Goal: Task Accomplishment & Management: Complete application form

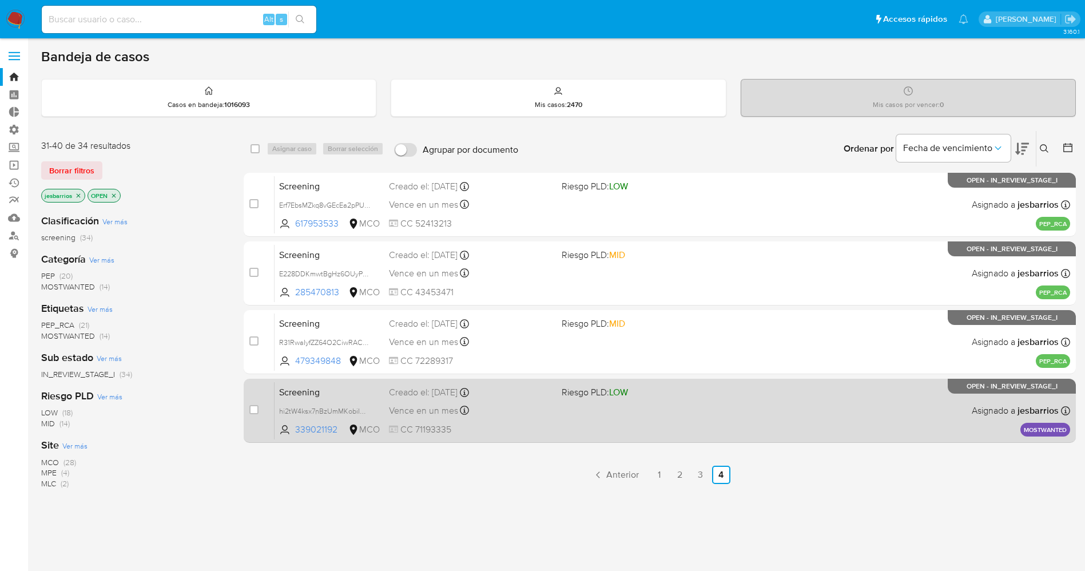
click at [647, 410] on span at bounding box center [644, 410] width 164 height 2
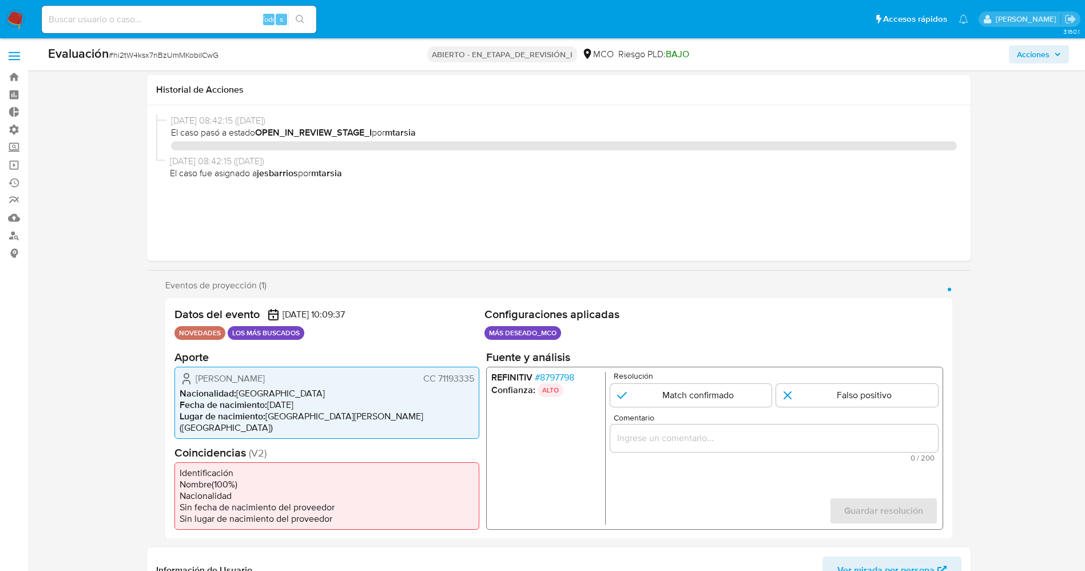
select select "10"
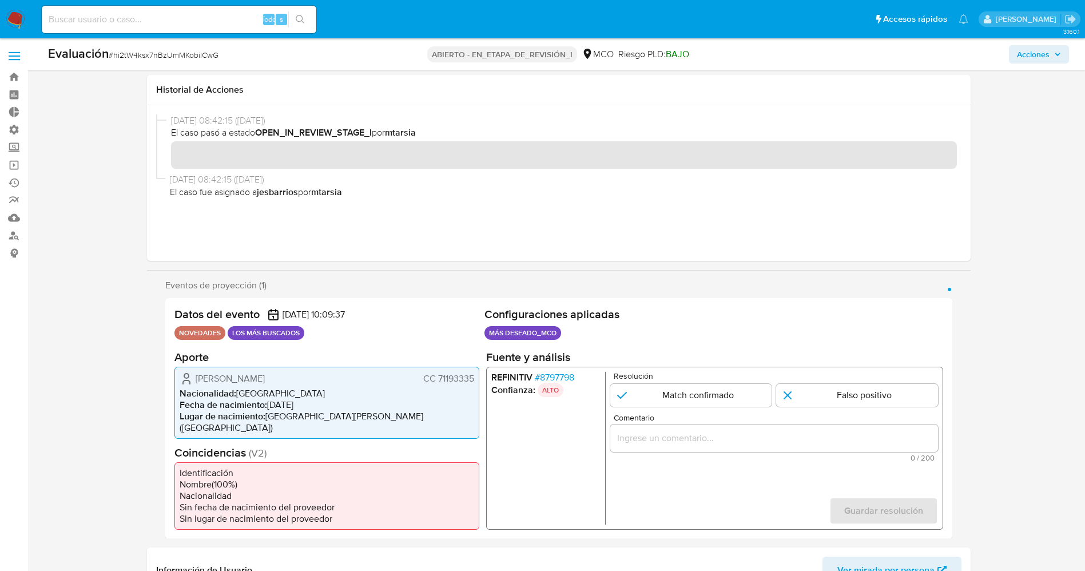
scroll to position [86, 0]
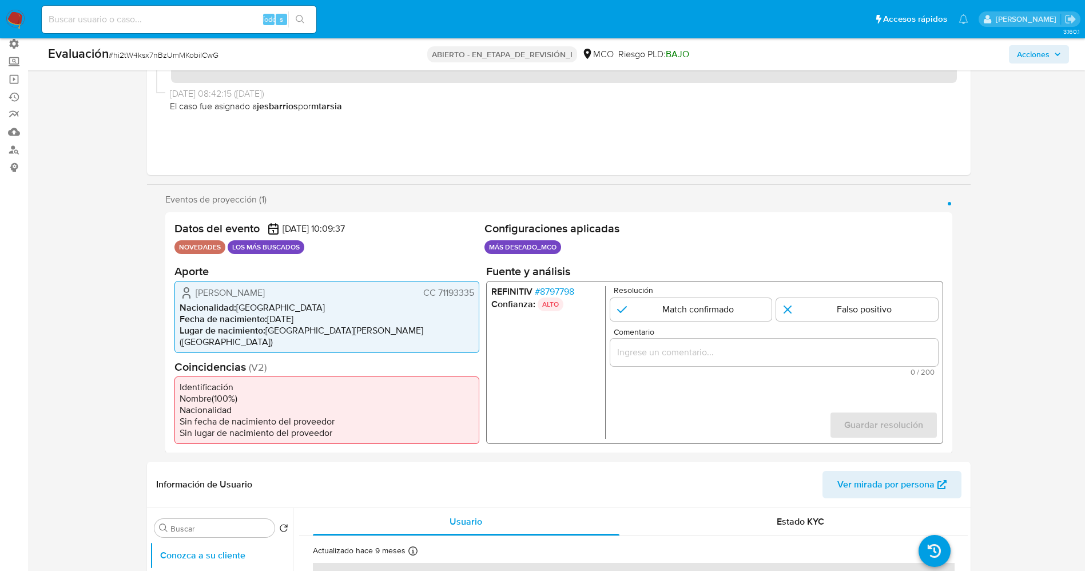
click at [236, 296] on font "Jhon Fredy Ojeda Ariza" at bounding box center [230, 291] width 69 height 13
drag, startPoint x: 196, startPoint y: 289, endPoint x: 474, endPoint y: 293, distance: 277.4
click at [474, 293] on div "Jhon Fredy Ojeda Ariza CC 71193335" at bounding box center [327, 292] width 295 height 14
click at [551, 288] on font "8797798" at bounding box center [556, 290] width 34 height 13
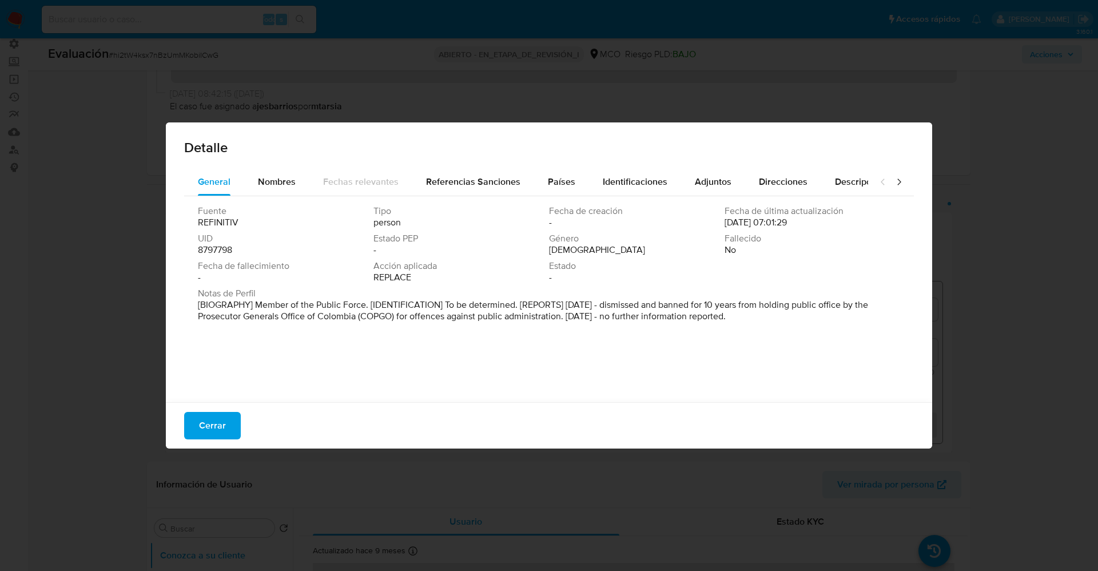
click at [205, 427] on font "Cerrar" at bounding box center [212, 425] width 27 height 27
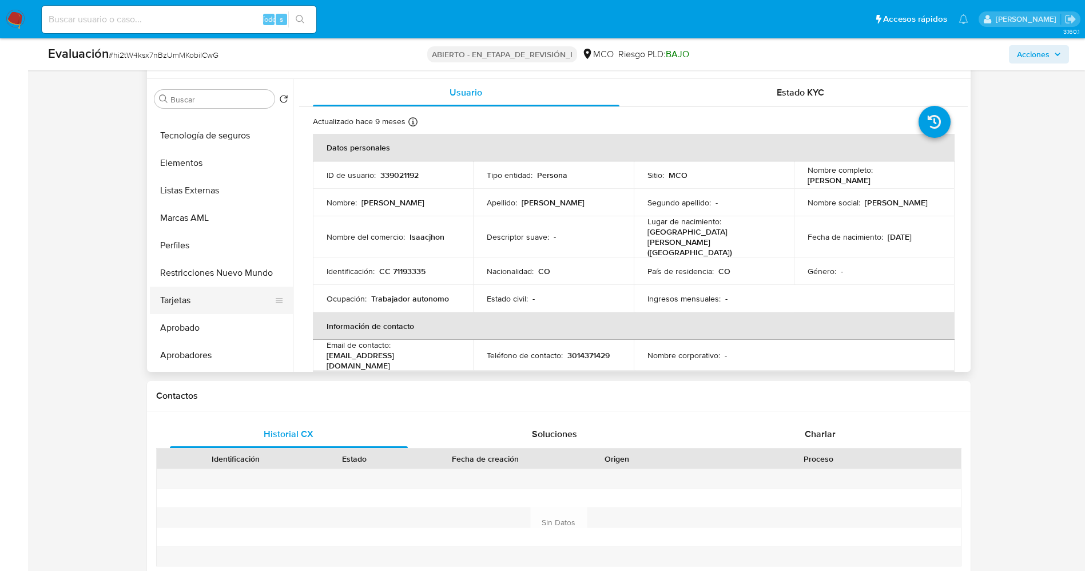
scroll to position [515, 0]
click at [229, 261] on button "Restricciones Nuevo Mundo" at bounding box center [217, 270] width 134 height 27
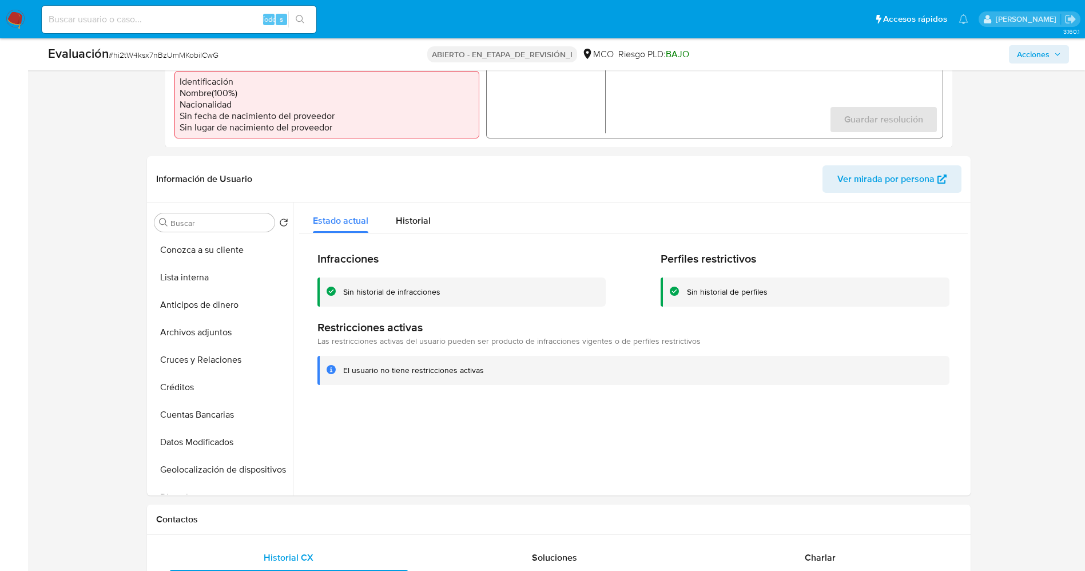
scroll to position [257, 0]
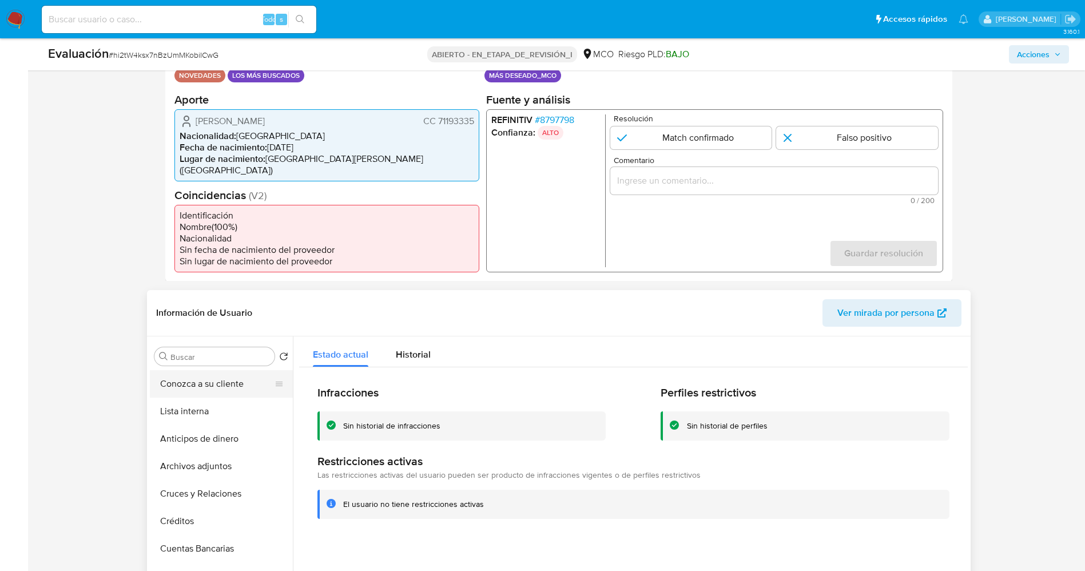
click at [197, 370] on button "Conozca a su cliente" at bounding box center [217, 383] width 134 height 27
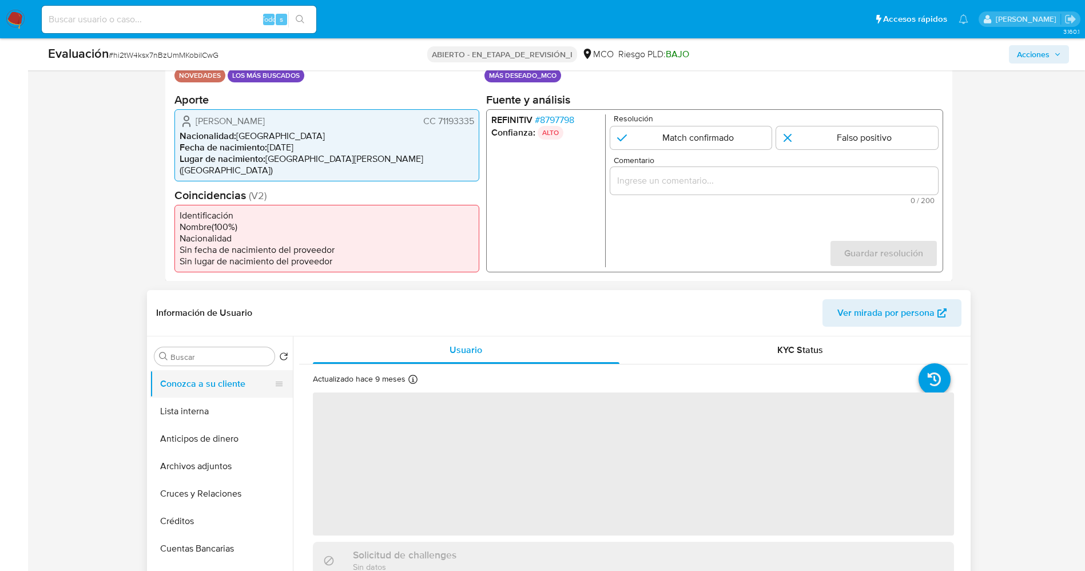
scroll to position [86, 0]
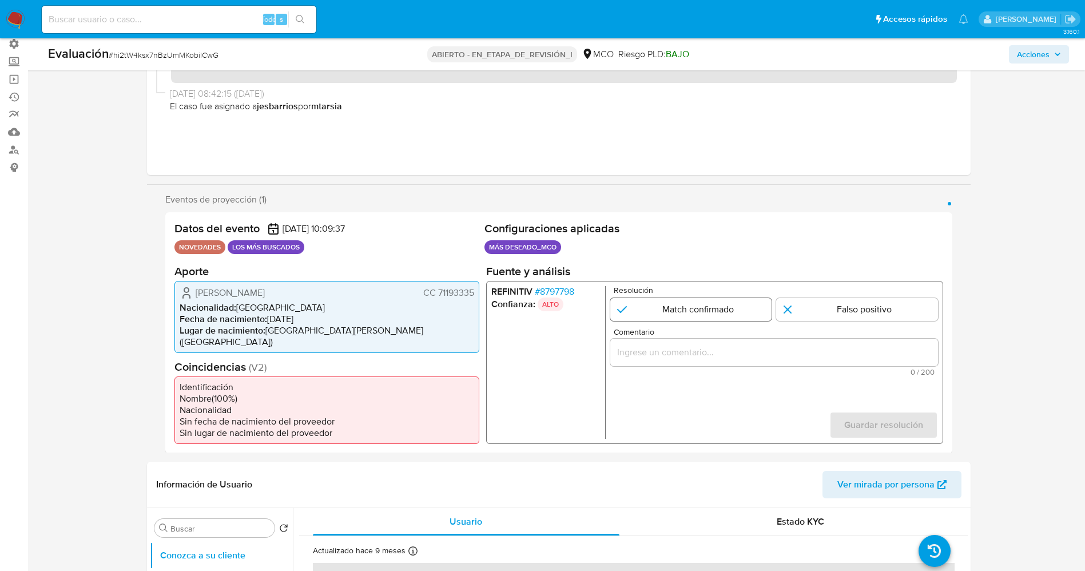
click at [721, 308] on input "1 de 1" at bounding box center [691, 308] width 162 height 23
radio input "true"
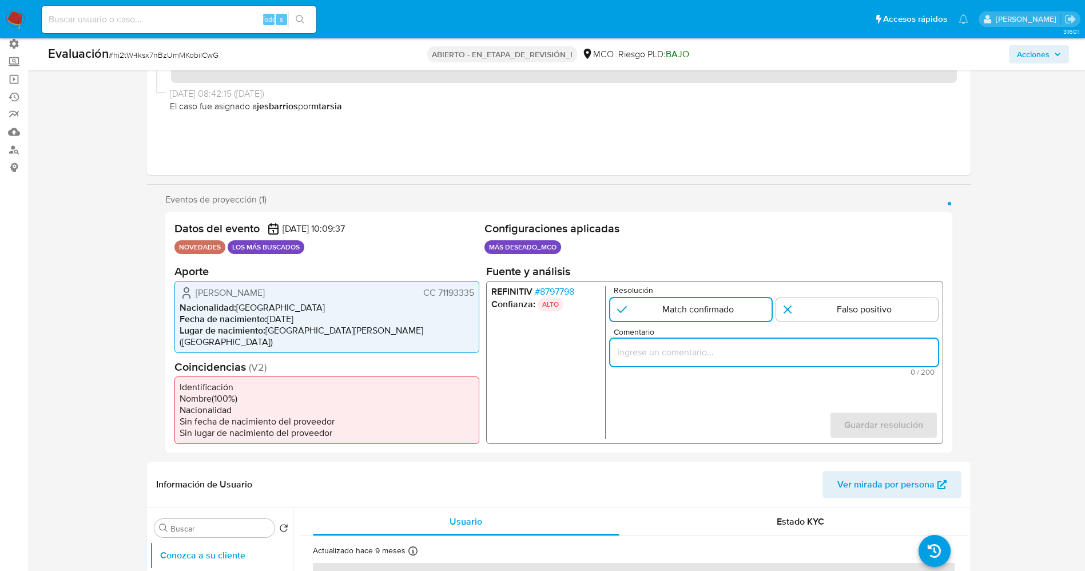
click at [710, 355] on input "Comentario" at bounding box center [774, 351] width 328 height 15
paste input "fue destituido e inhabilitado por 10 años para ejercer cargos públicos por la F…"
type input "El titular de la cuenta es Jhon Fredy Ojeda Ariza CC 71193335 fue destituido e …"
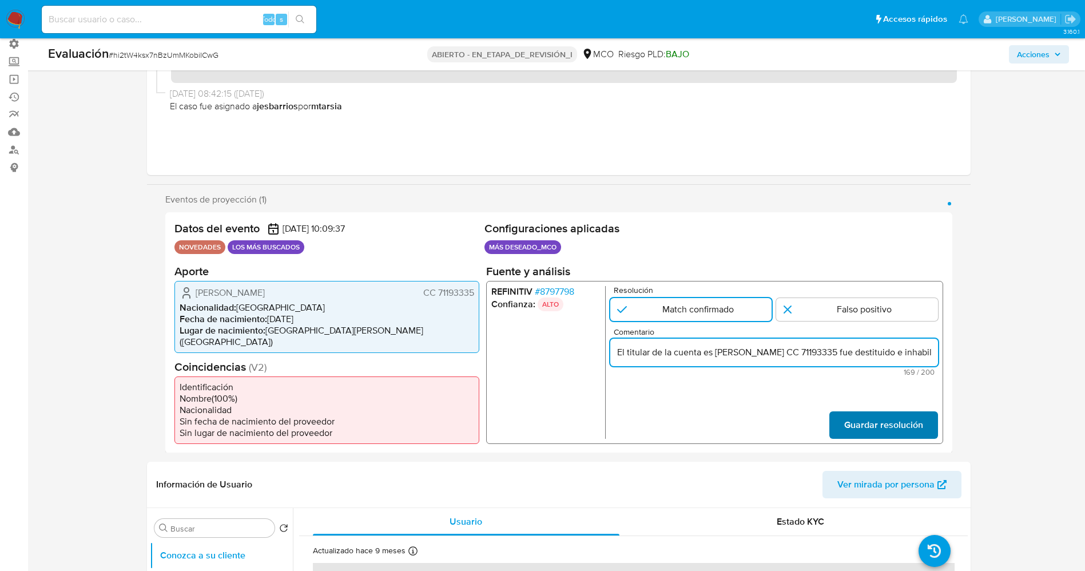
click at [912, 412] on span "Guardar resolución" at bounding box center [883, 424] width 79 height 25
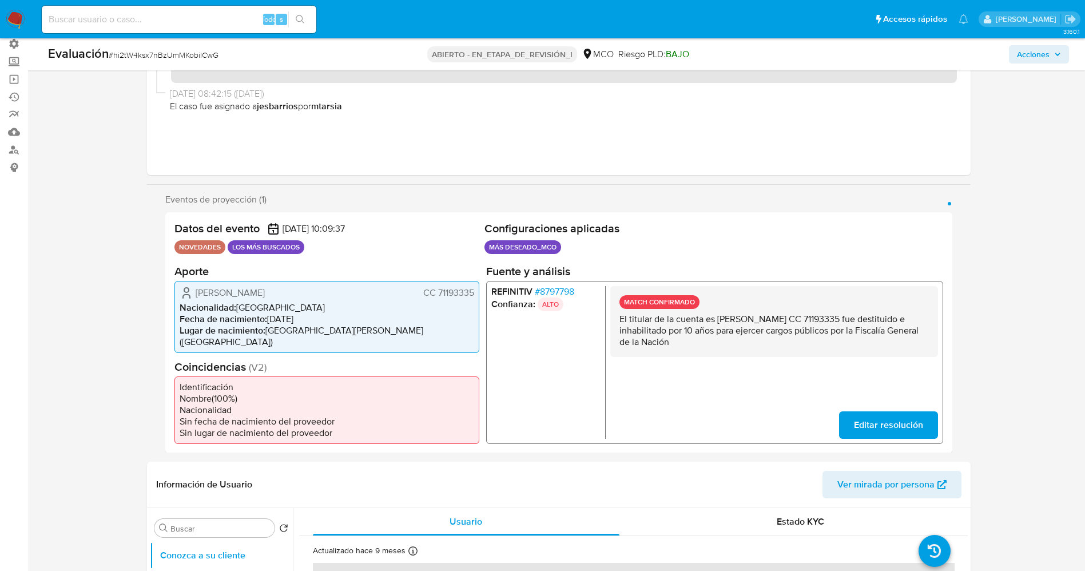
drag, startPoint x: 617, startPoint y: 319, endPoint x: 718, endPoint y: 347, distance: 104.6
click at [718, 347] on div "MATCH CONFIRMADO El titular de la cuenta es Jhon Fredy Ojeda Ariza CC 71193335 …" at bounding box center [774, 320] width 328 height 71
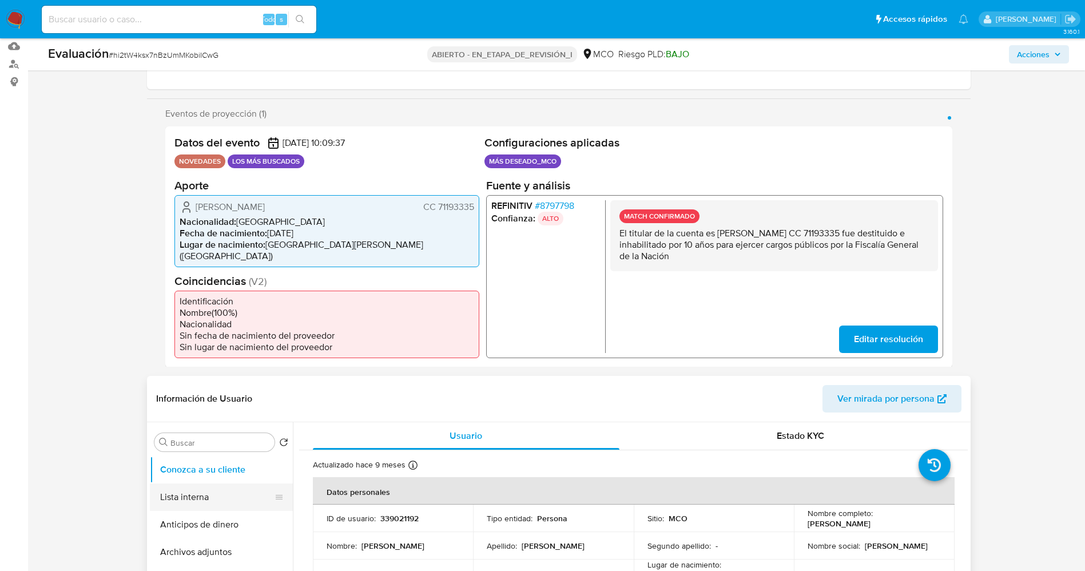
click at [201, 483] on button "Lista interna" at bounding box center [217, 496] width 134 height 27
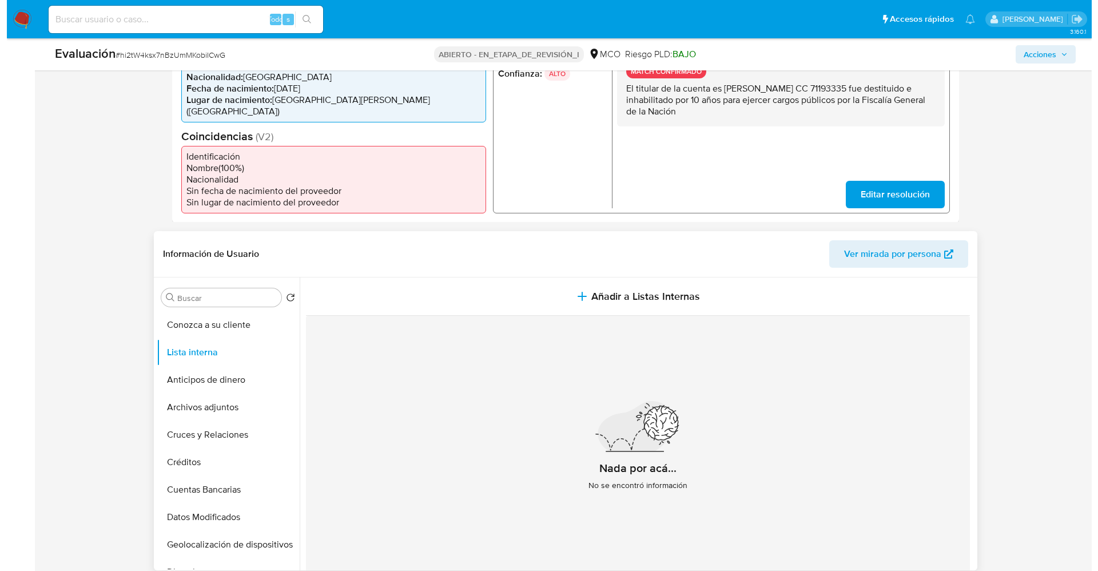
scroll to position [343, 0]
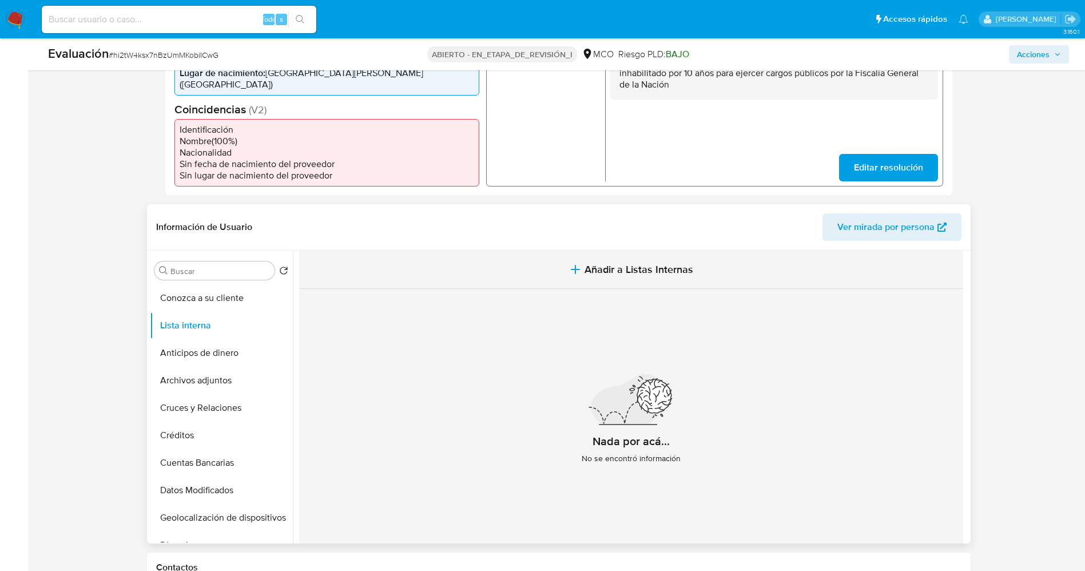
click at [650, 263] on span "Añadir a Listas Internas" at bounding box center [639, 269] width 109 height 13
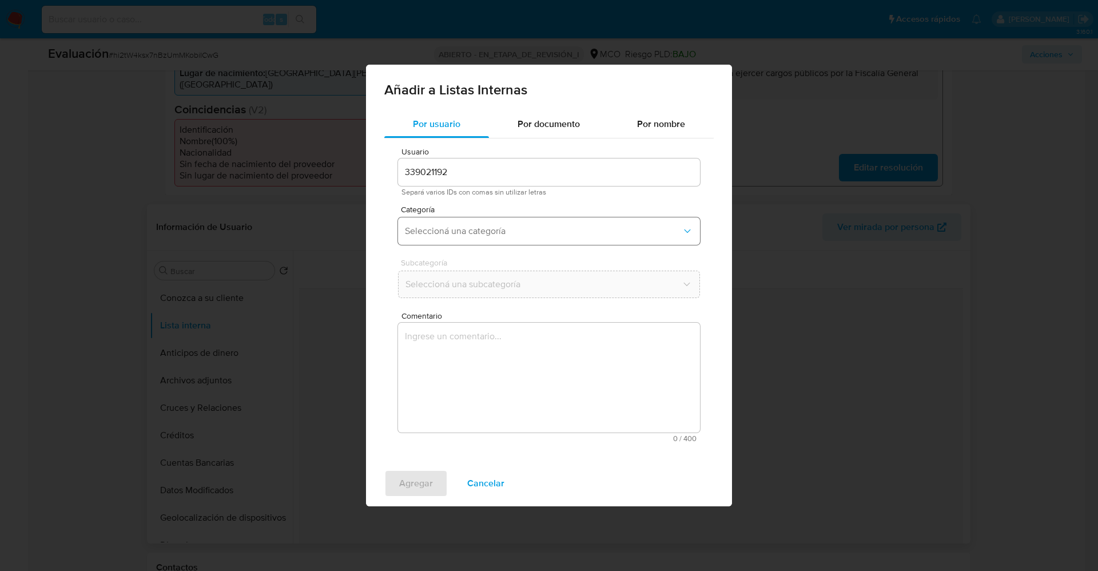
click at [527, 229] on span "Seleccioná una categoría" at bounding box center [543, 230] width 277 height 11
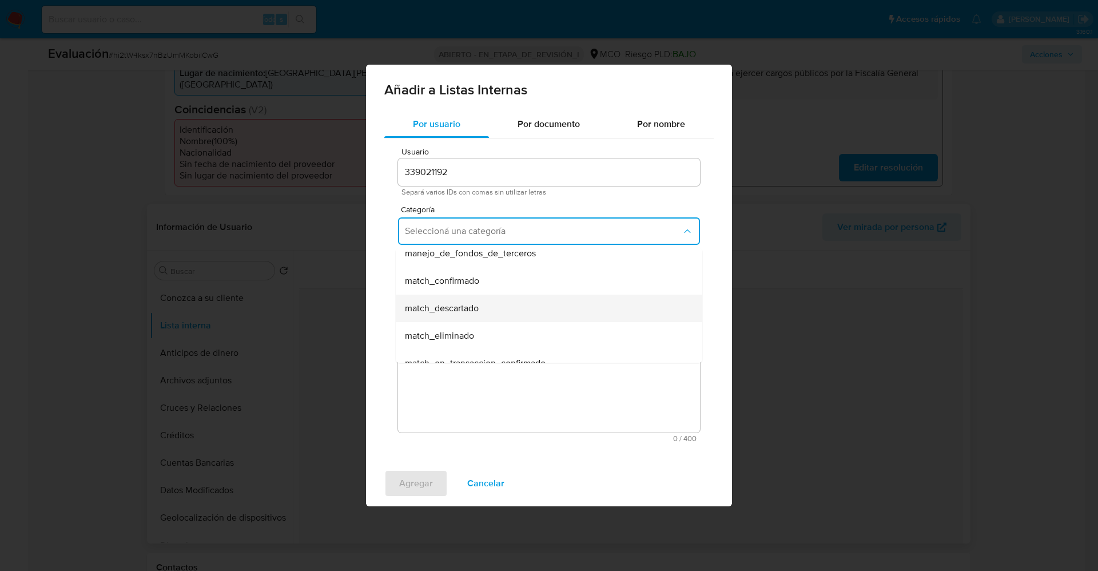
scroll to position [86, 0]
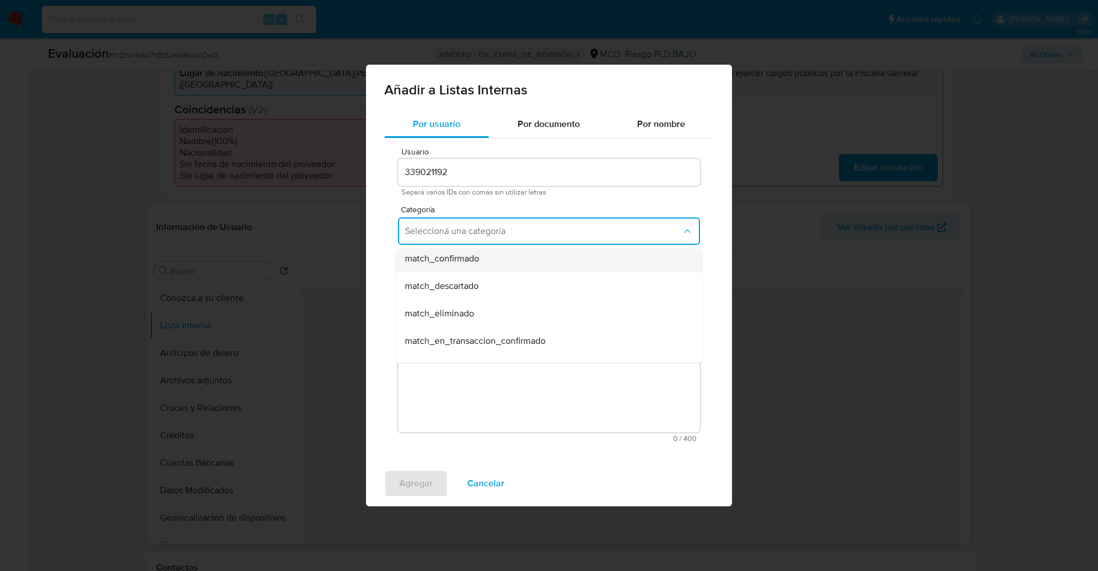
click at [492, 263] on div "match_confirmado" at bounding box center [545, 258] width 281 height 27
click at [491, 277] on button "Seleccioná una subcategoría" at bounding box center [549, 284] width 302 height 27
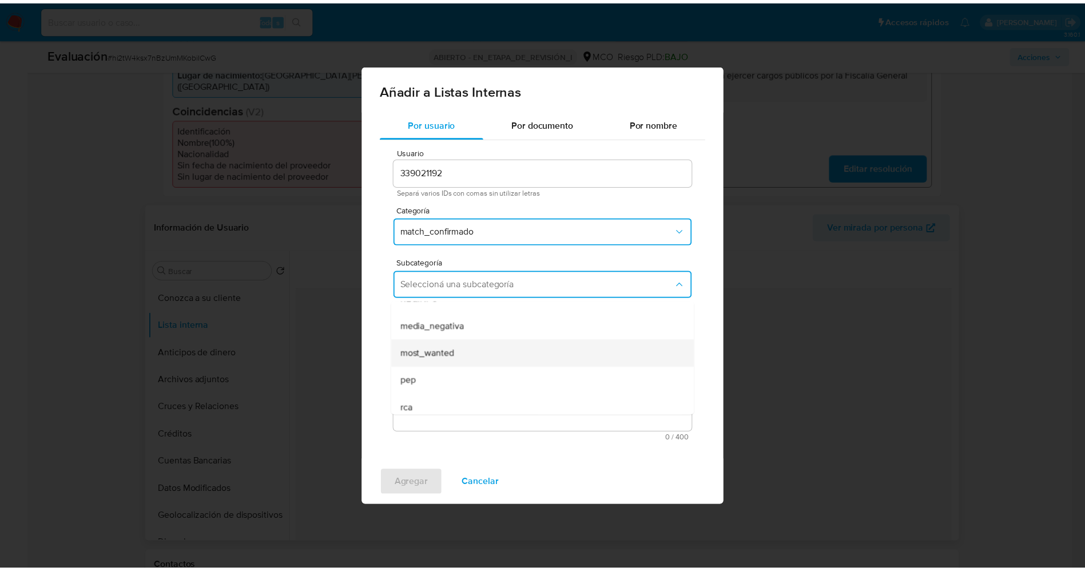
scroll to position [78, 0]
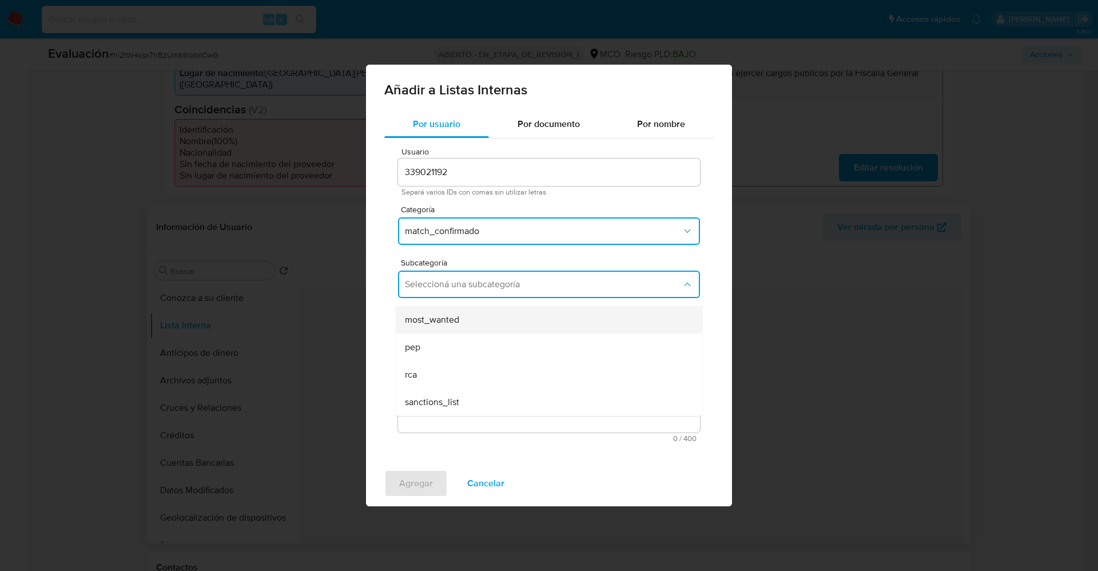
click at [475, 328] on div "most_wanted" at bounding box center [545, 319] width 281 height 27
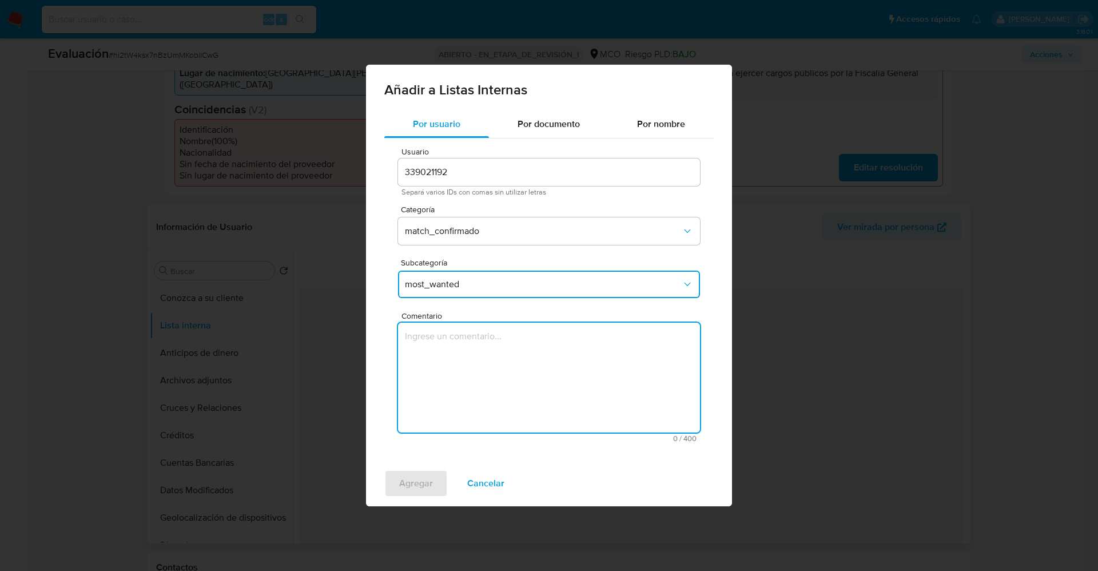
click at [475, 334] on textarea "Comentario" at bounding box center [549, 378] width 302 height 110
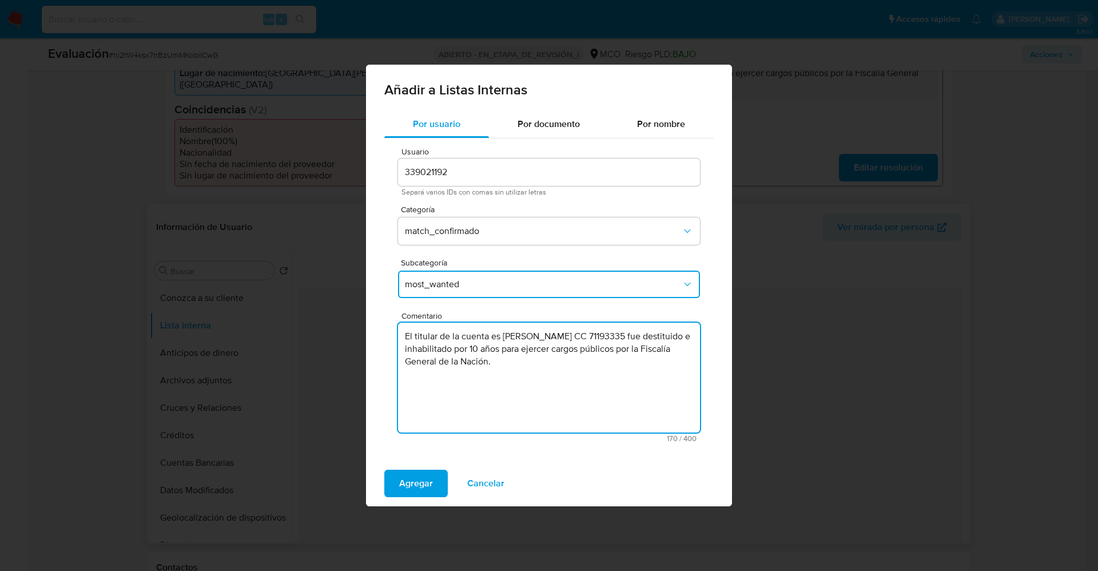
type textarea "El titular de la cuenta es Jhon Fredy Ojeda Ariza CC 71193335 fue destituido e …"
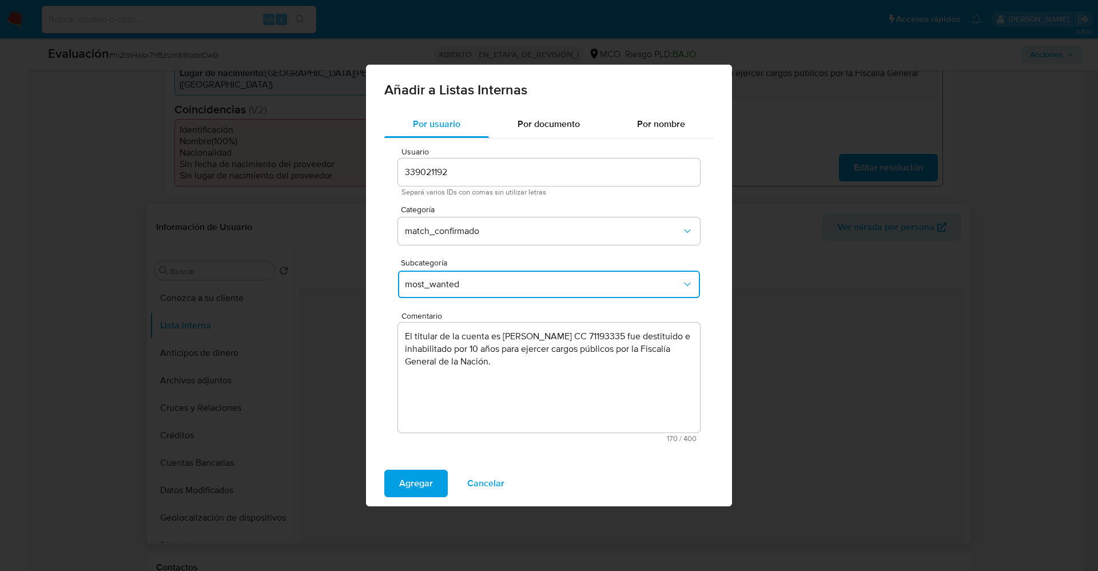
click at [430, 468] on div "Agregar Cancelar" at bounding box center [549, 483] width 366 height 46
click at [430, 481] on span "Agregar" at bounding box center [416, 483] width 34 height 25
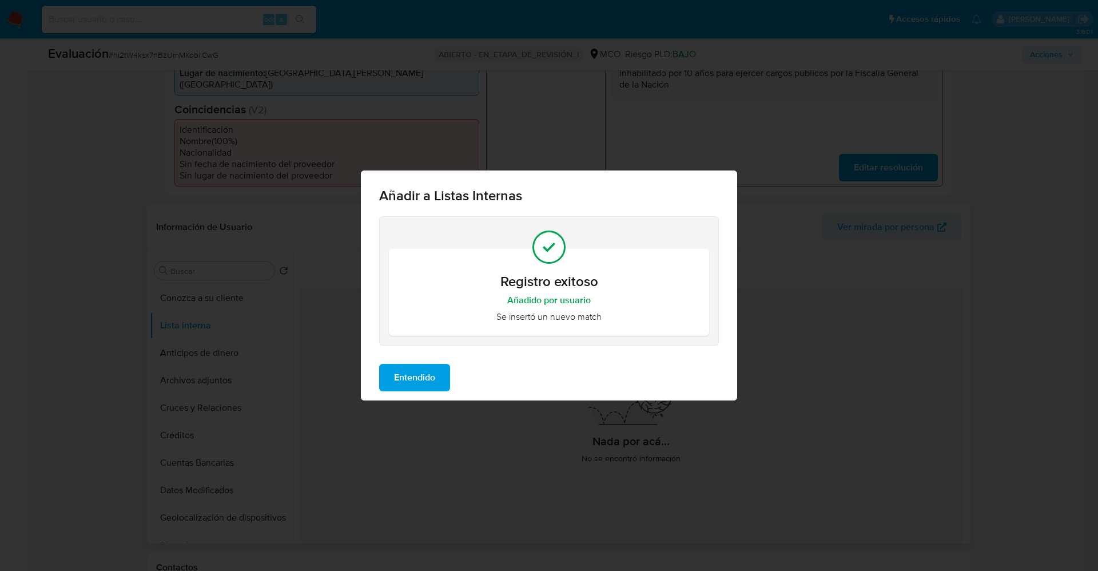
click at [403, 372] on span "Entendido" at bounding box center [414, 377] width 41 height 25
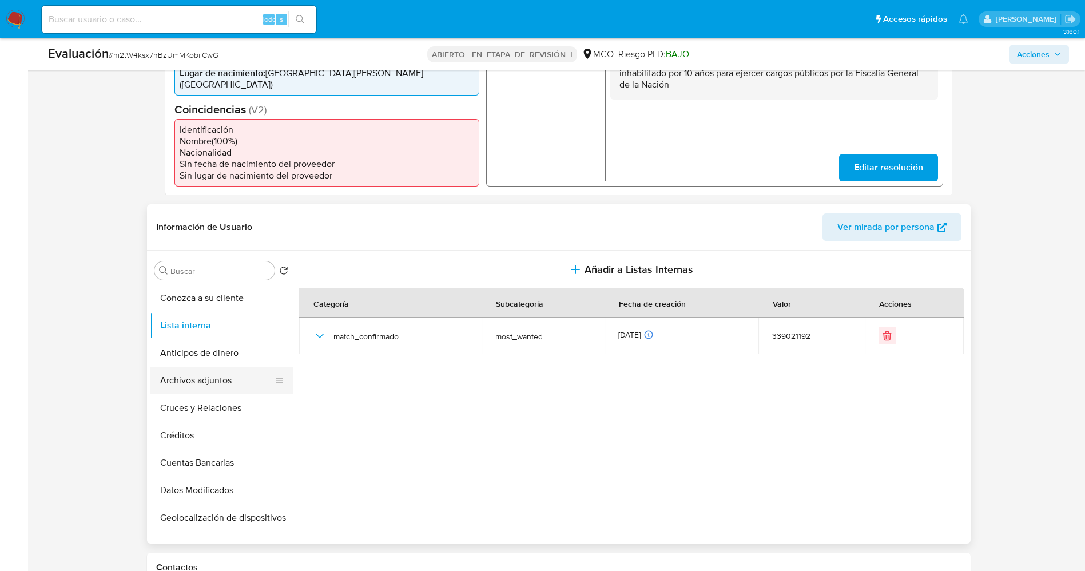
click at [202, 372] on button "Archivos adjuntos" at bounding box center [217, 380] width 134 height 27
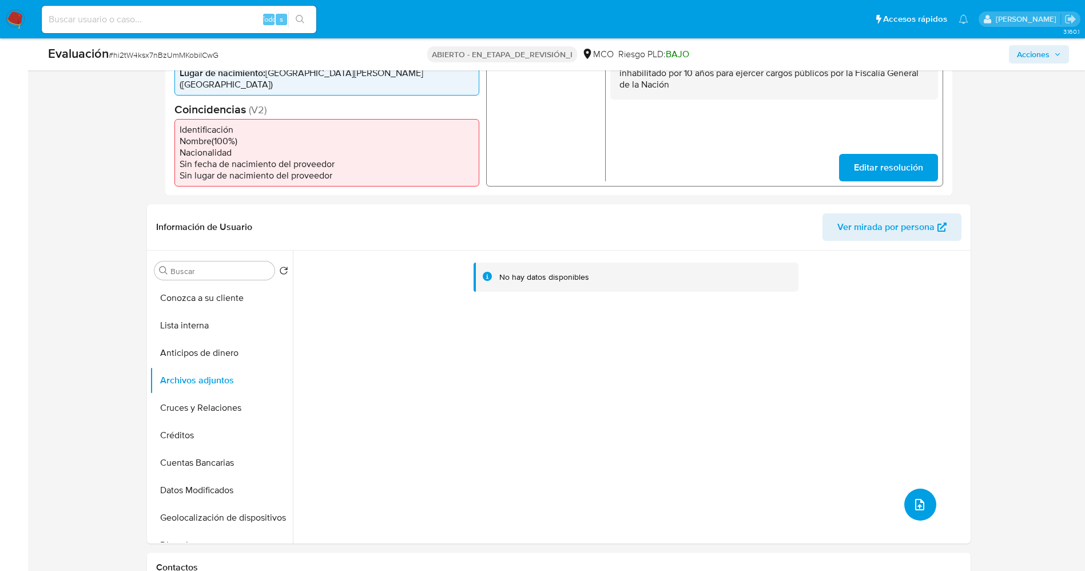
click at [923, 495] on button "subir archivo" at bounding box center [920, 504] width 32 height 32
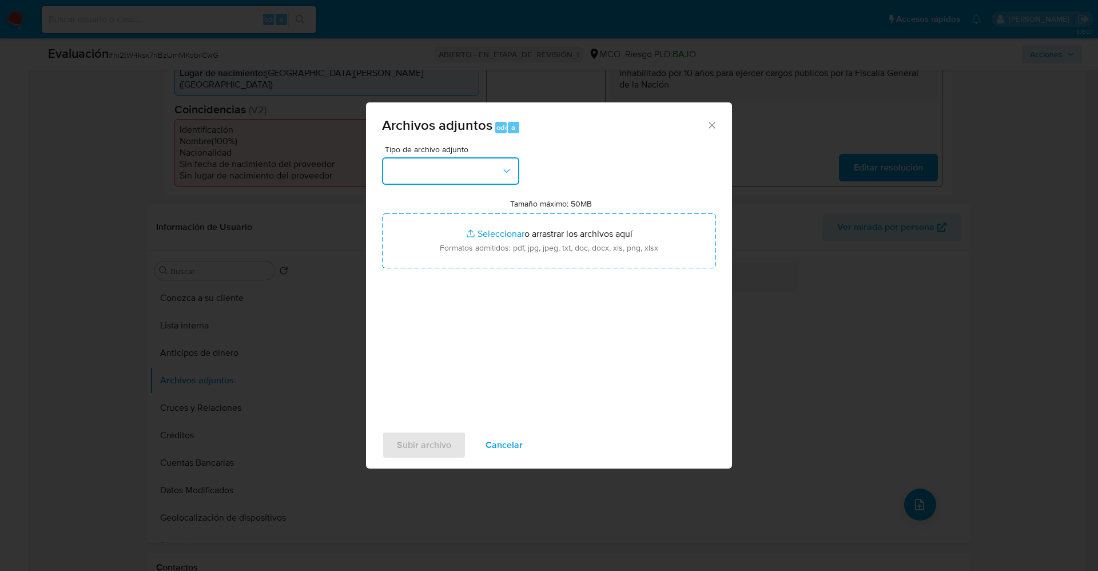
click at [471, 175] on button "button" at bounding box center [450, 170] width 137 height 27
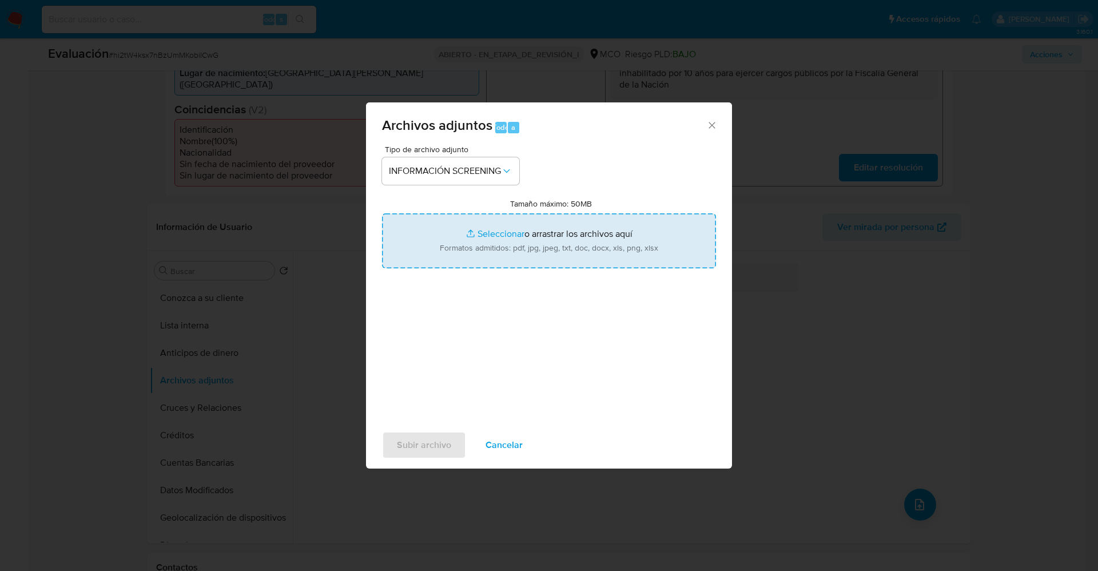
type input "C:\fakepath\Consulta de Antecedentes.pdf"
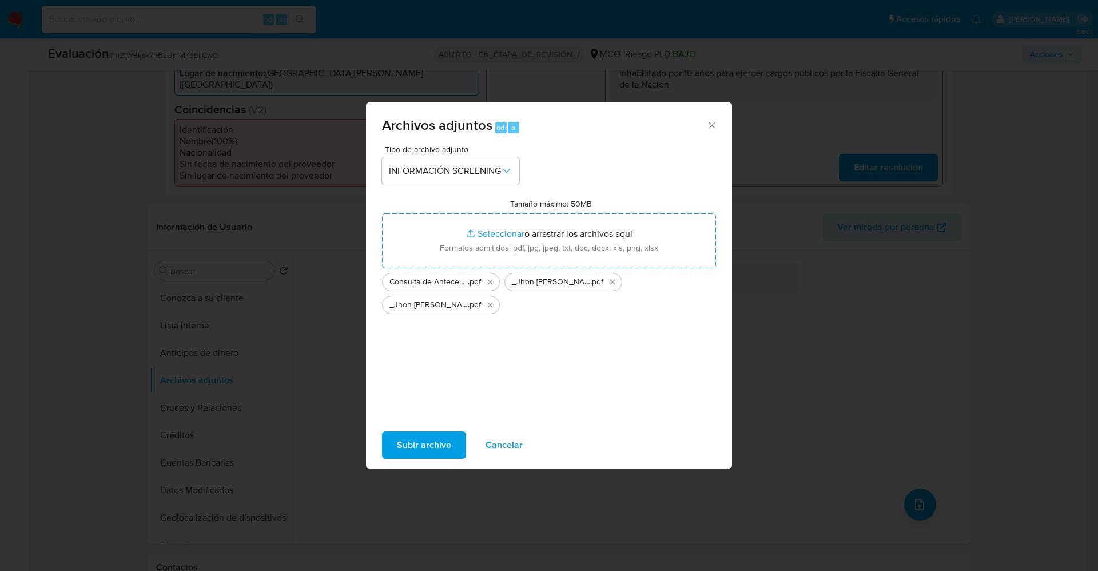
click at [434, 435] on span "Subir archivo" at bounding box center [424, 444] width 54 height 25
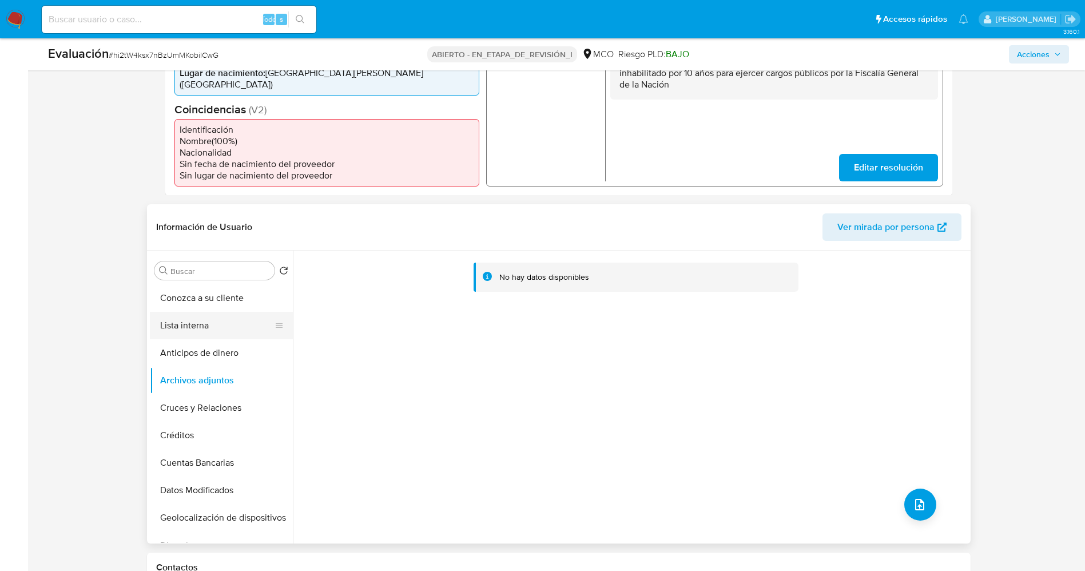
click at [220, 316] on button "Lista interna" at bounding box center [217, 325] width 134 height 27
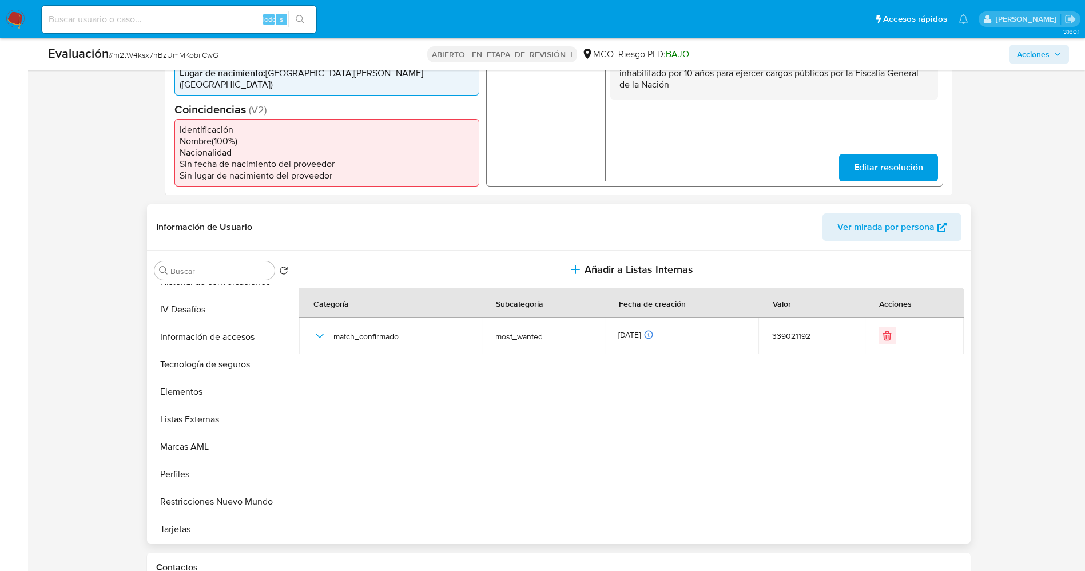
scroll to position [538, 0]
click at [212, 405] on button "Restricciones Nuevo Mundo" at bounding box center [217, 418] width 134 height 27
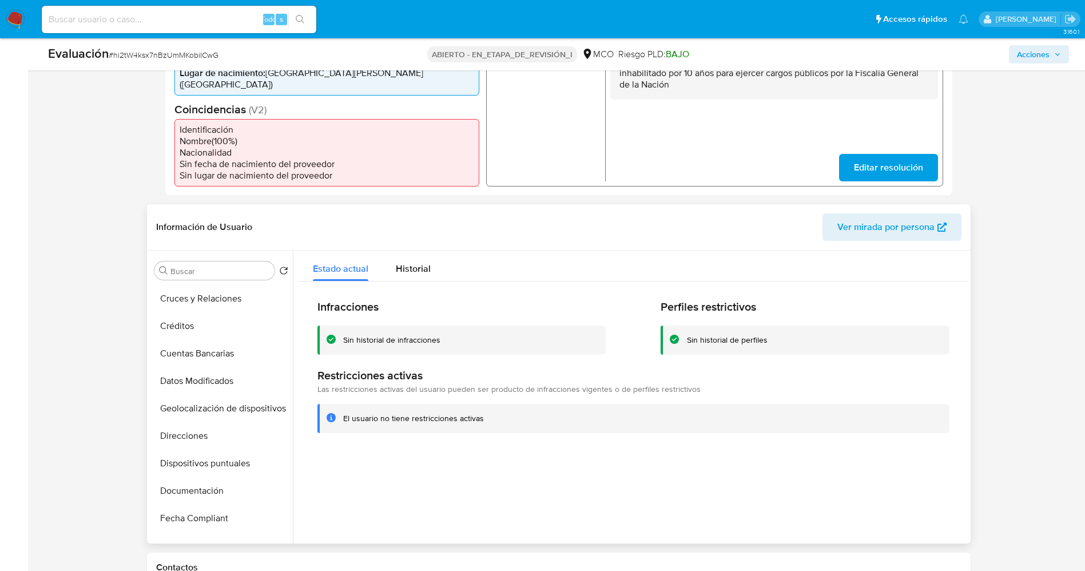
scroll to position [0, 0]
click at [220, 312] on button "Lista interna" at bounding box center [217, 325] width 134 height 27
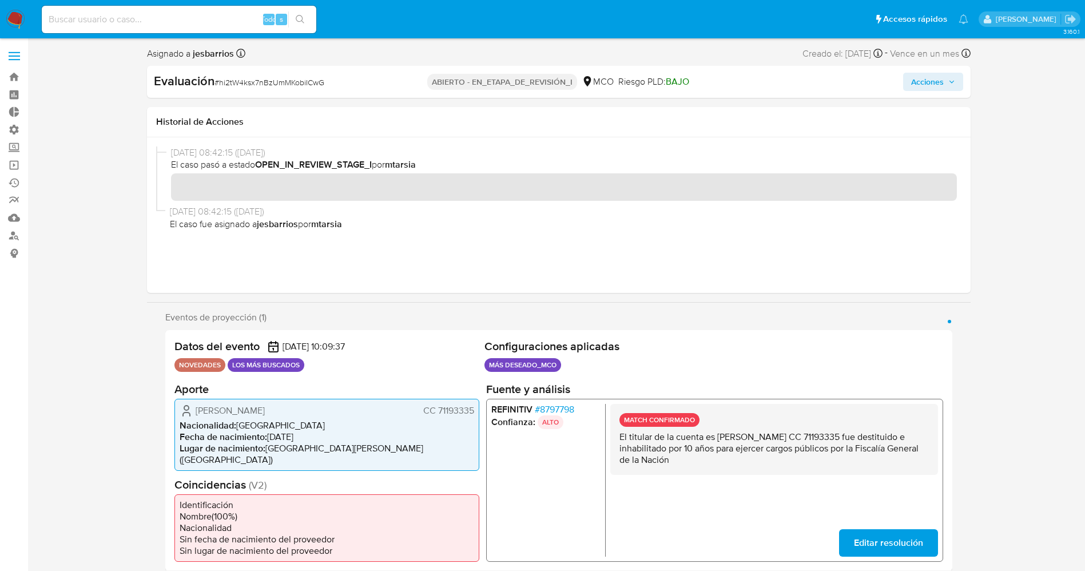
click at [945, 88] on span "Acciones" at bounding box center [933, 82] width 44 height 16
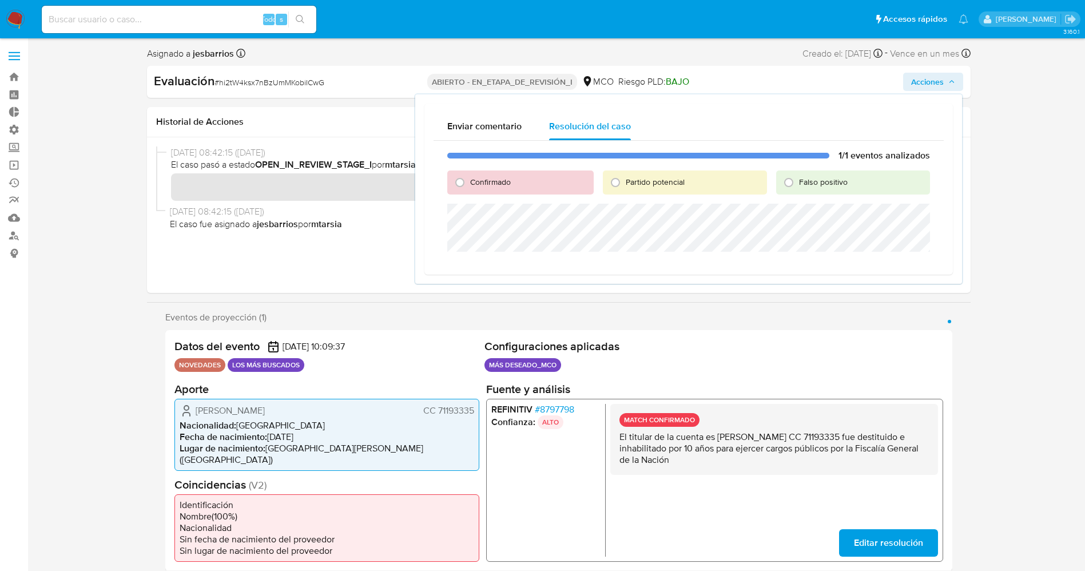
click at [475, 188] on div "Confirmado" at bounding box center [520, 182] width 146 height 24
click at [477, 180] on span "Confirmado" at bounding box center [490, 181] width 41 height 11
click at [469, 180] on input "Confirmado" at bounding box center [460, 182] width 18 height 18
radio input "true"
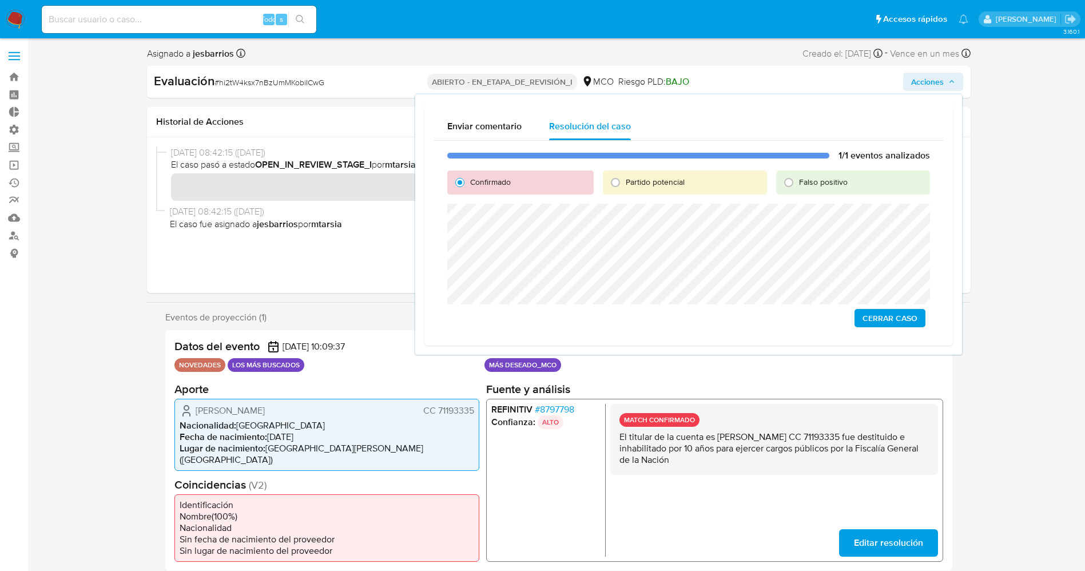
click at [901, 321] on span "Cerrar Caso" at bounding box center [889, 318] width 55 height 16
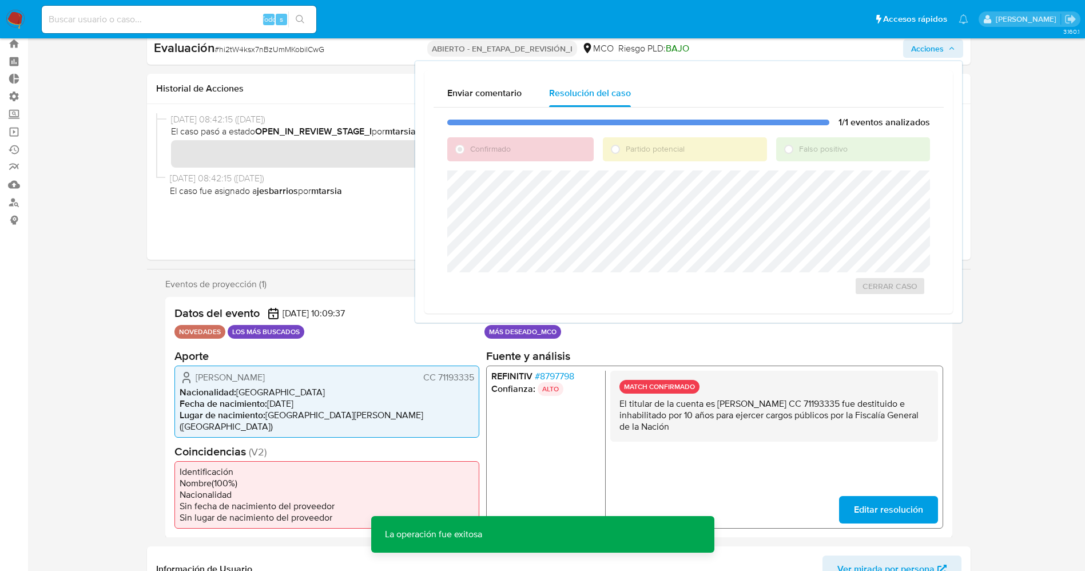
scroll to position [86, 0]
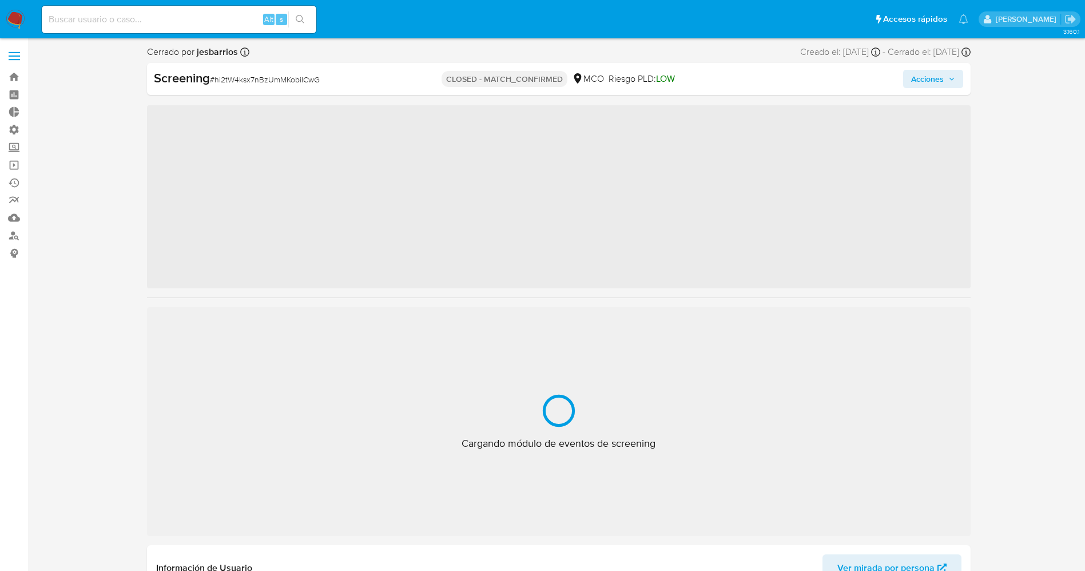
scroll to position [41, 0]
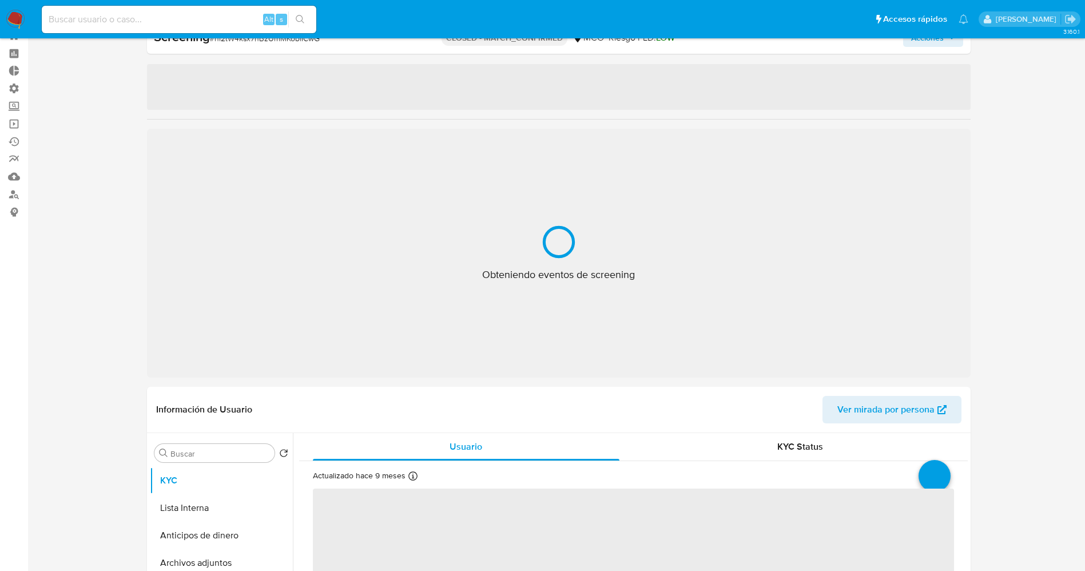
select select "10"
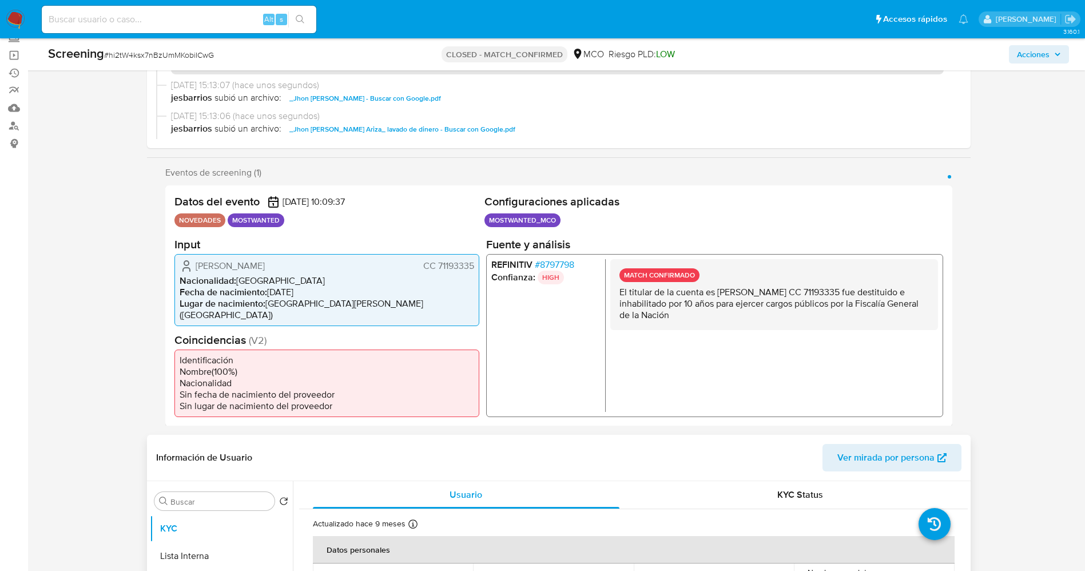
scroll to position [299, 0]
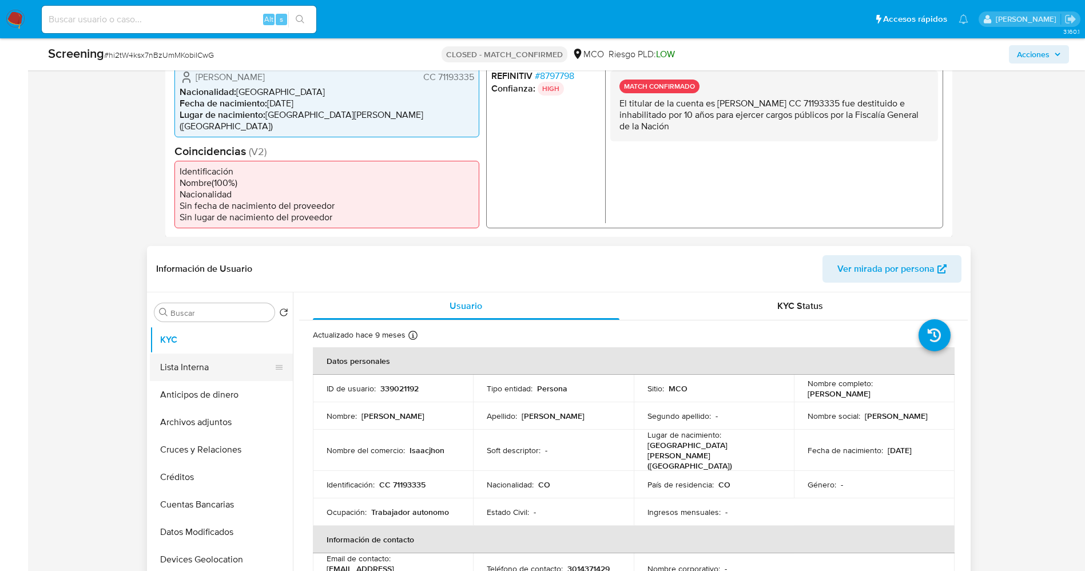
click at [212, 357] on button "Lista Interna" at bounding box center [217, 366] width 134 height 27
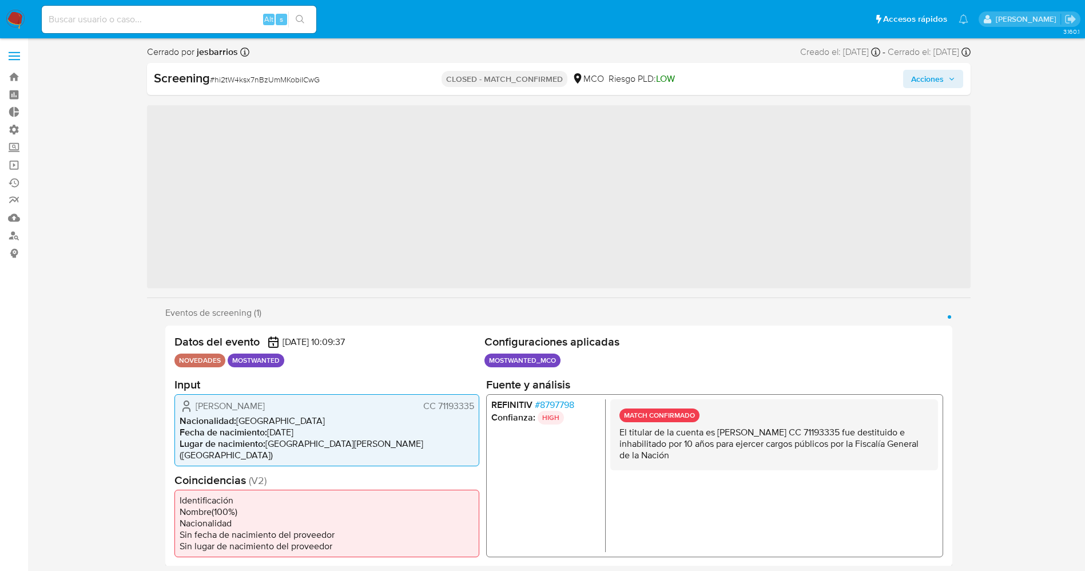
click at [15, 17] on img at bounding box center [15, 19] width 19 height 19
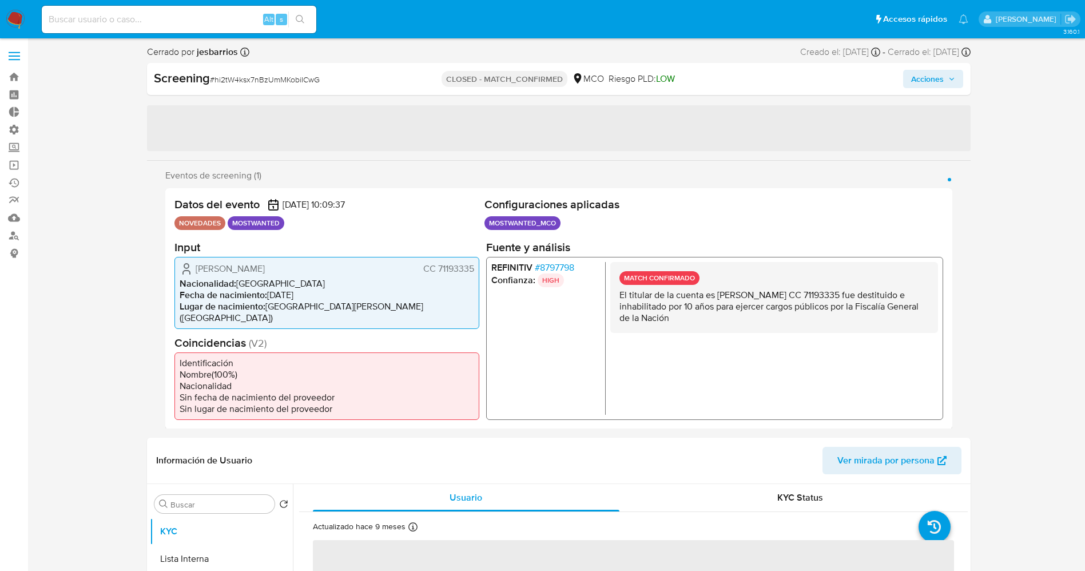
select select "10"
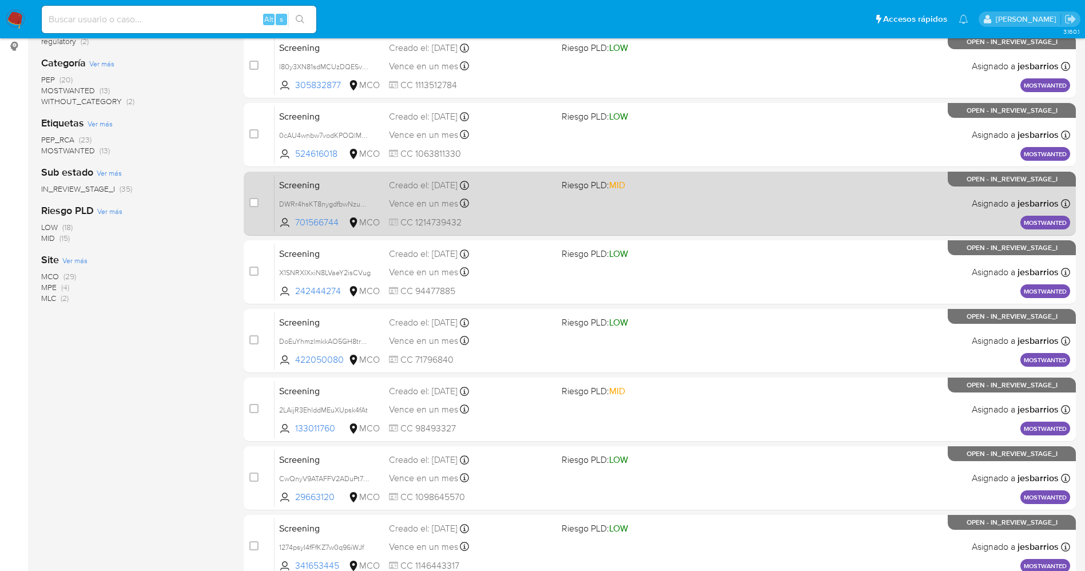
scroll to position [373, 0]
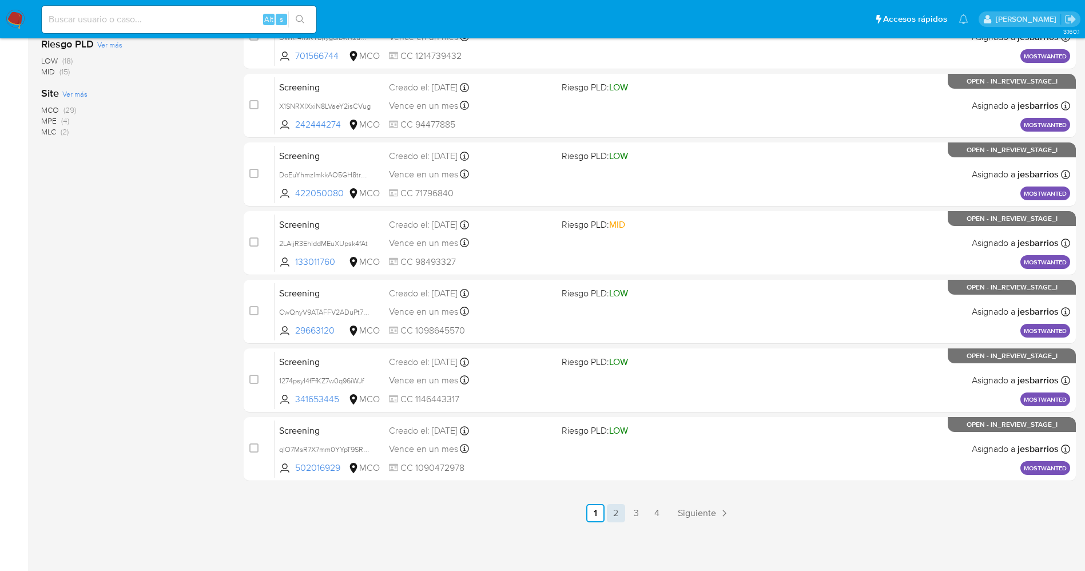
click at [613, 516] on link "2" at bounding box center [616, 513] width 18 height 18
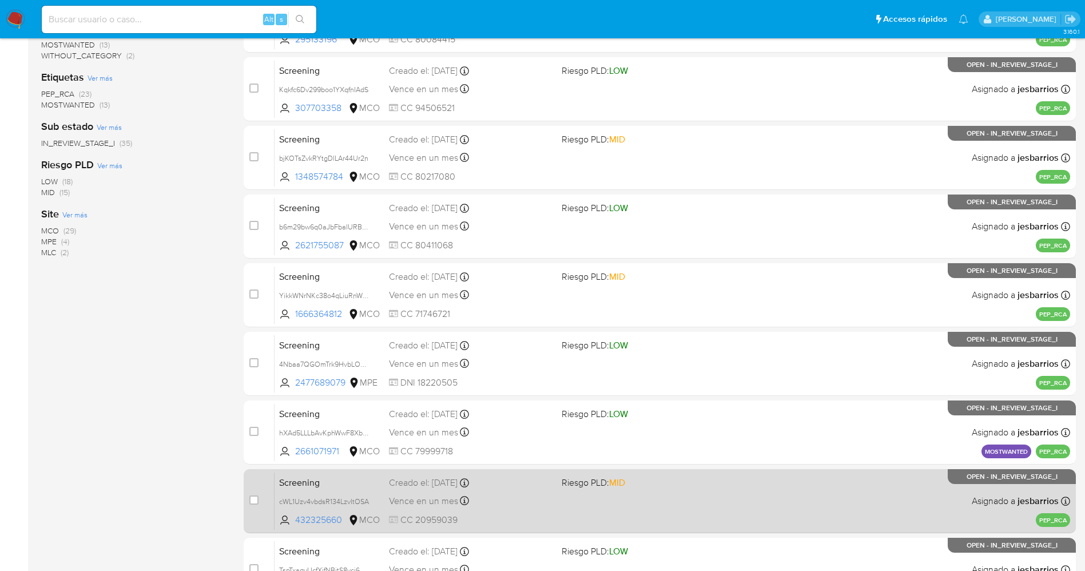
scroll to position [373, 0]
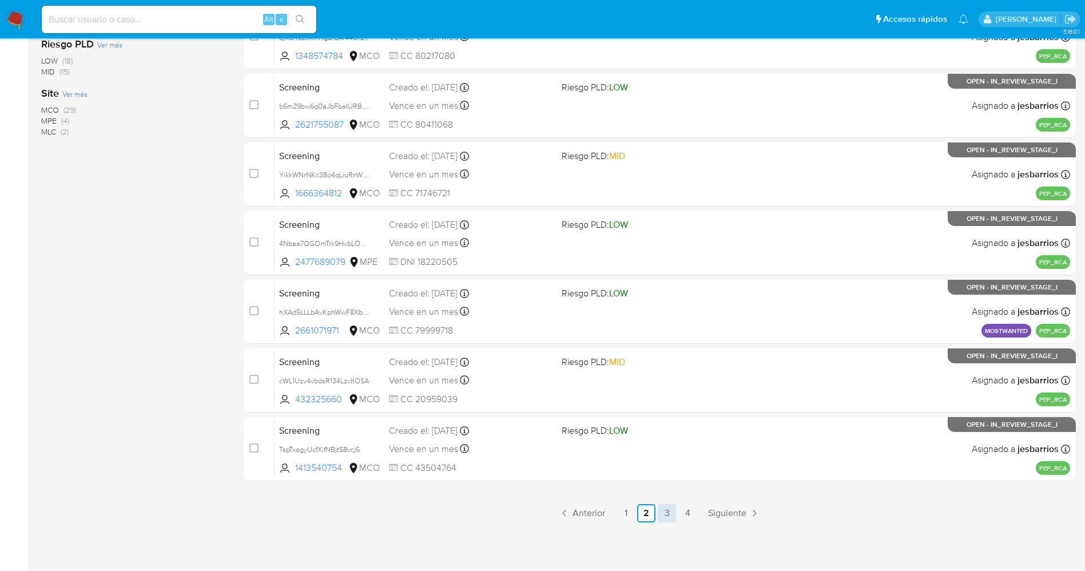
click at [673, 510] on link "3" at bounding box center [667, 513] width 18 height 18
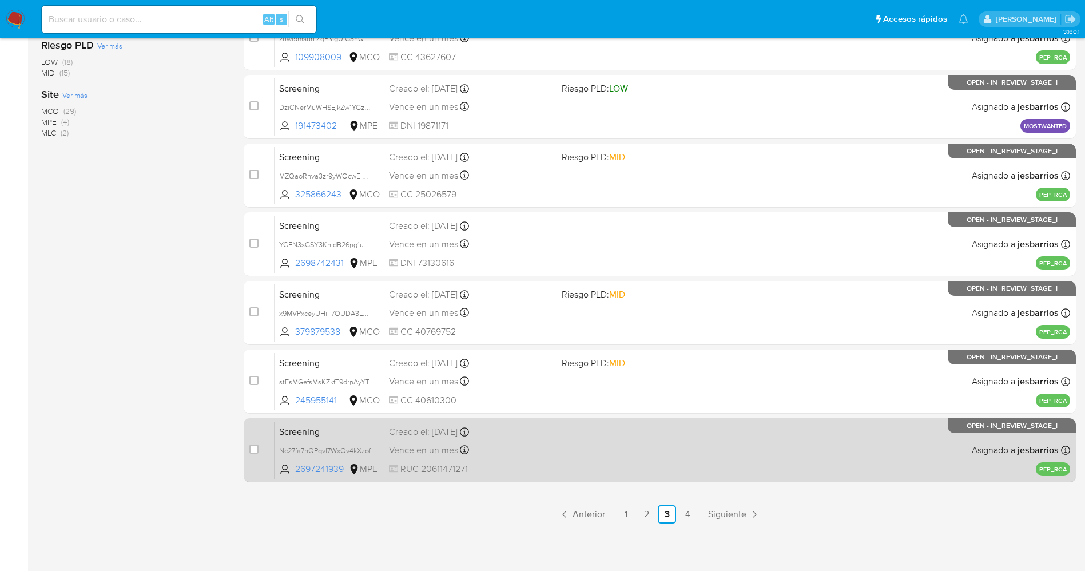
scroll to position [373, 0]
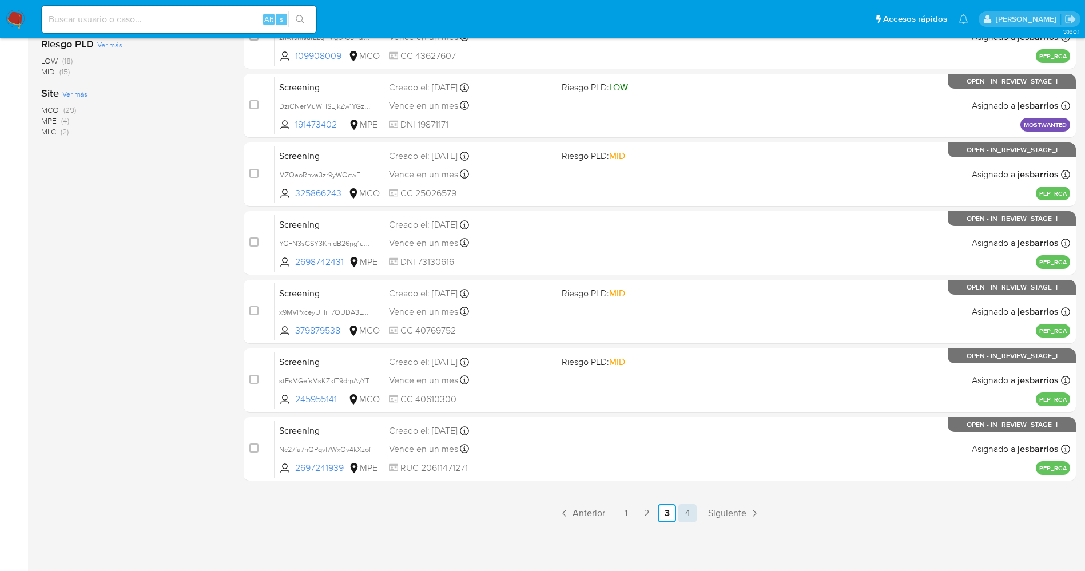
click at [689, 517] on link "4" at bounding box center [687, 513] width 18 height 18
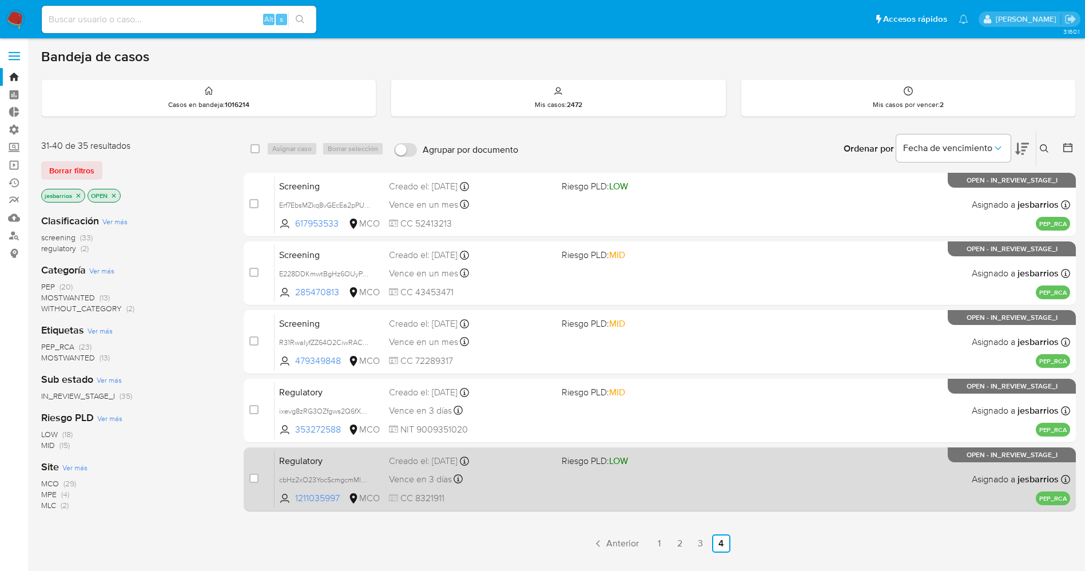
click at [574, 488] on div "Regulatory cbHz2xO23YocScmgcmMlQBMp 1211035997 MCO Riesgo PLD: LOW Creado el: 2…" at bounding box center [673, 479] width 796 height 58
click at [595, 479] on span at bounding box center [644, 479] width 164 height 2
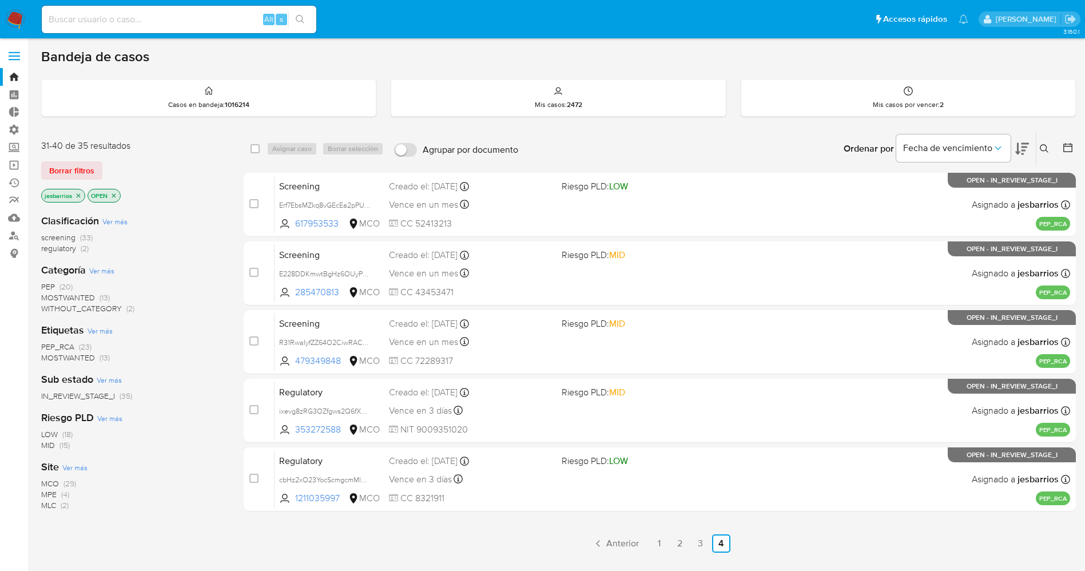
click at [17, 15] on img at bounding box center [15, 19] width 19 height 19
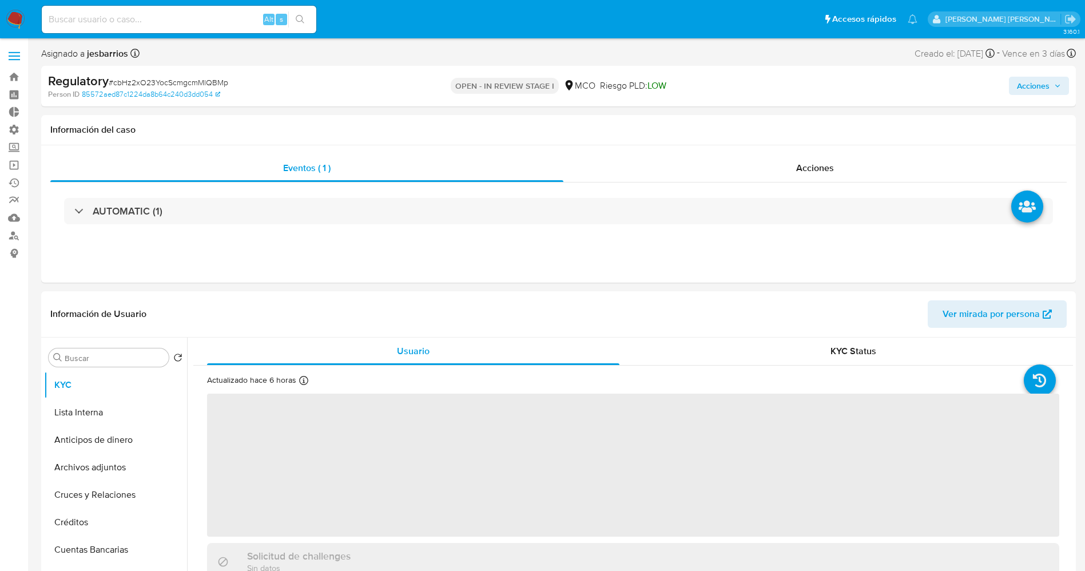
select select "10"
click at [794, 185] on div "AUTOMATIC (1)" at bounding box center [558, 210] width 1016 height 57
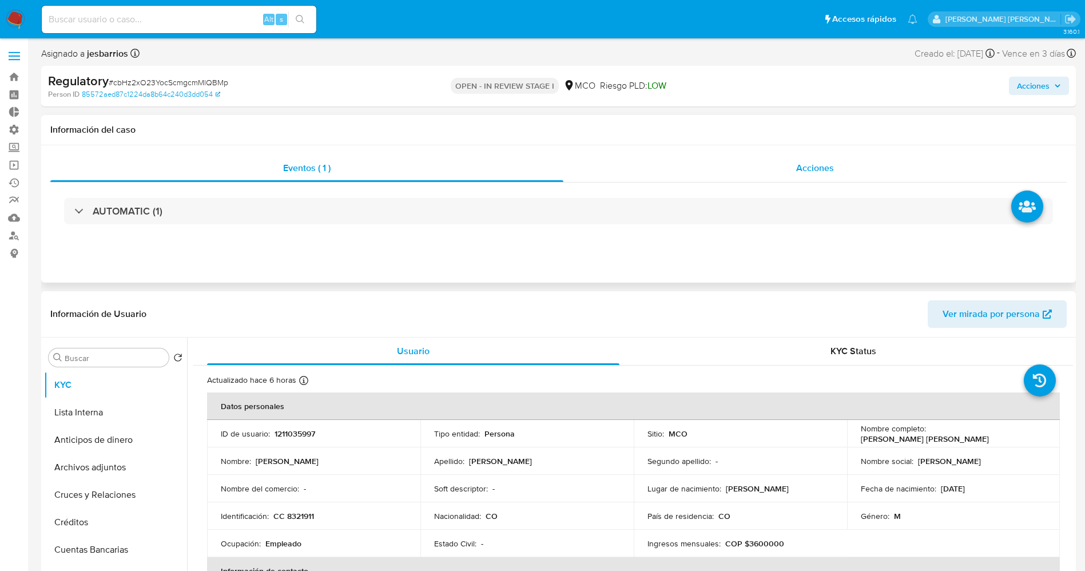
click at [795, 164] on div "Acciones" at bounding box center [814, 167] width 503 height 27
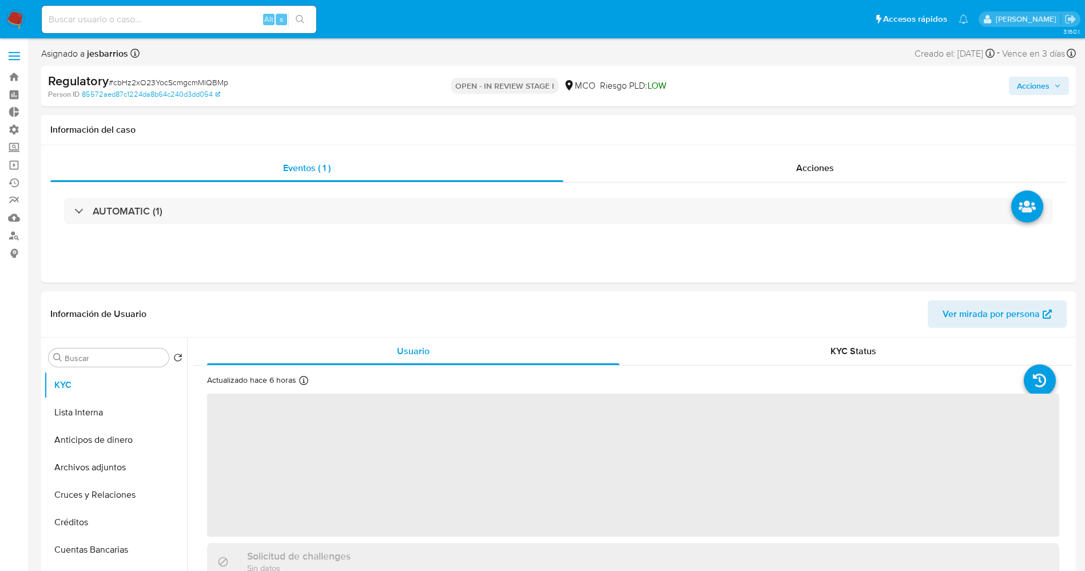
select select "10"
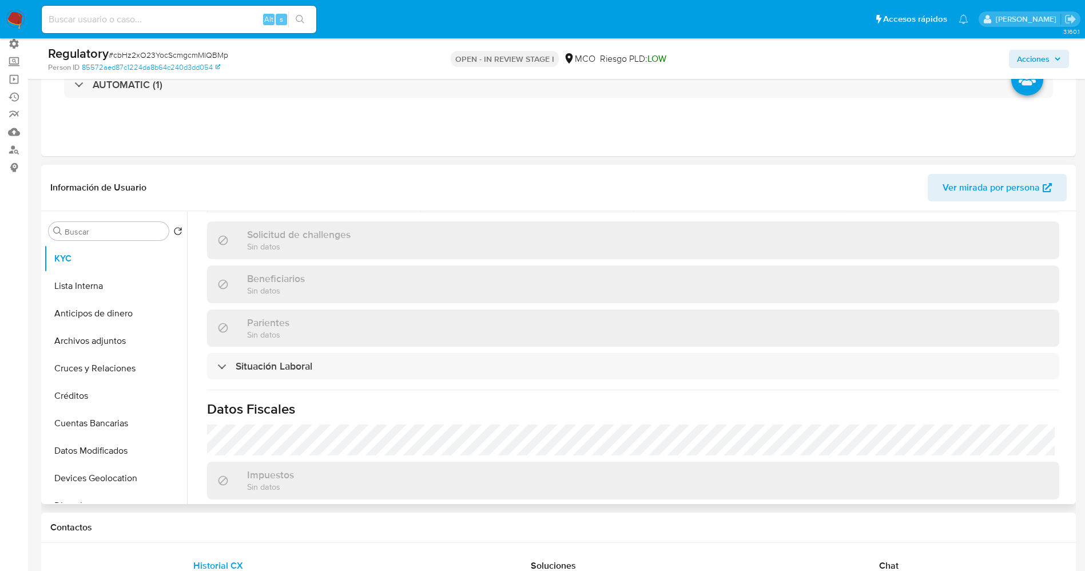
scroll to position [581, 0]
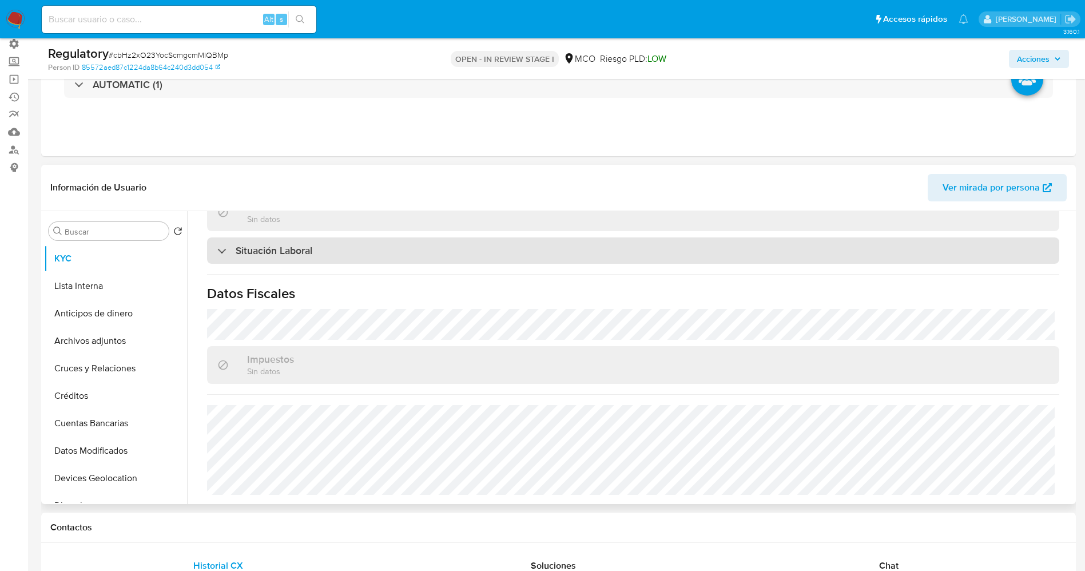
click at [302, 253] on h3 "Situación Laboral" at bounding box center [274, 250] width 77 height 13
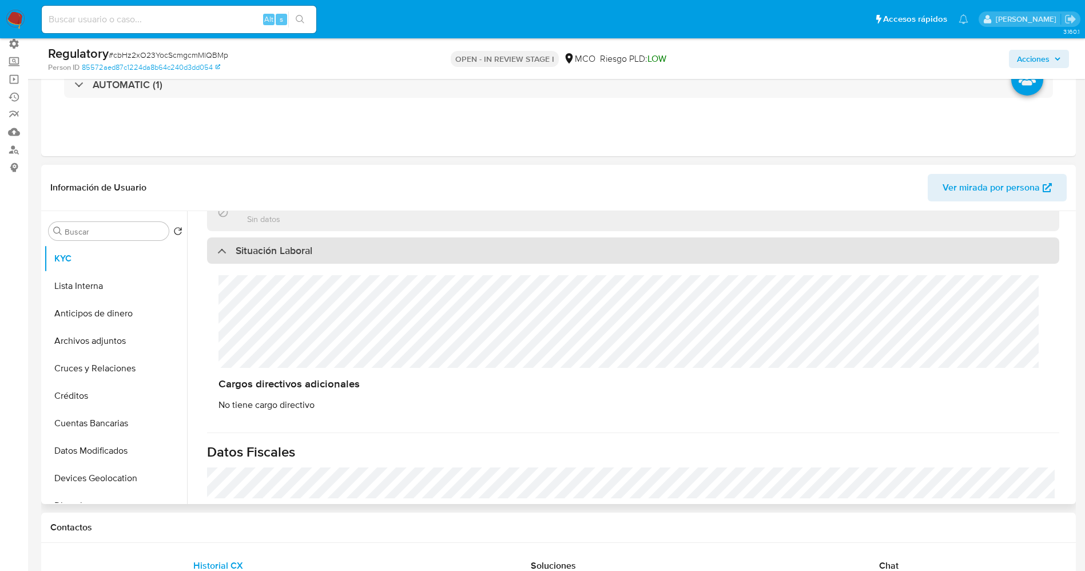
click at [302, 253] on h3 "Situación Laboral" at bounding box center [274, 250] width 77 height 13
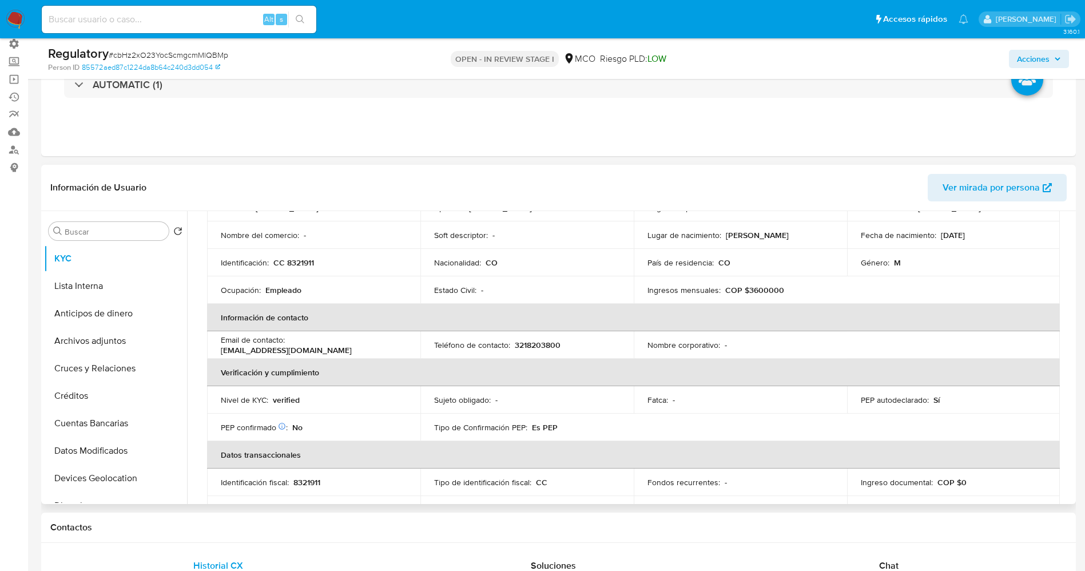
scroll to position [66, 0]
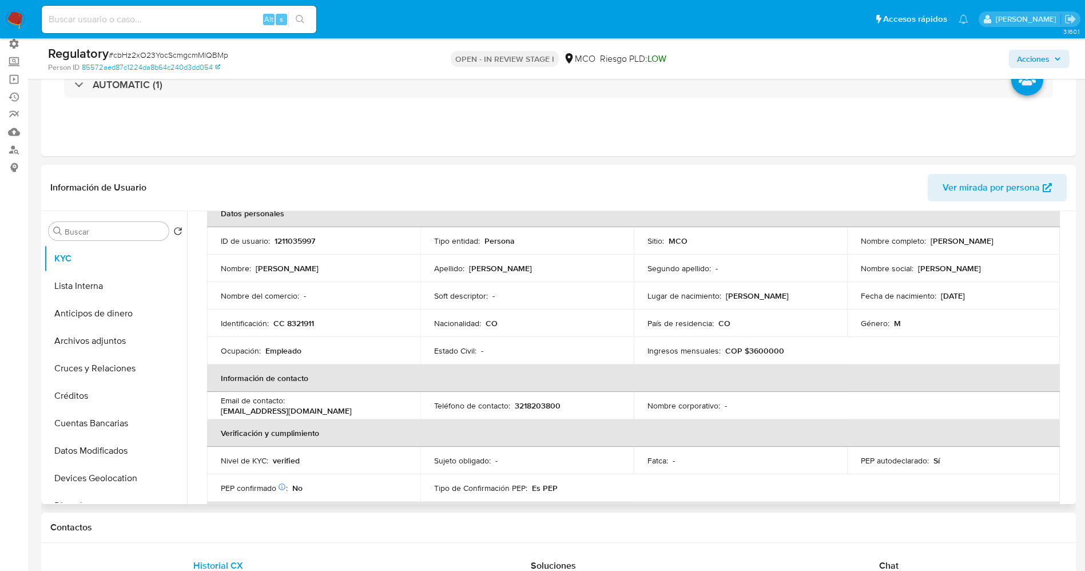
drag, startPoint x: 858, startPoint y: 249, endPoint x: 988, endPoint y: 244, distance: 129.4
click at [989, 244] on div "Nombre completo : Gustavo Adolfo Cordoba Palacios" at bounding box center [954, 241] width 186 height 10
copy p "Gustavo Adolfo Cordoba Palacios"
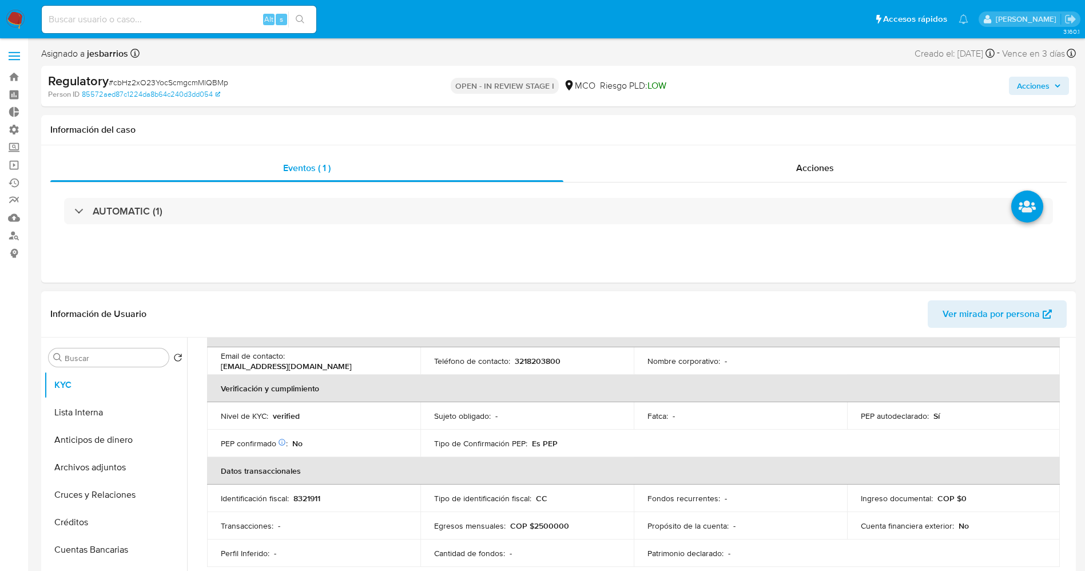
scroll to position [0, 0]
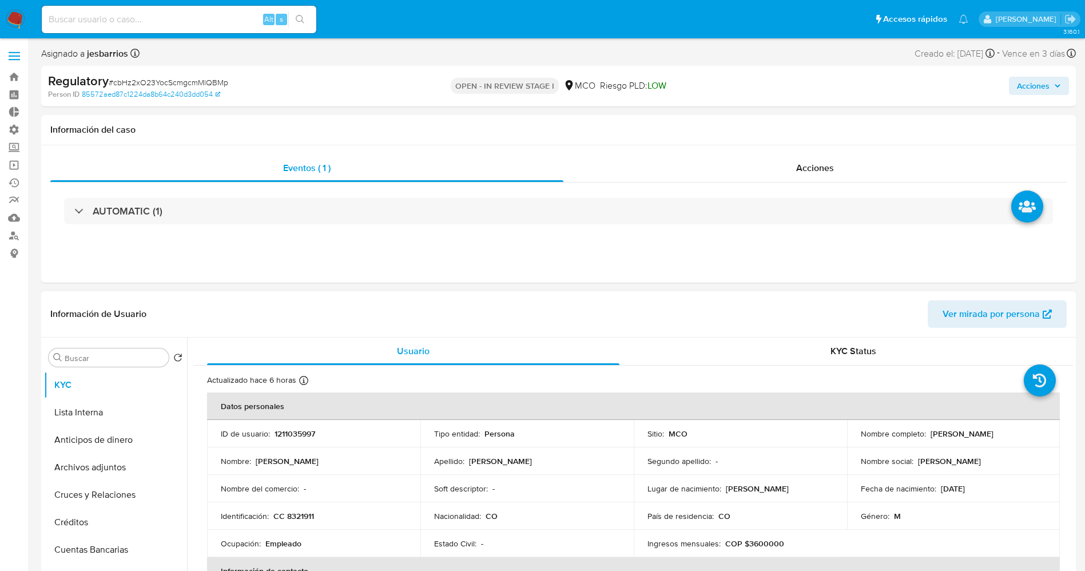
copy p "Gustavo Adolfo Cordoba Palacios"
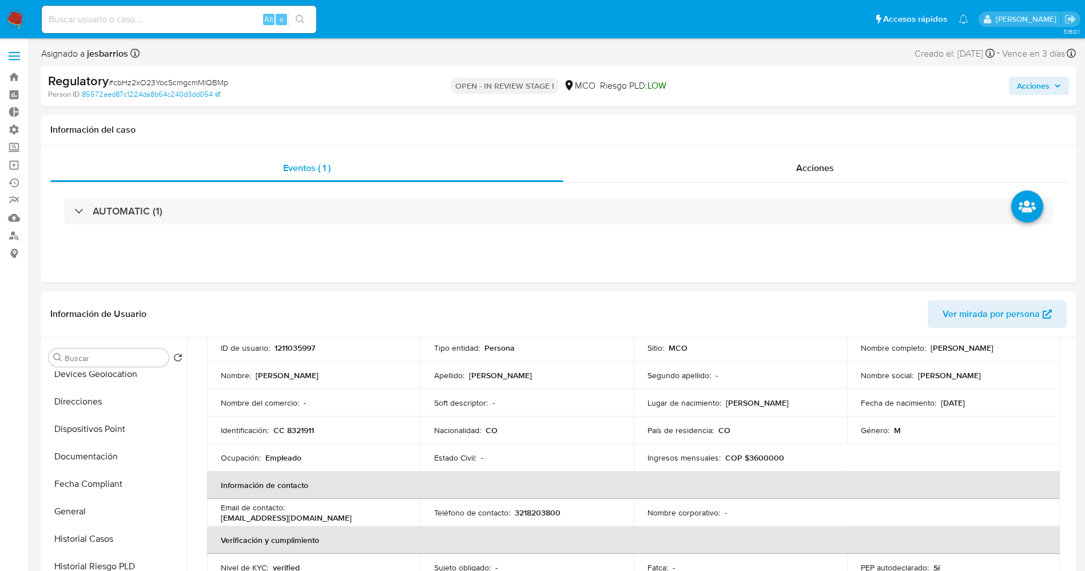
scroll to position [257, 0]
click at [100, 424] on button "Documentación" at bounding box center [111, 429] width 134 height 27
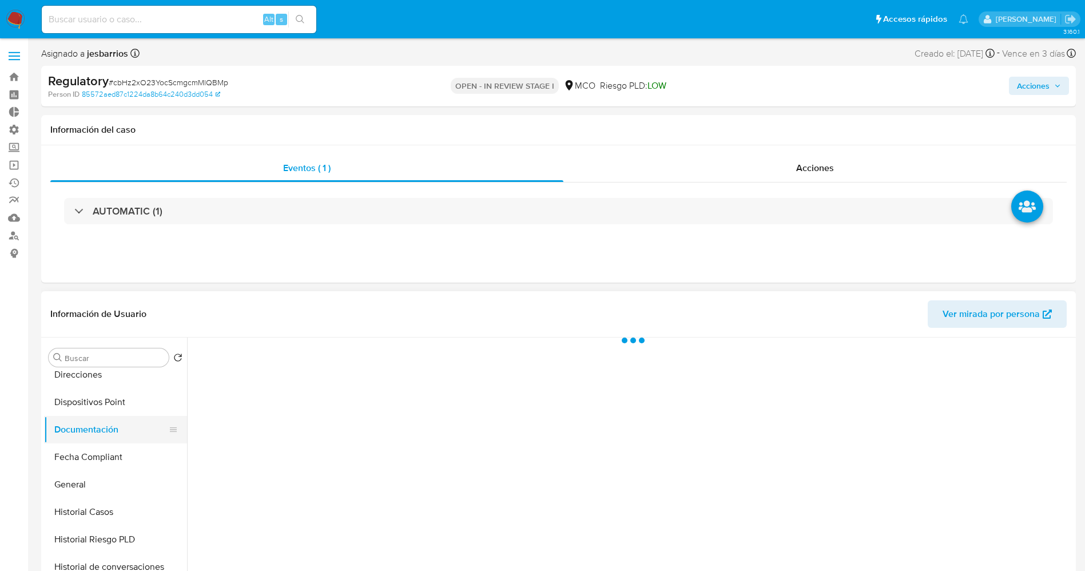
scroll to position [0, 0]
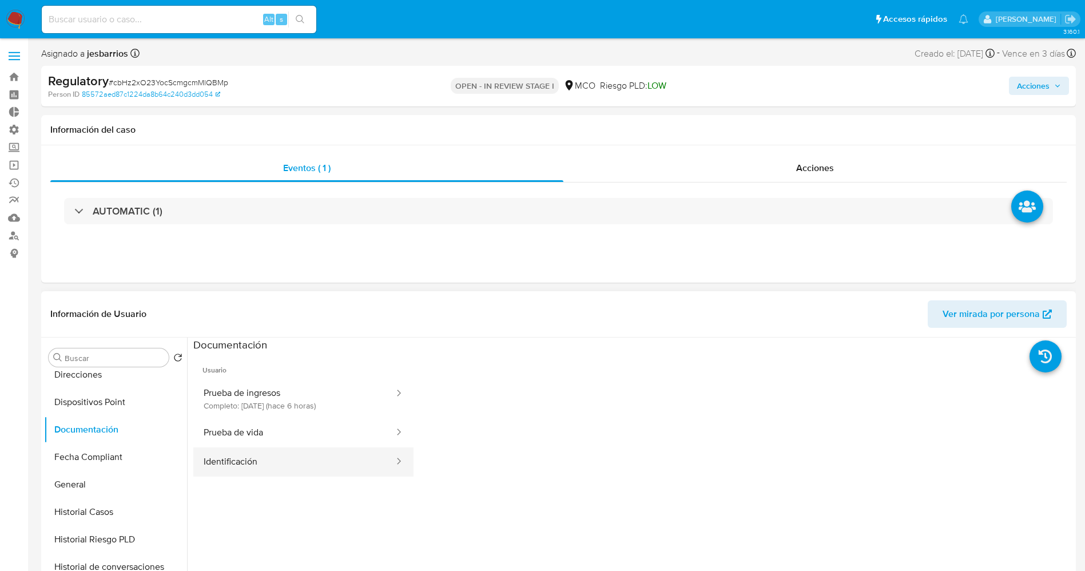
click at [273, 458] on button "Identificación" at bounding box center [294, 461] width 202 height 29
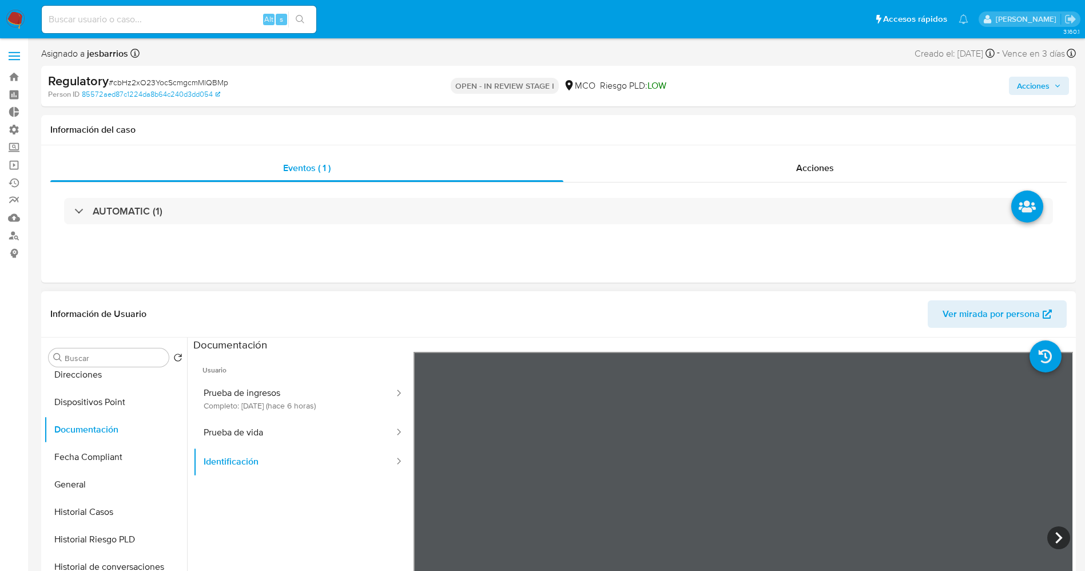
click at [609, 308] on div "Información de Usuario Ver mirada por persona Buscar Volver al orden por defect…" at bounding box center [558, 460] width 1035 height 339
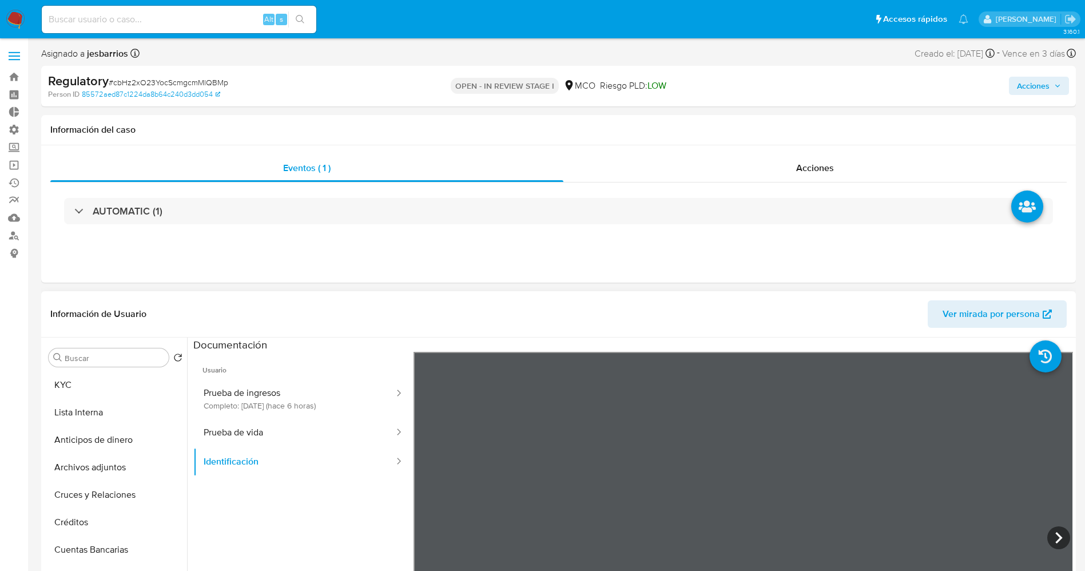
click at [89, 385] on button "KYC" at bounding box center [115, 384] width 143 height 27
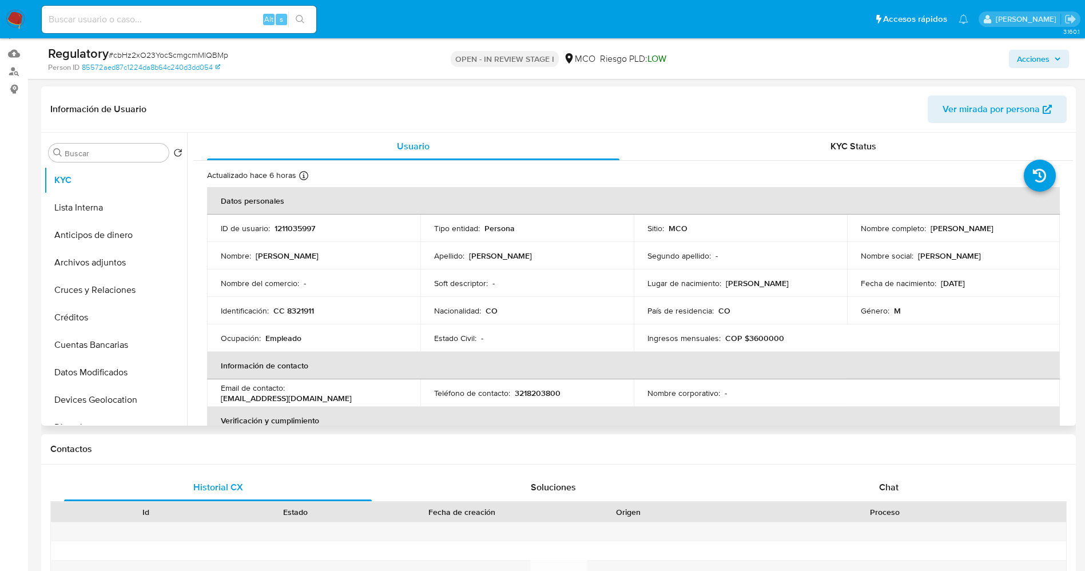
scroll to position [172, 0]
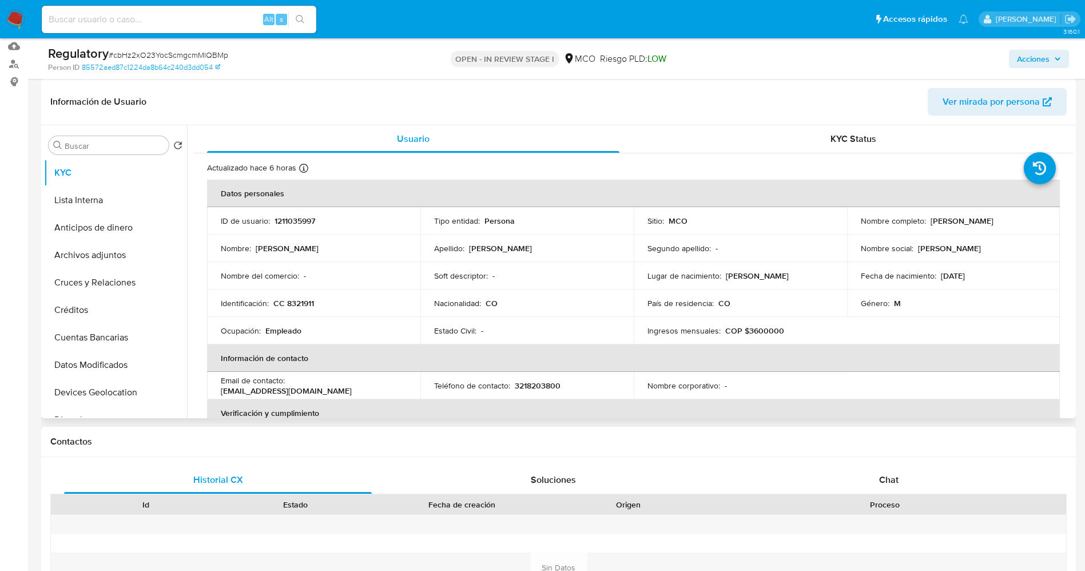
drag, startPoint x: 858, startPoint y: 226, endPoint x: 976, endPoint y: 231, distance: 117.3
click at [976, 226] on p "Gustavo Adolfo Cordoba Palacios" at bounding box center [962, 221] width 63 height 10
copy p "Gustavo Adolfo Cordoba Palacios"
drag, startPoint x: 287, startPoint y: 301, endPoint x: 317, endPoint y: 300, distance: 29.8
click at [317, 300] on div "Identificación : CC 8321911" at bounding box center [314, 303] width 186 height 10
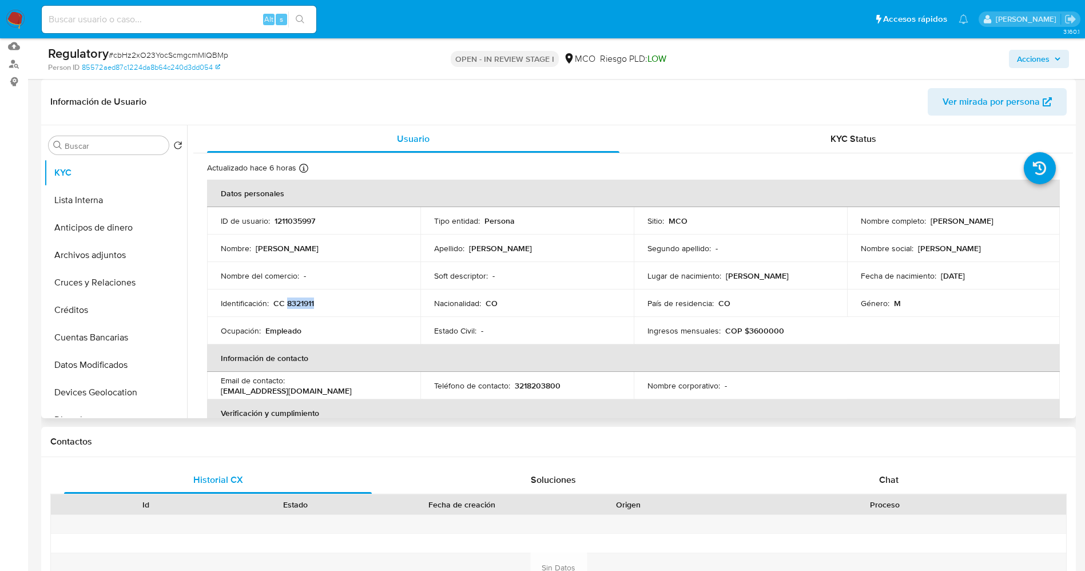
copy p "8321911"
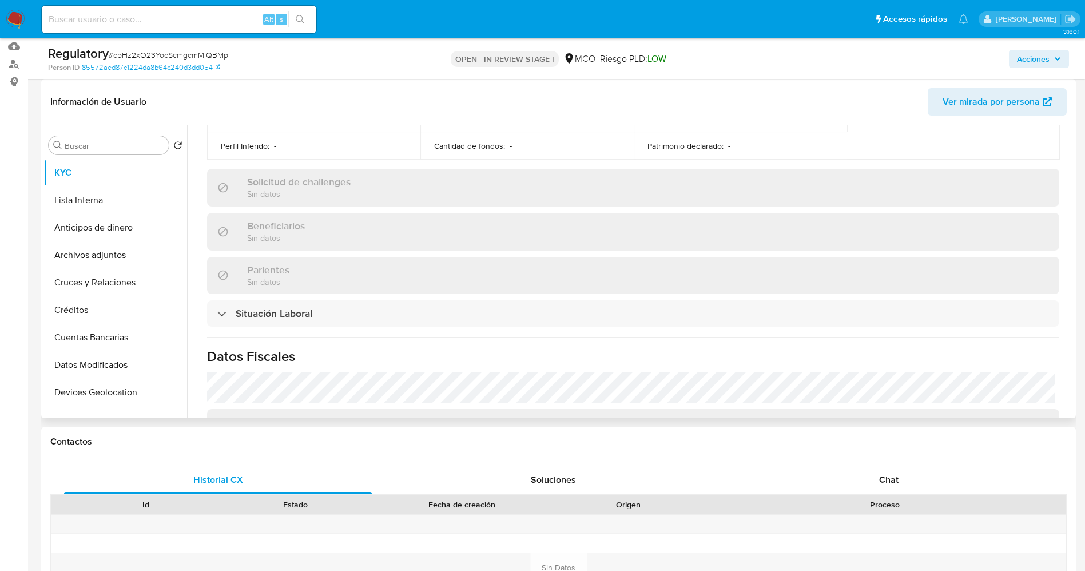
scroll to position [515, 0]
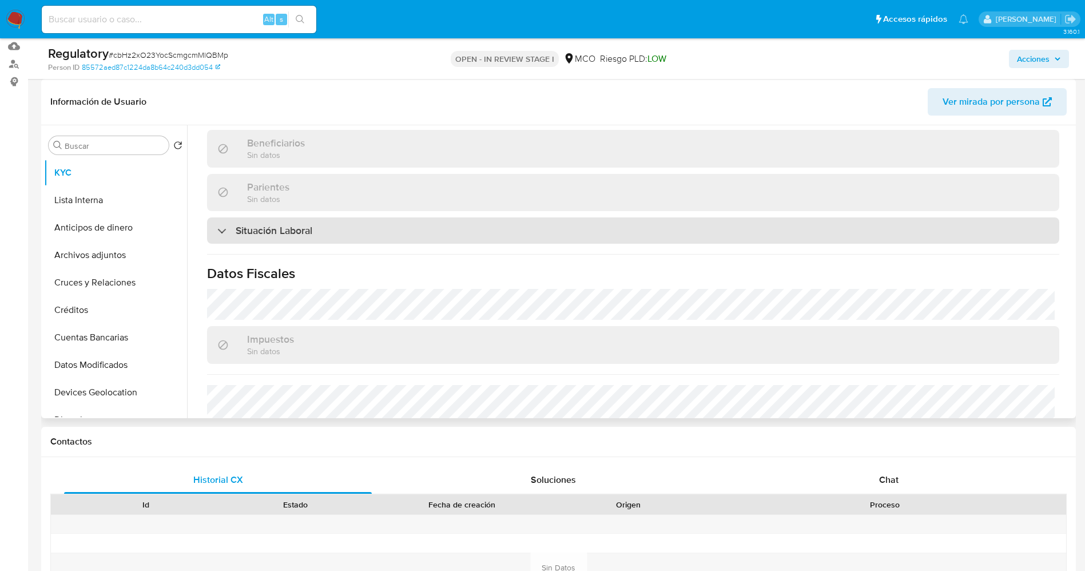
click at [257, 233] on h3 "Situación Laboral" at bounding box center [274, 230] width 77 height 13
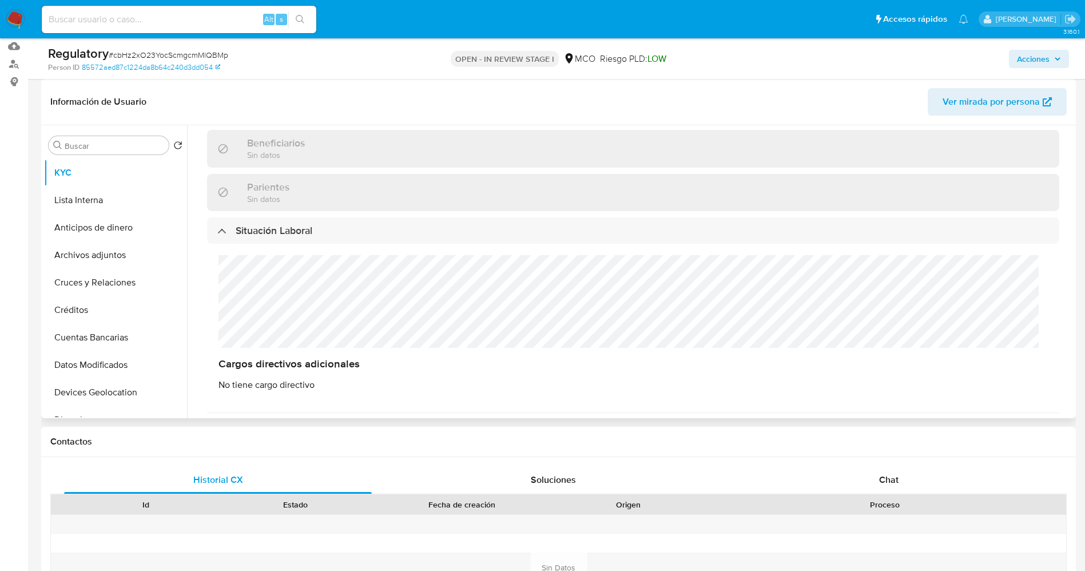
click at [290, 308] on div "Cargos directivos adicionales No tiene cargo directivo" at bounding box center [633, 323] width 852 height 158
click at [108, 197] on button "Lista Interna" at bounding box center [111, 199] width 134 height 27
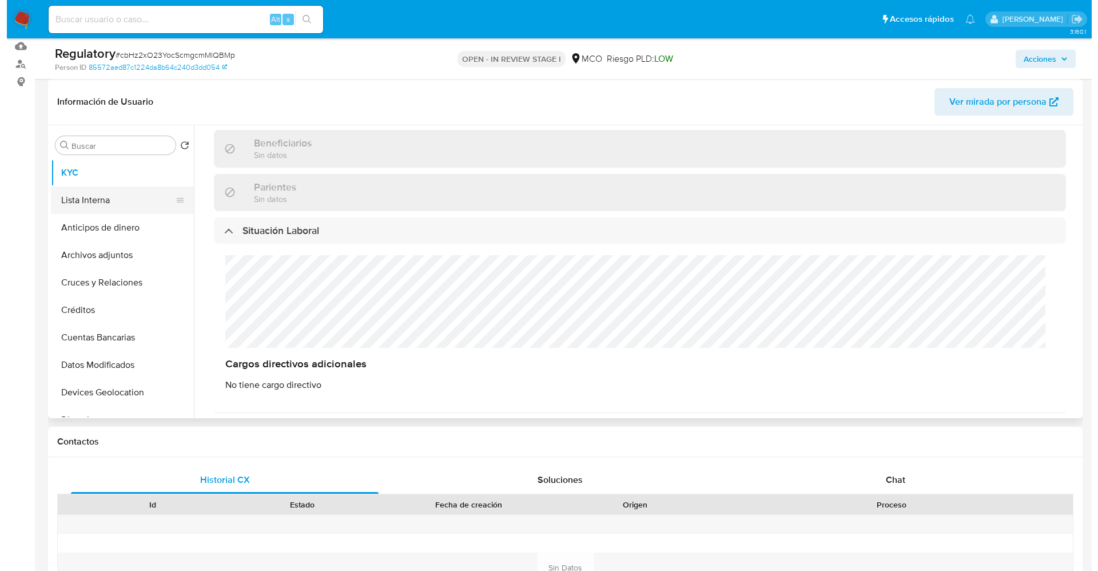
scroll to position [0, 0]
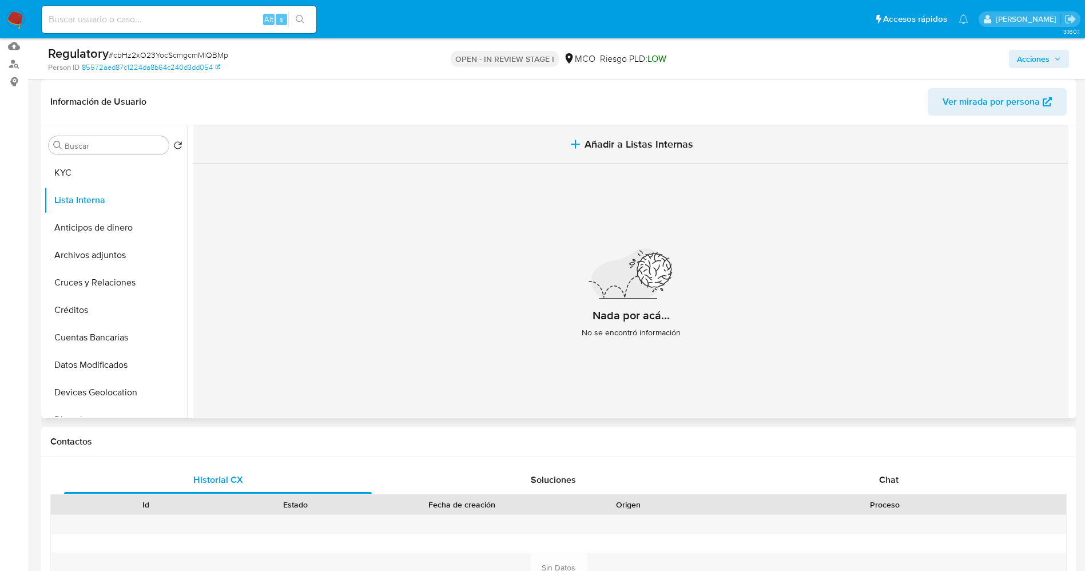
click at [667, 140] on span "Añadir a Listas Internas" at bounding box center [639, 144] width 109 height 13
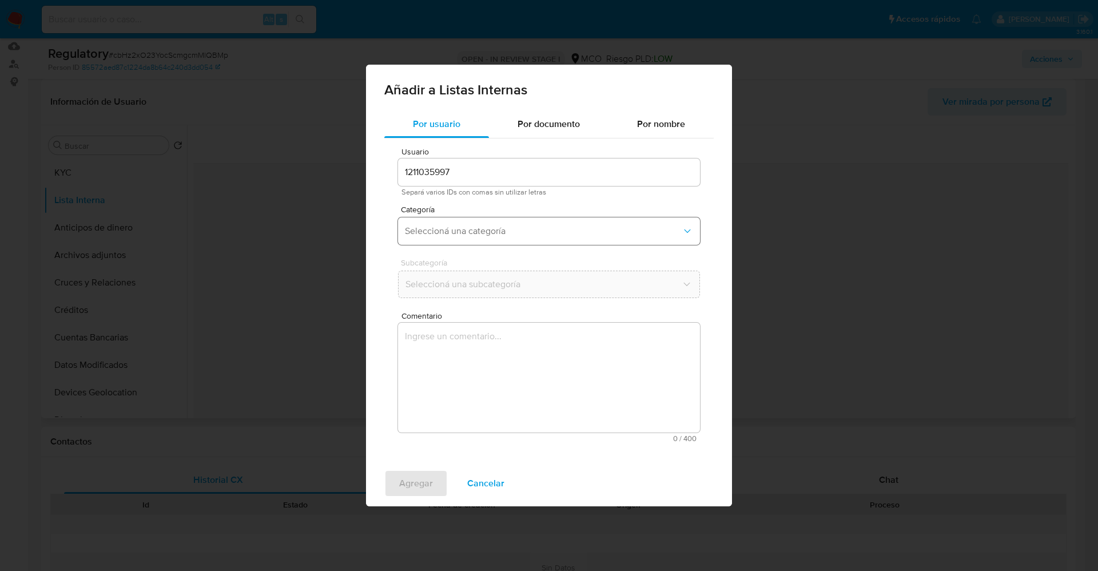
click at [508, 224] on button "Seleccioná una categoría" at bounding box center [549, 230] width 302 height 27
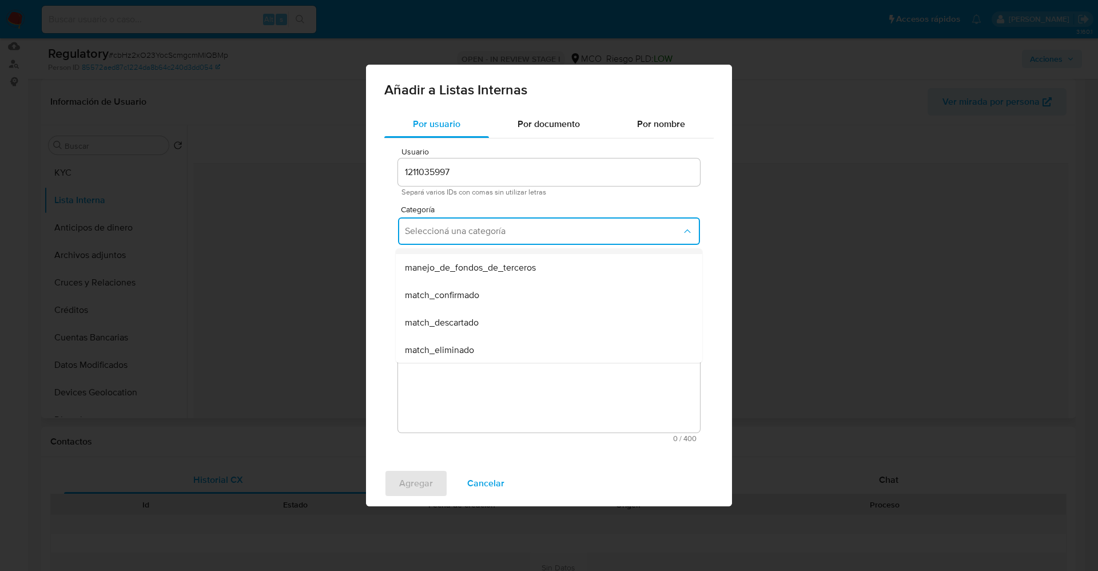
scroll to position [86, 0]
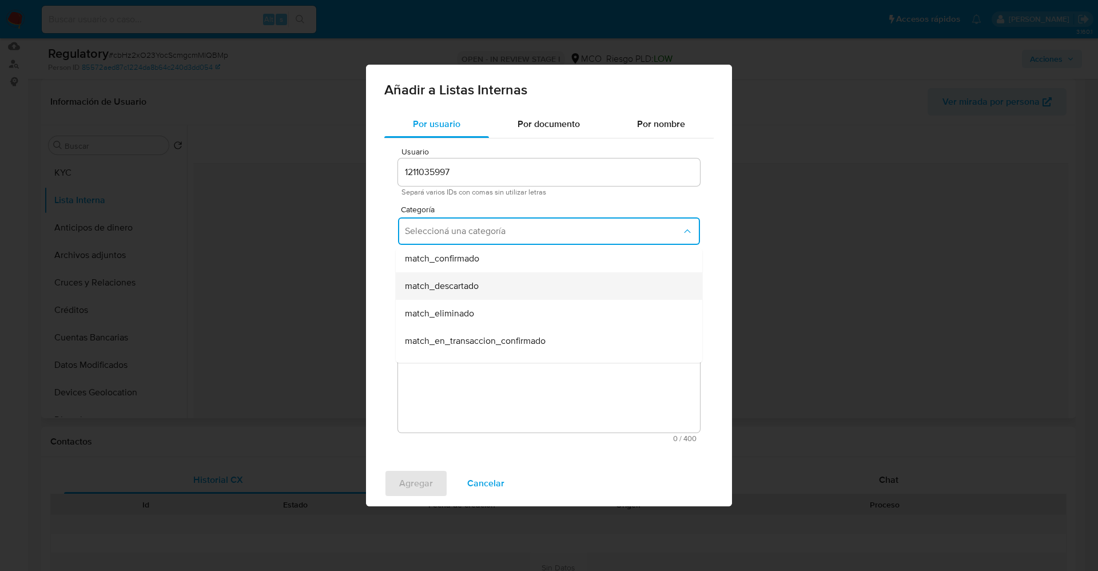
click at [482, 285] on div "match_descartado" at bounding box center [545, 285] width 281 height 27
click at [477, 284] on span "Seleccioná una subcategoría" at bounding box center [543, 284] width 277 height 11
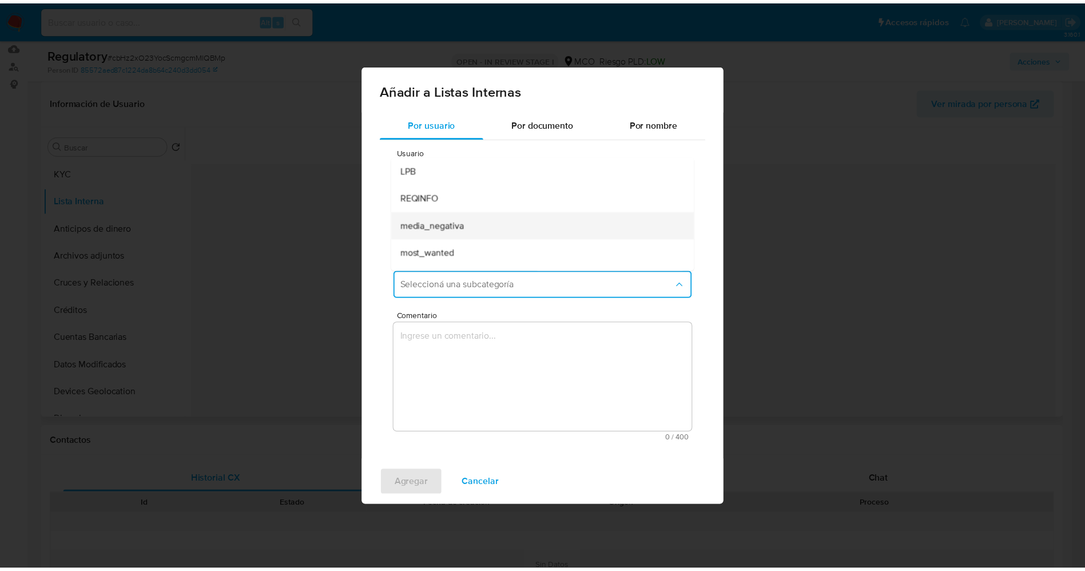
scroll to position [78, 0]
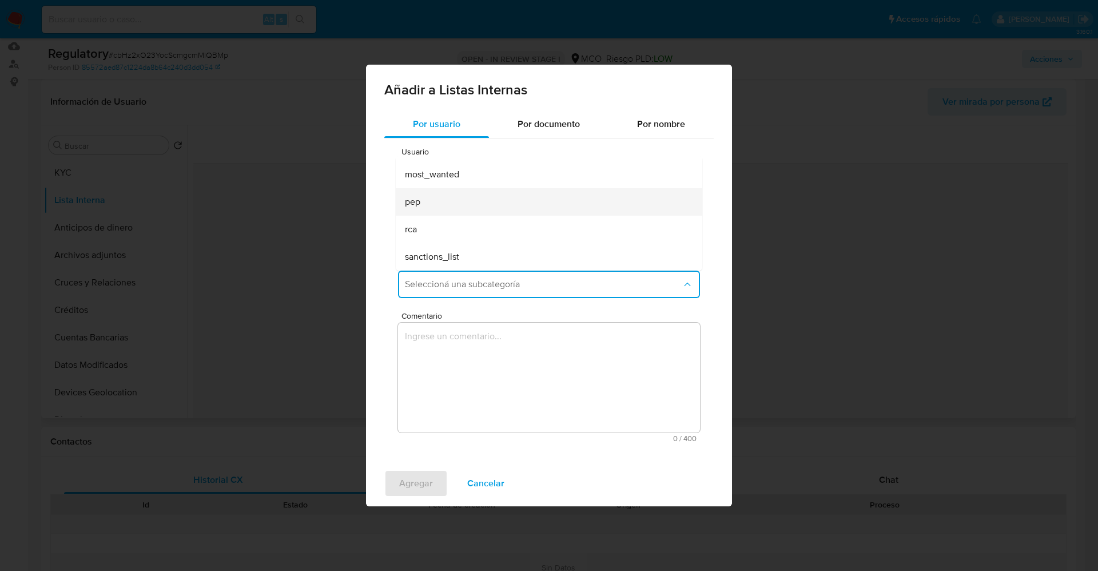
click at [459, 210] on div "pep" at bounding box center [545, 201] width 281 height 27
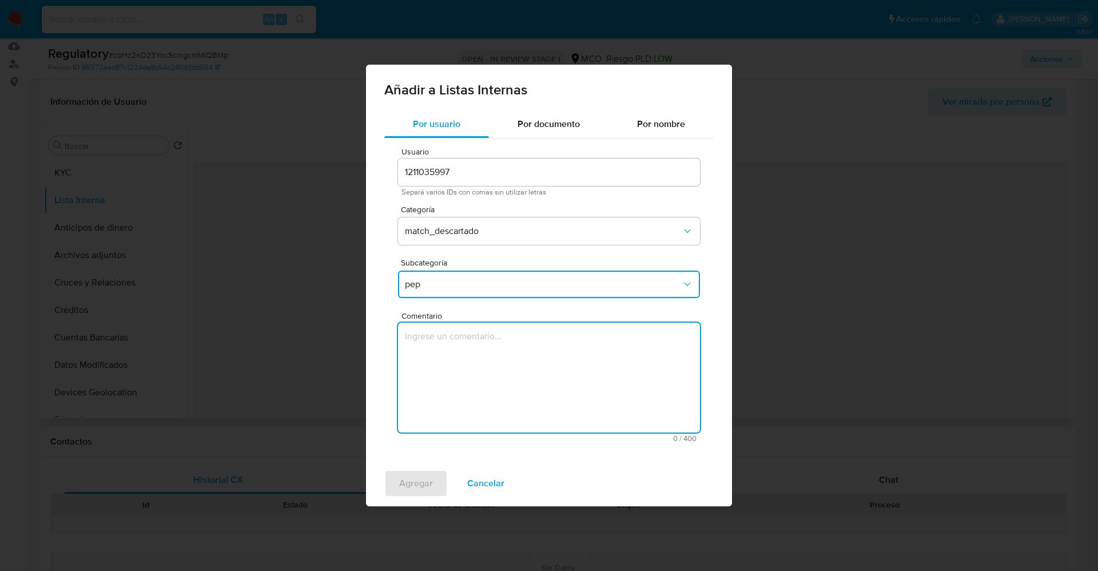
click at [470, 367] on textarea "Comentario" at bounding box center [549, 378] width 302 height 110
type textarea "El usuario Gustavo Adolfo Cordoba Palacios,CC 8321911declara que se desempeña c…"
click at [426, 476] on span "Agregar" at bounding box center [416, 483] width 34 height 25
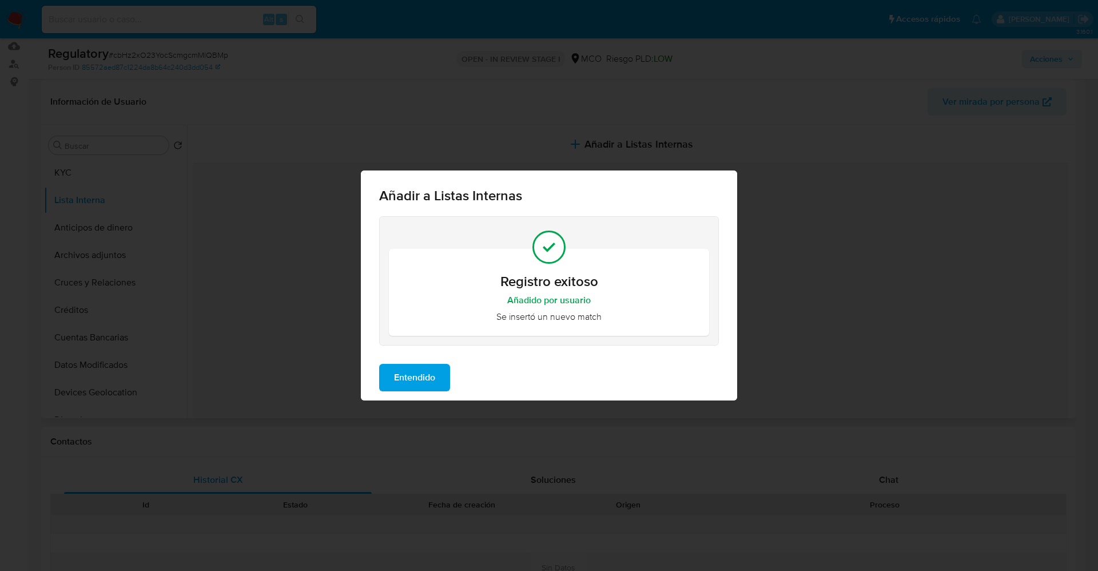
click at [414, 376] on span "Entendido" at bounding box center [414, 377] width 41 height 25
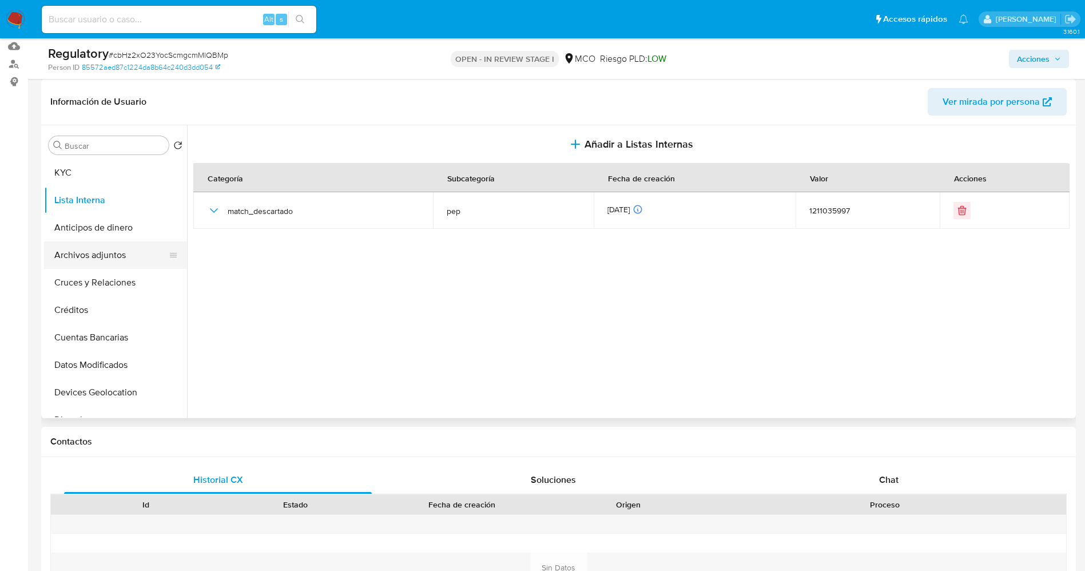
click at [109, 251] on button "Archivos adjuntos" at bounding box center [111, 254] width 134 height 27
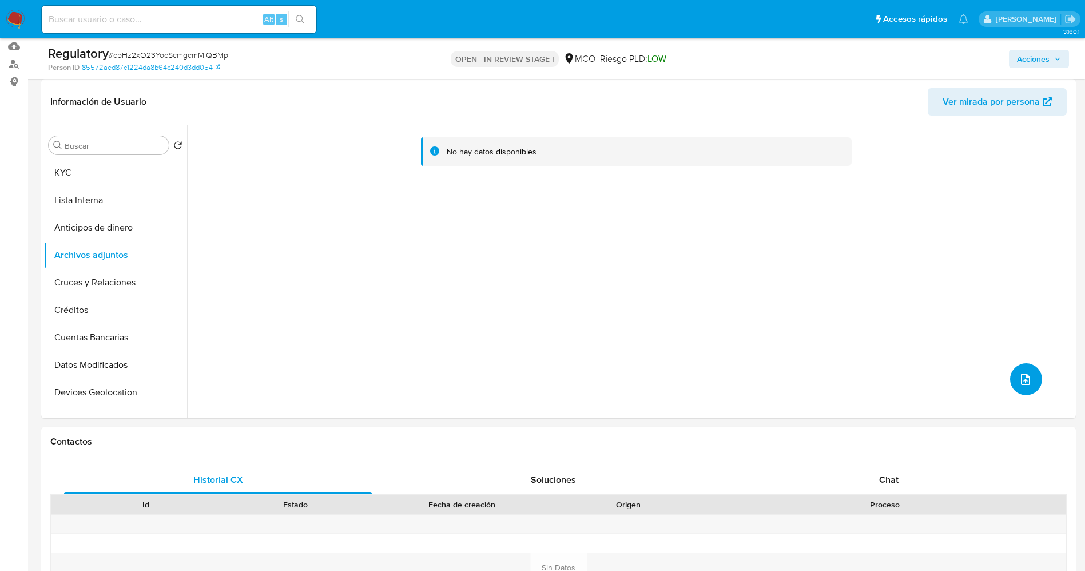
click at [1026, 384] on icon "upload-file" at bounding box center [1026, 379] width 14 height 14
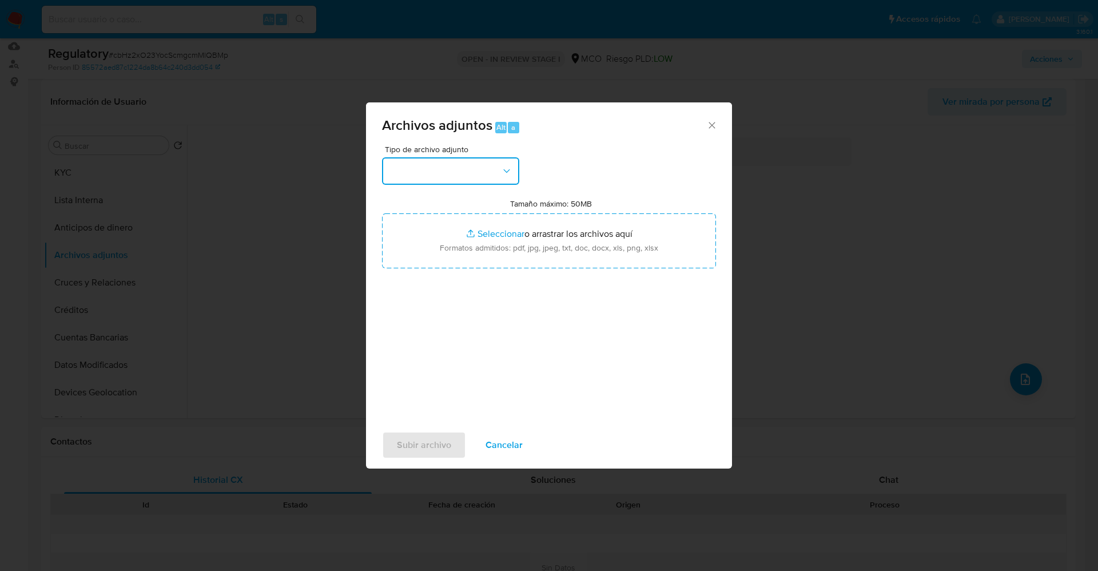
click at [432, 162] on button "button" at bounding box center [450, 170] width 137 height 27
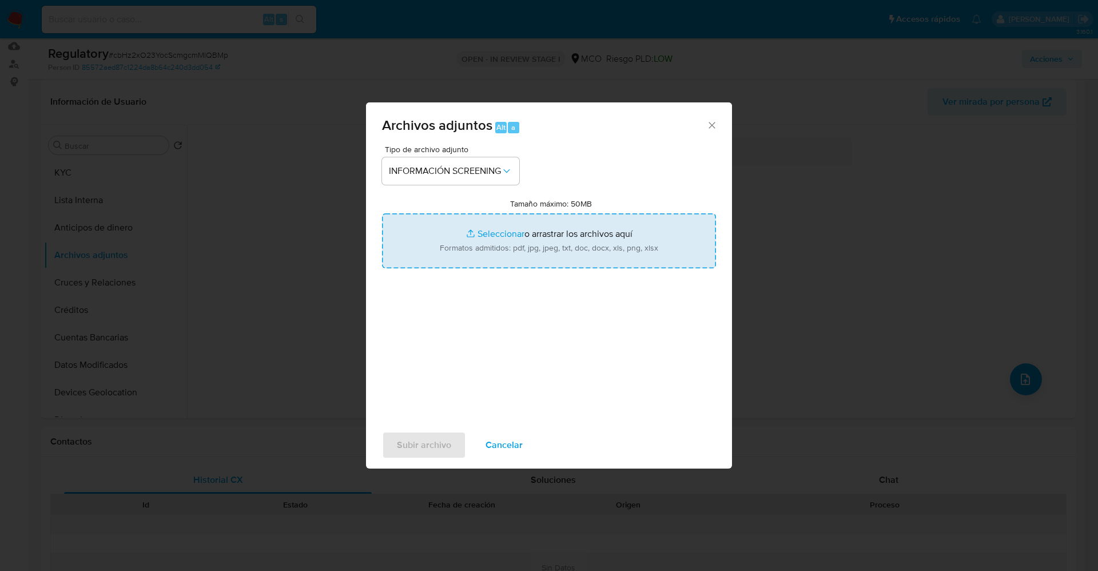
type input "C:\fakepath\CaseDossierReport_5jb89t9ots4n1k1i6n0p8u9a2.pdf"
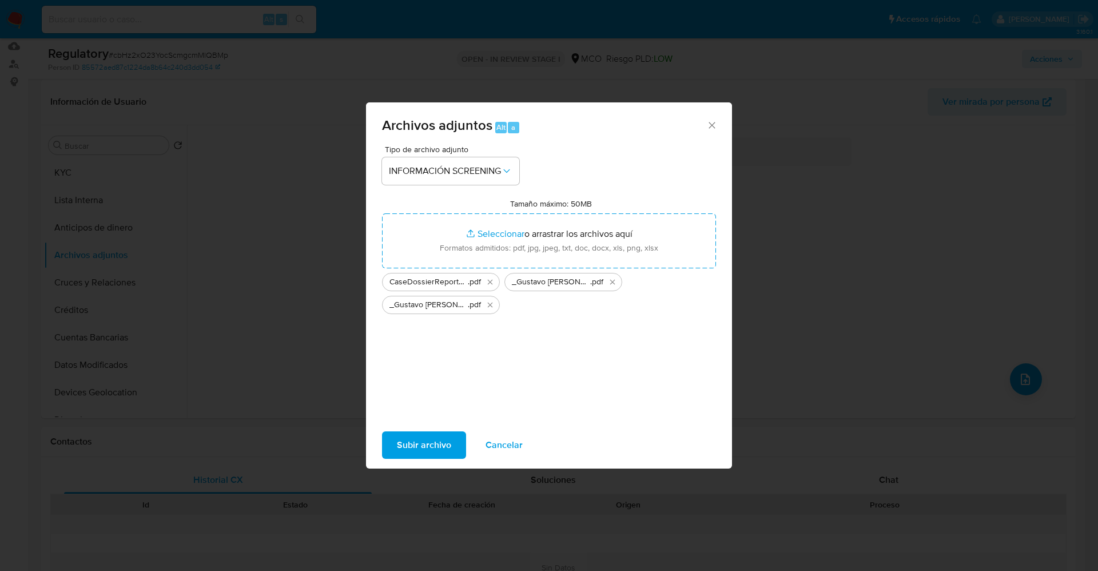
drag, startPoint x: 526, startPoint y: 229, endPoint x: 426, endPoint y: 444, distance: 237.2
click at [426, 444] on span "Subir archivo" at bounding box center [424, 444] width 54 height 25
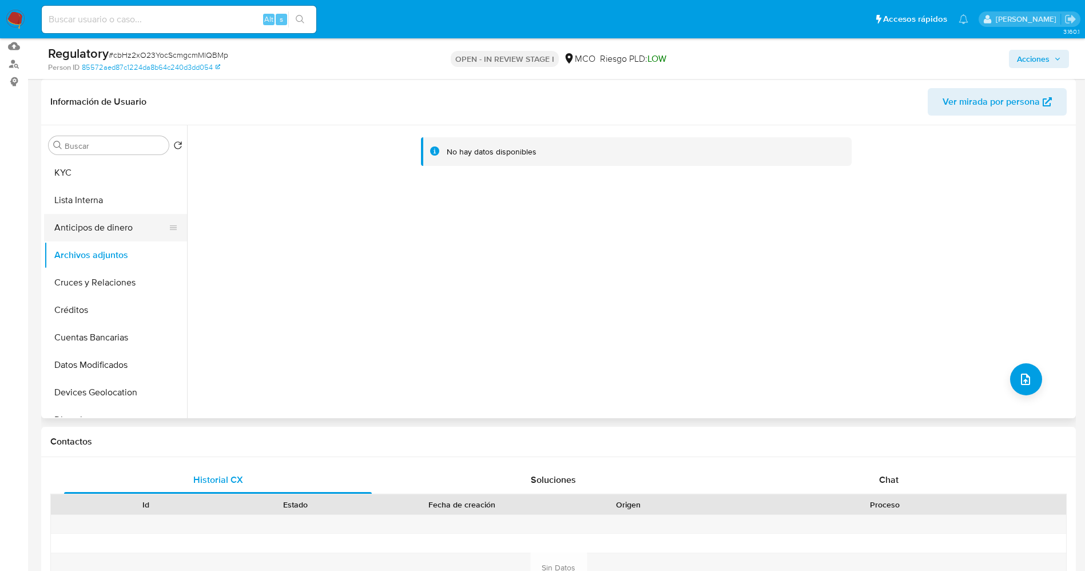
click at [91, 219] on button "Anticipos de dinero" at bounding box center [111, 227] width 134 height 27
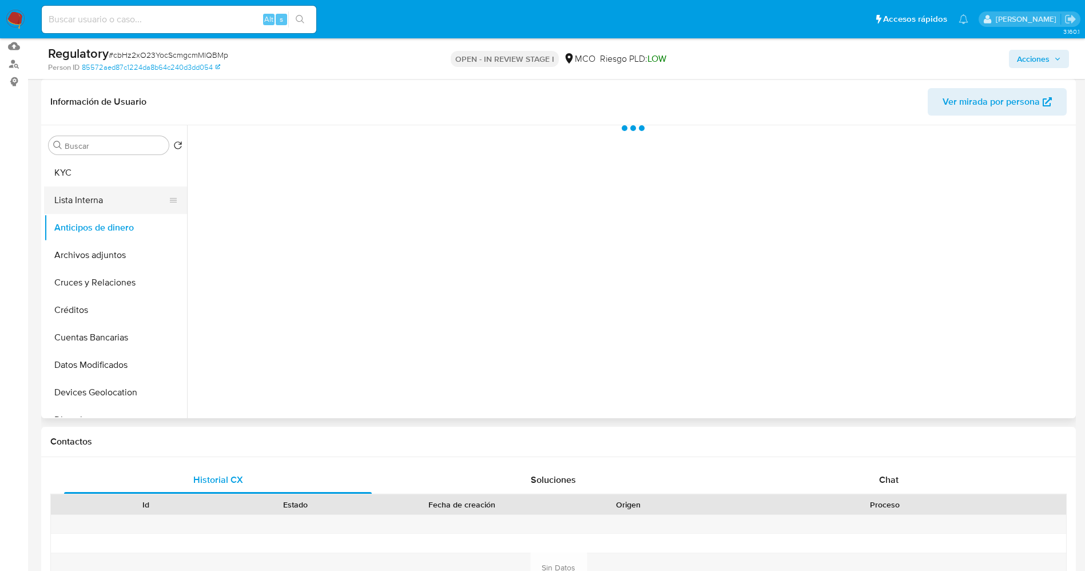
click at [94, 205] on button "Lista Interna" at bounding box center [111, 199] width 134 height 27
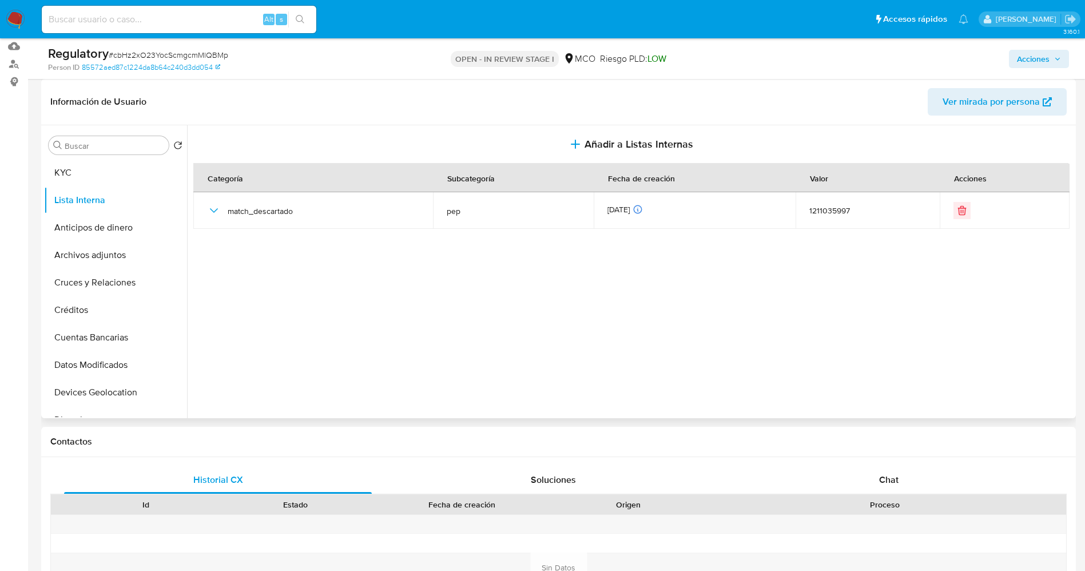
scroll to position [86, 0]
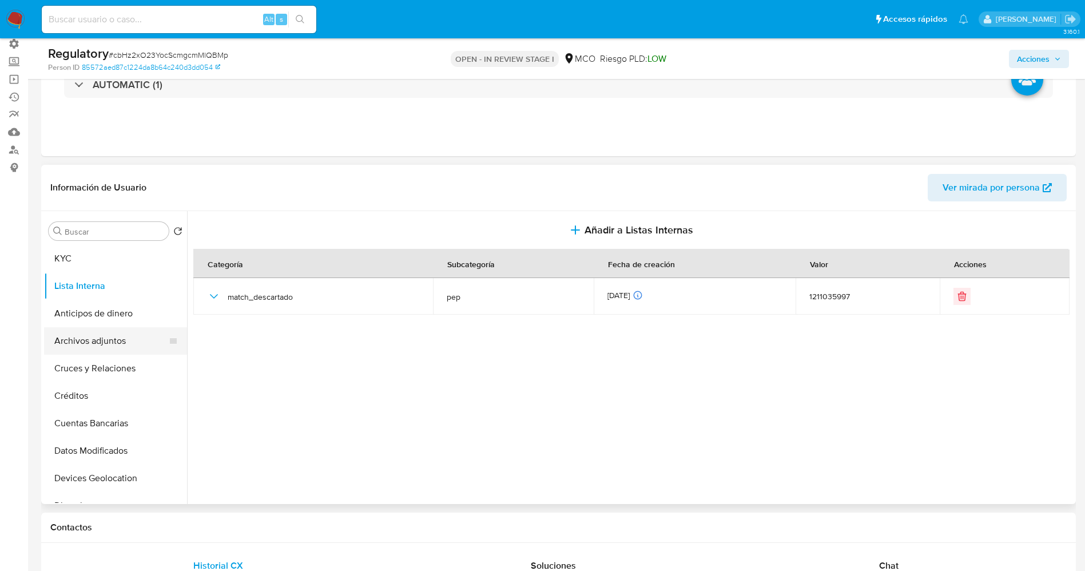
click at [113, 339] on button "Archivos adjuntos" at bounding box center [111, 340] width 134 height 27
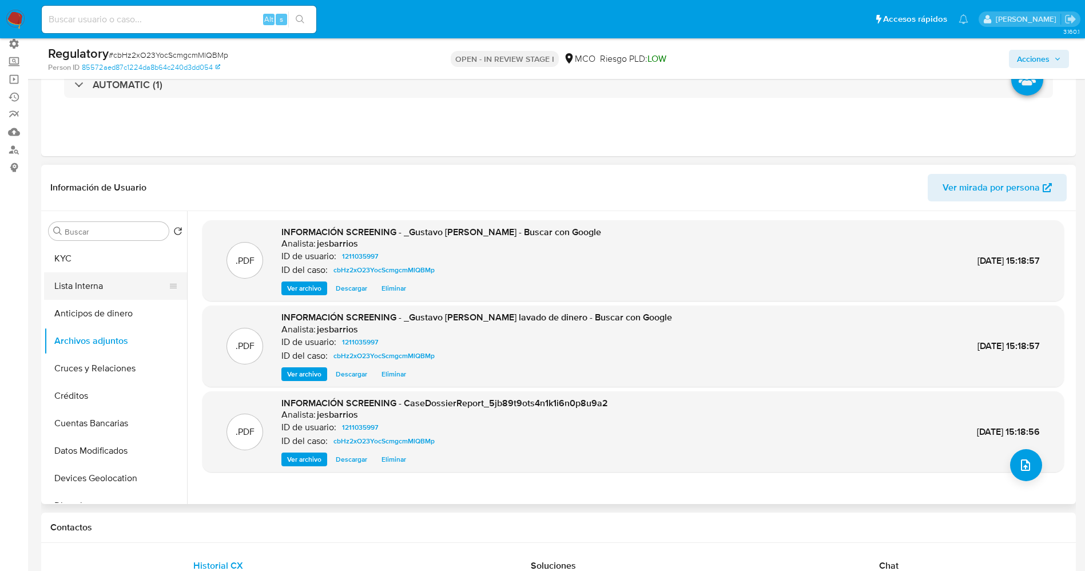
click at [96, 276] on button "Lista Interna" at bounding box center [111, 285] width 134 height 27
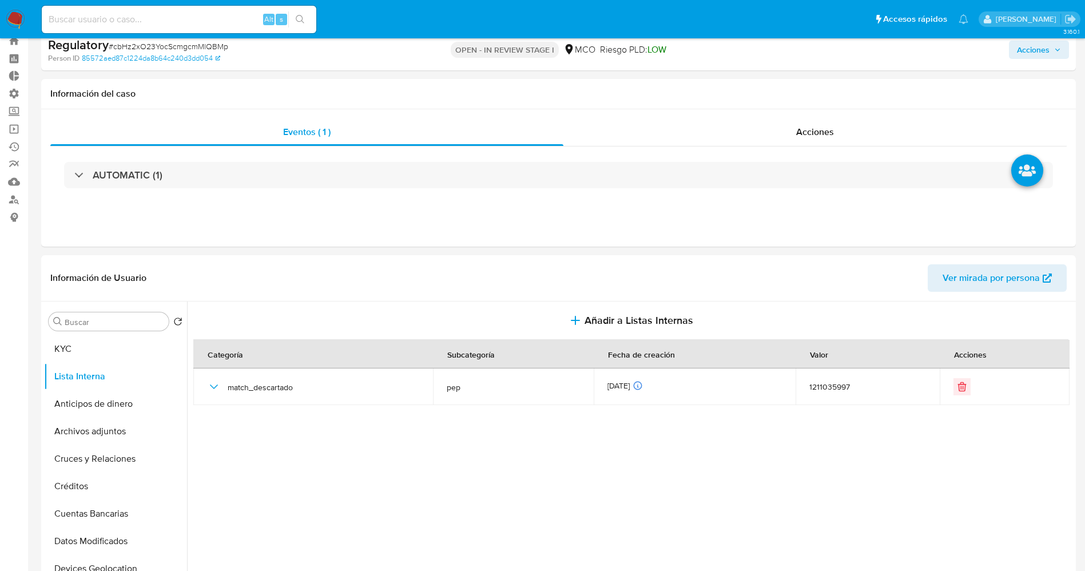
scroll to position [0, 0]
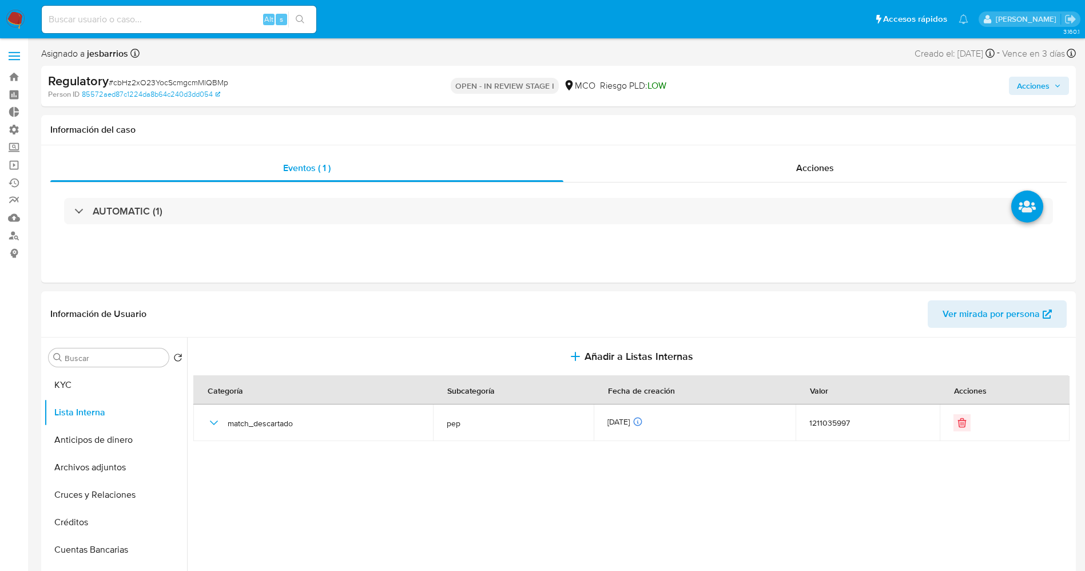
click at [1053, 82] on span "Acciones" at bounding box center [1039, 86] width 44 height 16
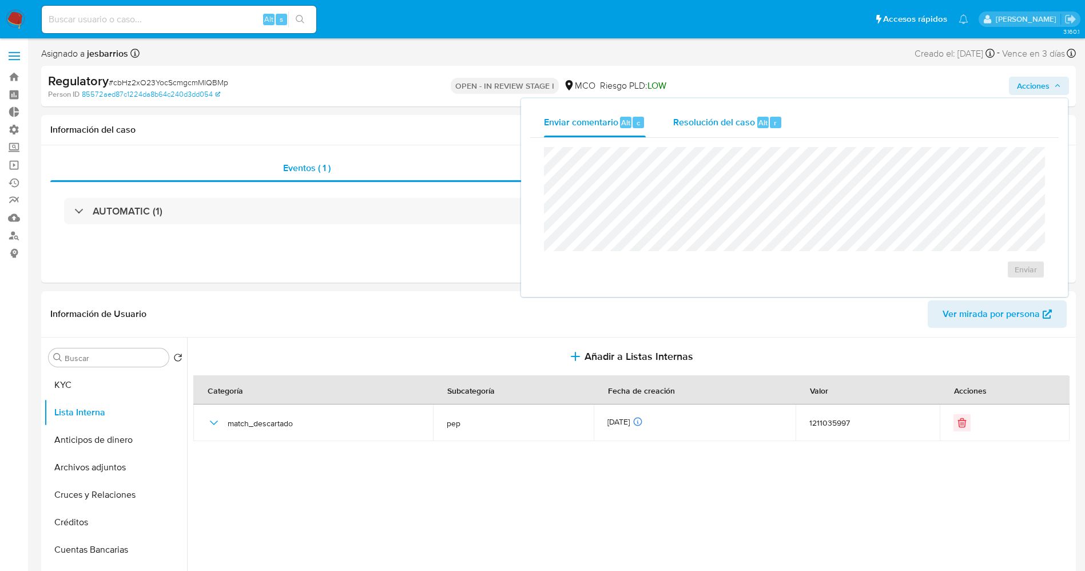
click at [759, 124] on span "Alt" at bounding box center [762, 122] width 9 height 11
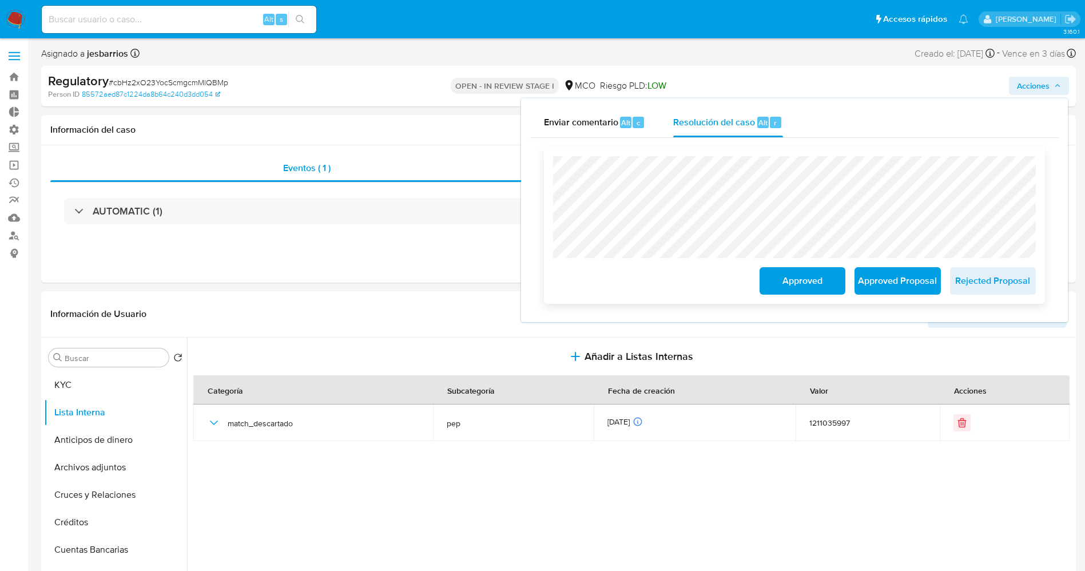
click at [790, 290] on span "Approved" at bounding box center [802, 280] width 56 height 25
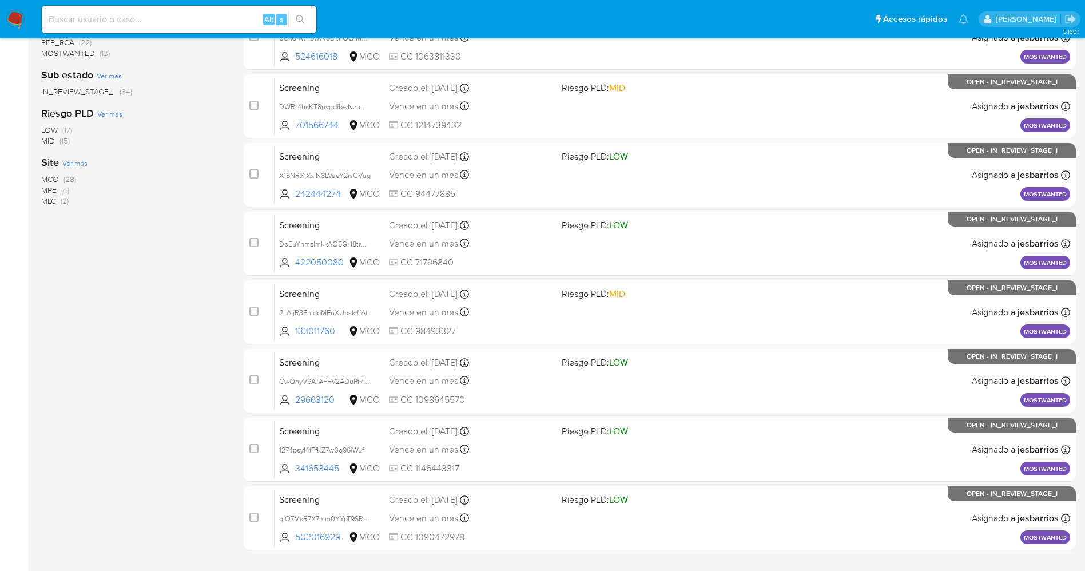
scroll to position [373, 0]
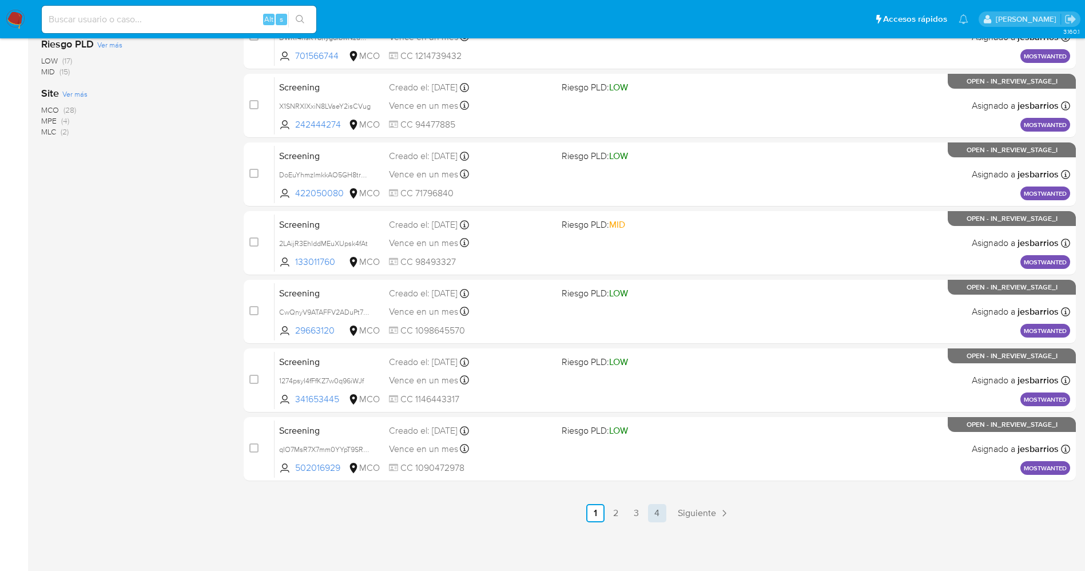
click at [658, 510] on link "4" at bounding box center [657, 513] width 18 height 18
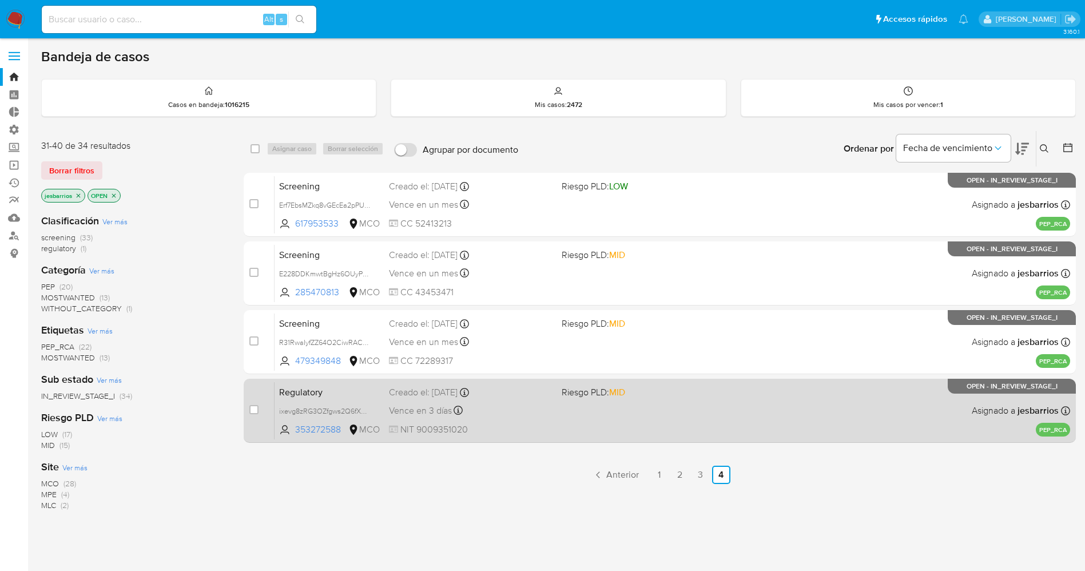
click at [655, 408] on div "Regulatory ixevg8zRG3OZfgws2Q6fXWuf 353272588 MCO Riesgo PLD: MID Creado el: [D…" at bounding box center [673, 410] width 796 height 58
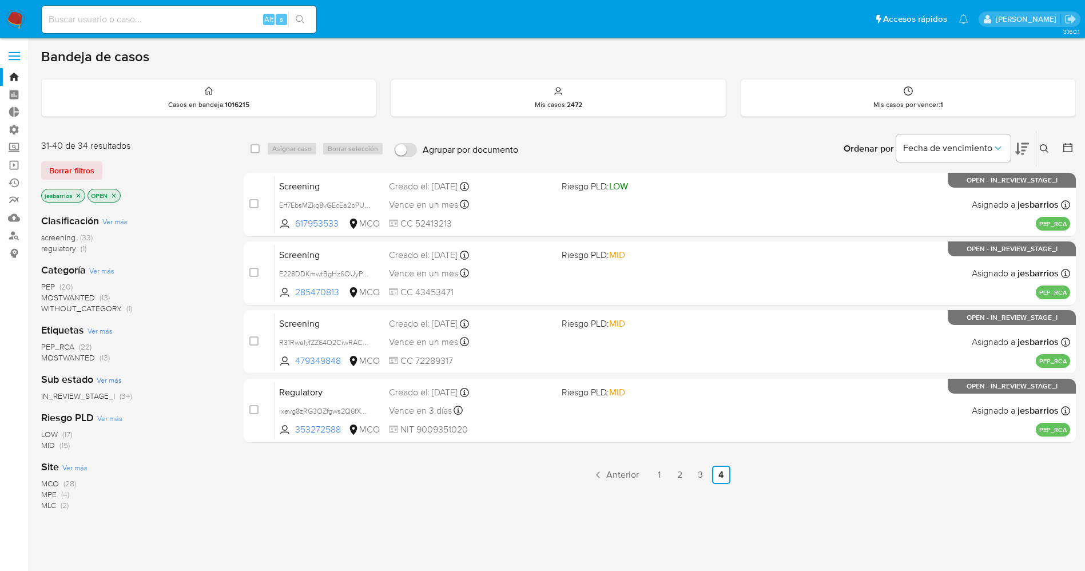
click at [117, 197] on icon "close-filter" at bounding box center [113, 195] width 7 height 7
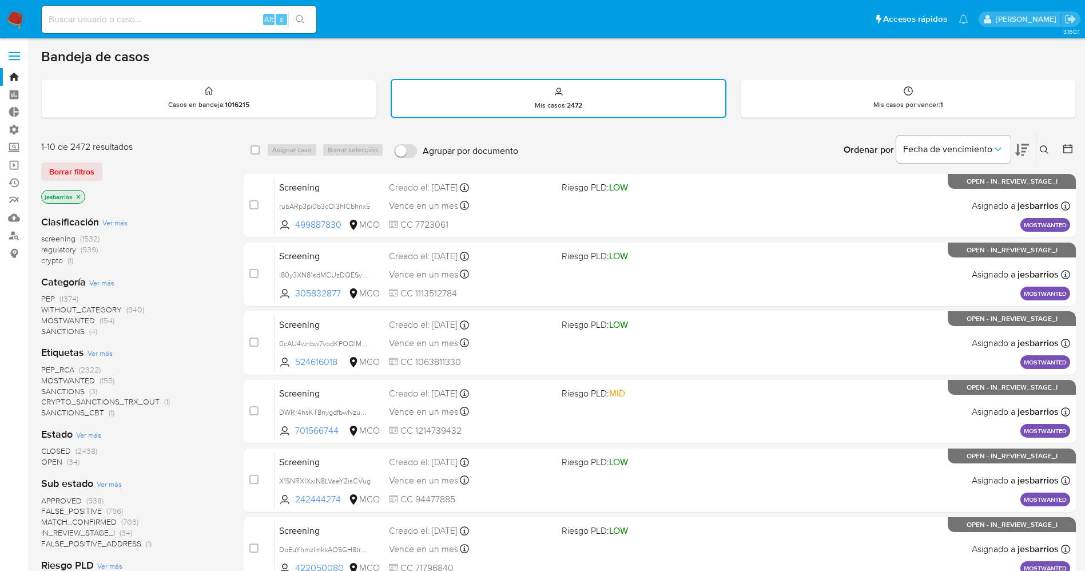
click at [1066, 150] on icon at bounding box center [1067, 148] width 11 height 11
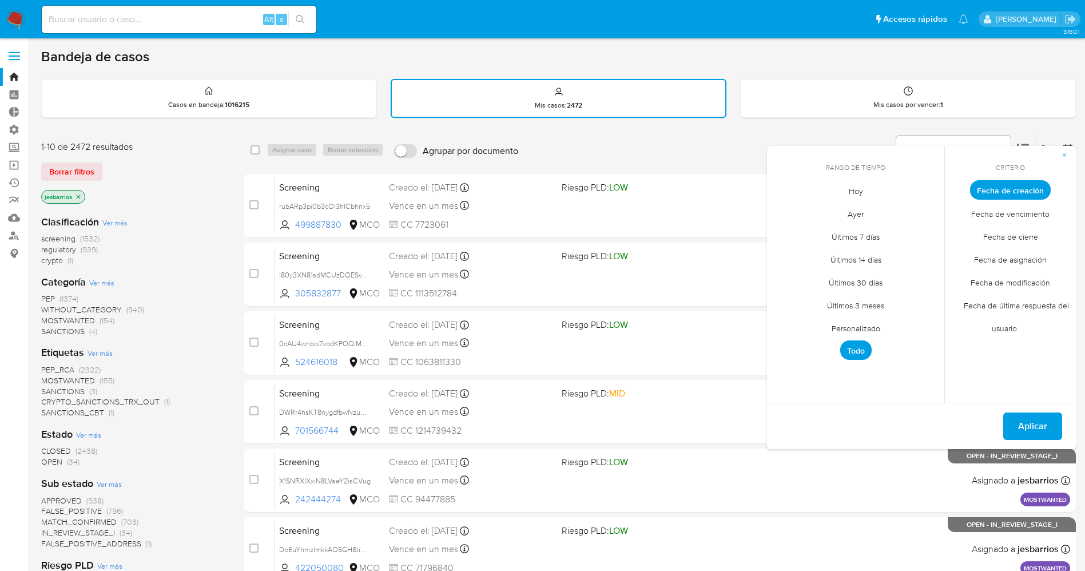
click at [880, 181] on li "Hoy" at bounding box center [855, 190] width 81 height 23
click at [983, 220] on span "Fecha de vencimiento" at bounding box center [1010, 213] width 102 height 23
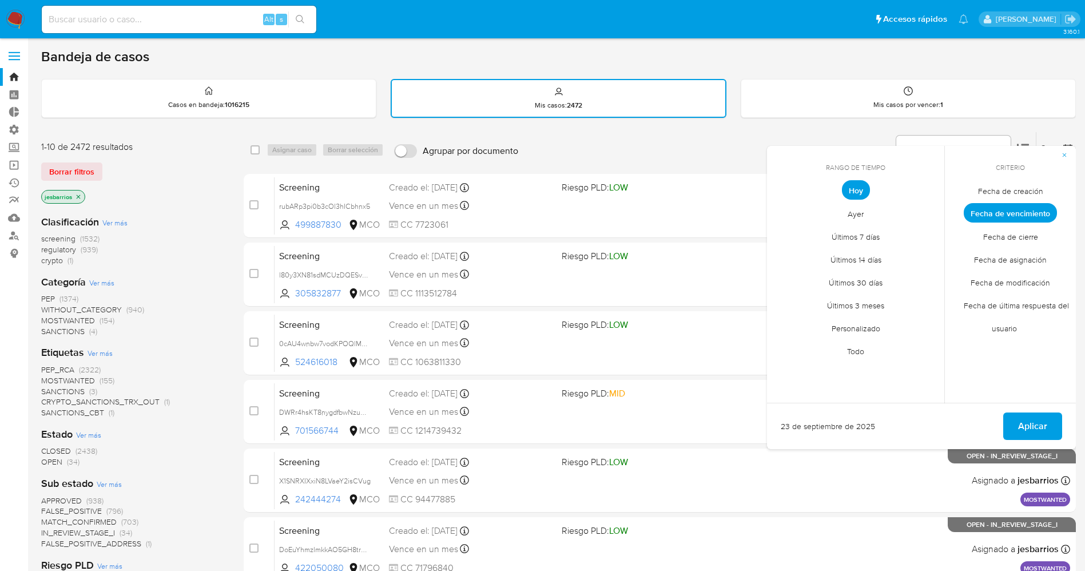
click at [1012, 241] on span "Fecha de cierre" at bounding box center [1010, 236] width 79 height 23
click at [1034, 415] on span "Aplicar" at bounding box center [1032, 426] width 29 height 25
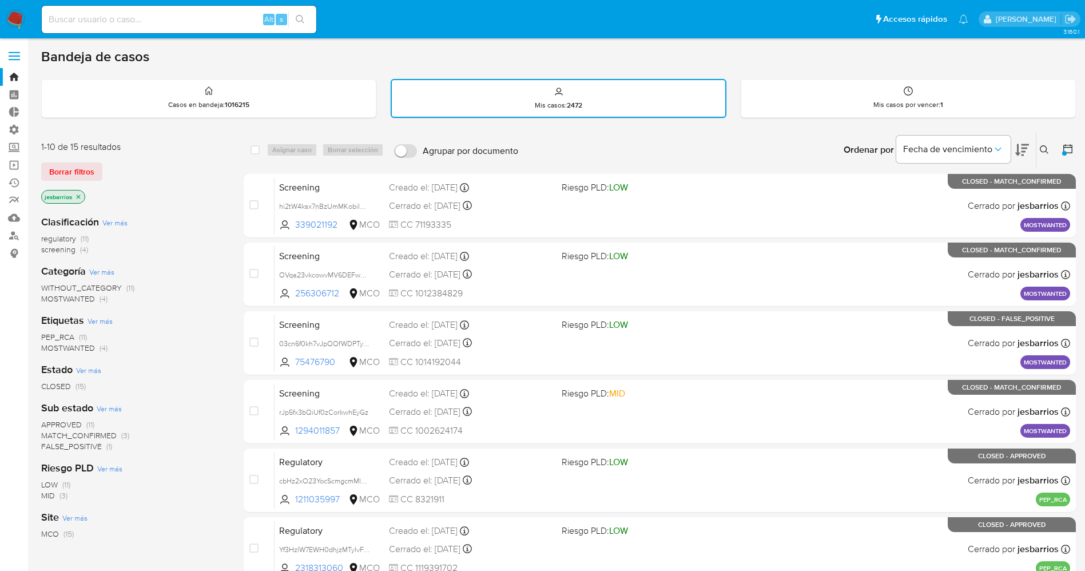
click at [17, 10] on img at bounding box center [15, 19] width 19 height 19
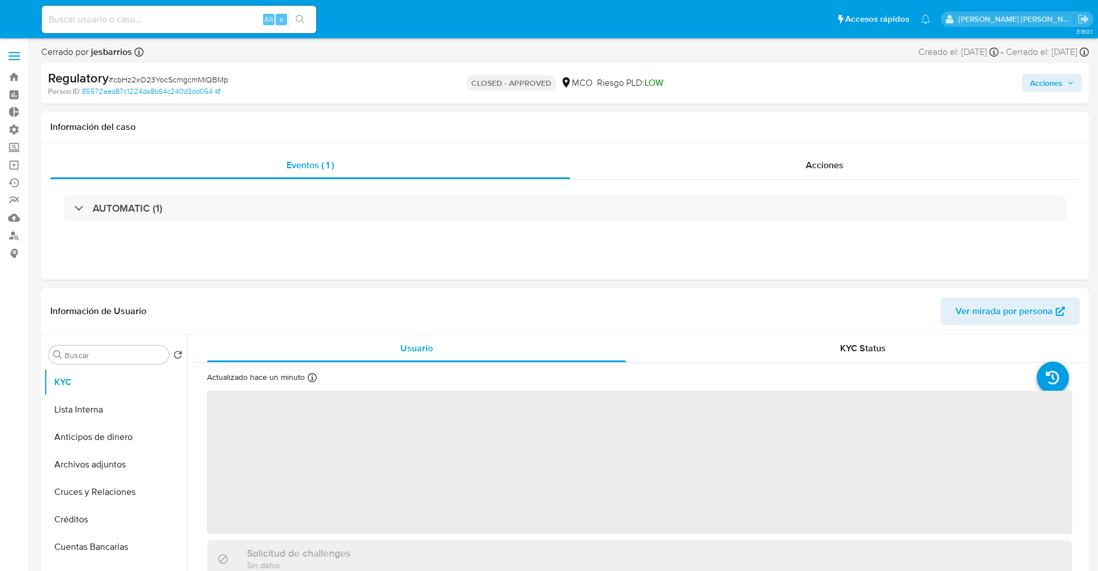
select select "10"
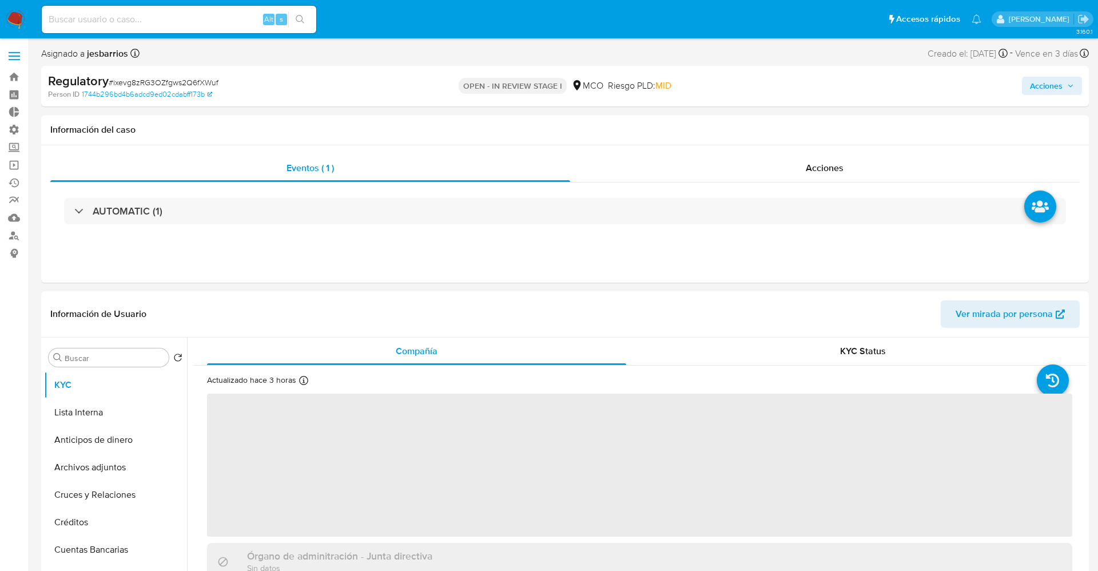
select select "10"
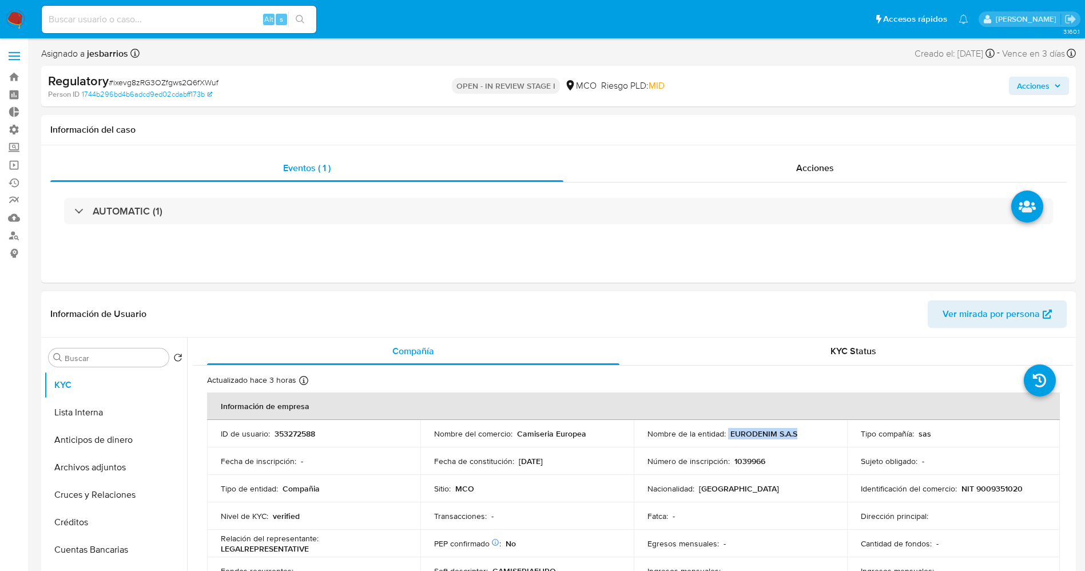
drag, startPoint x: 726, startPoint y: 433, endPoint x: 793, endPoint y: 432, distance: 66.3
click at [793, 432] on div "Nombre de la entidad : EURODENIM S.A.S" at bounding box center [740, 433] width 186 height 10
copy div "EURODENIM S.A.S"
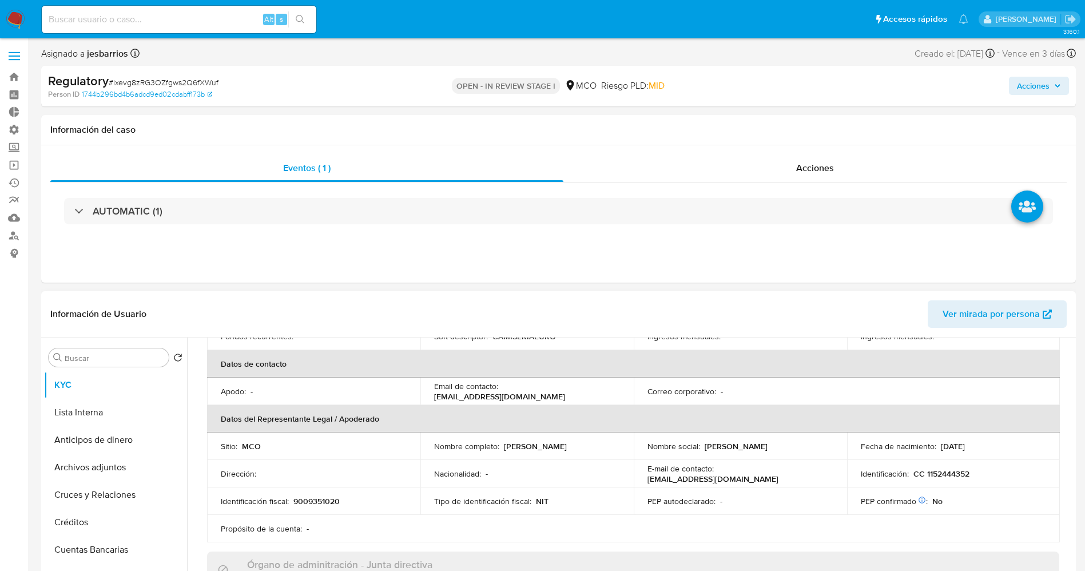
scroll to position [257, 0]
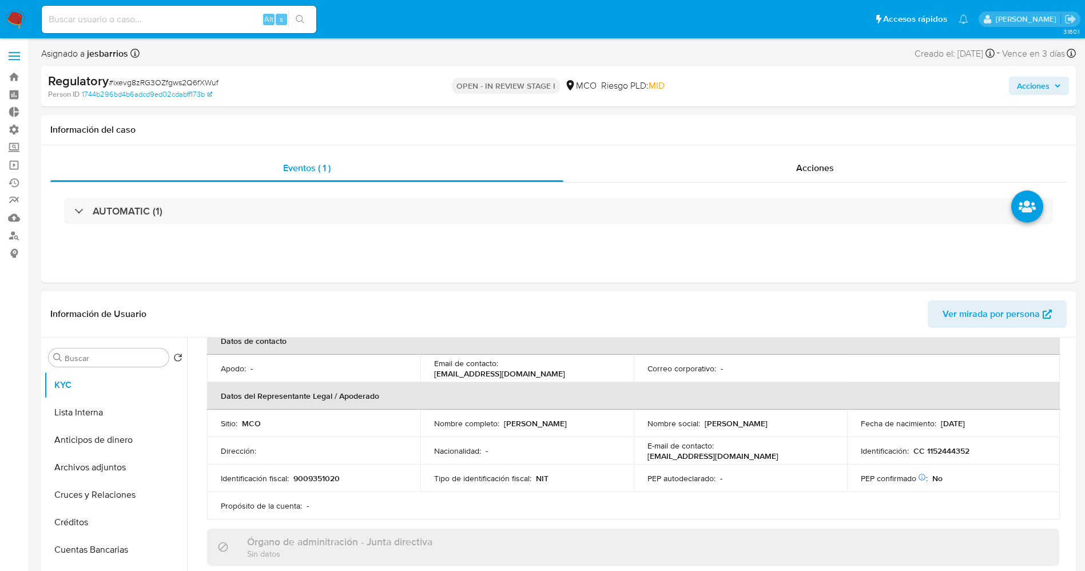
drag, startPoint x: 503, startPoint y: 424, endPoint x: 577, endPoint y: 431, distance: 73.5
click at [577, 431] on td "Nombre completo : [PERSON_NAME]" at bounding box center [526, 423] width 213 height 27
copy p "[PERSON_NAME]"
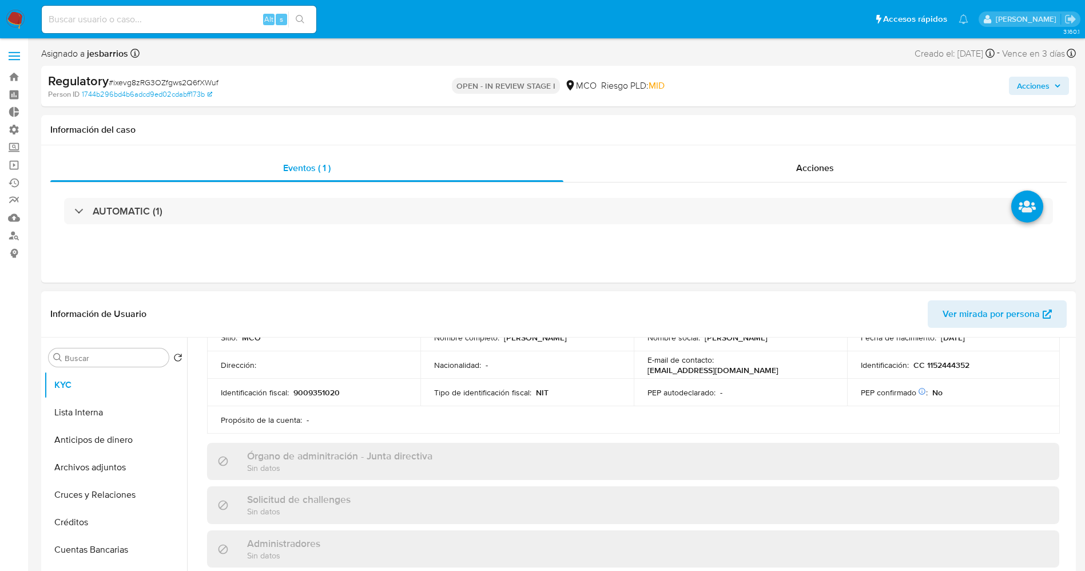
scroll to position [0, 0]
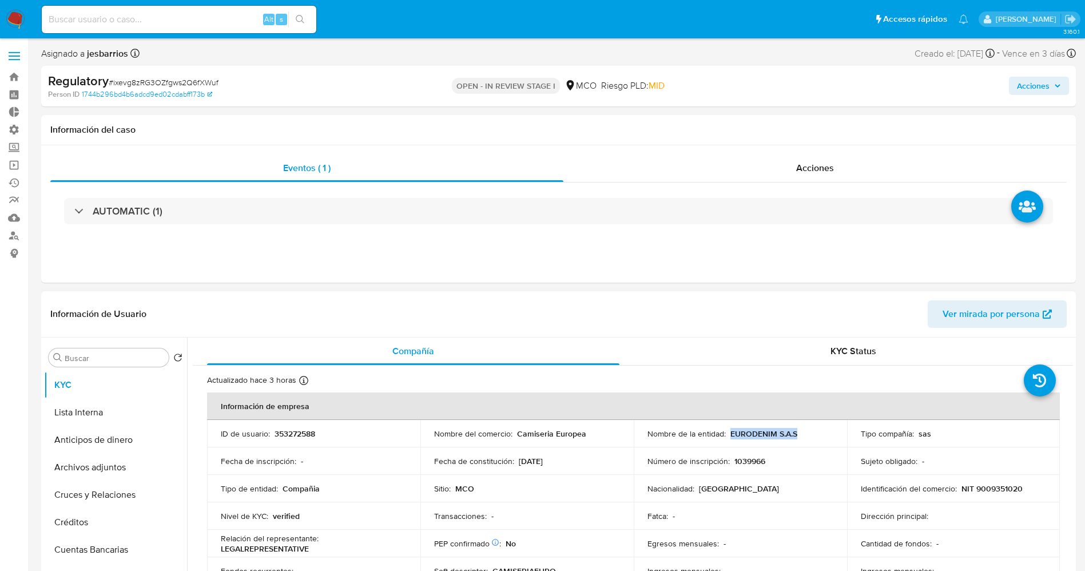
drag, startPoint x: 727, startPoint y: 432, endPoint x: 800, endPoint y: 431, distance: 73.2
click at [800, 431] on div "Nombre de la entidad : EURODENIM S.A.S" at bounding box center [740, 433] width 186 height 10
copy p "EURODENIM S.A.S"
drag, startPoint x: 958, startPoint y: 491, endPoint x: 1025, endPoint y: 488, distance: 67.5
click at [1025, 488] on div "Identificación del comercio : NIT 9009351020" at bounding box center [954, 488] width 186 height 10
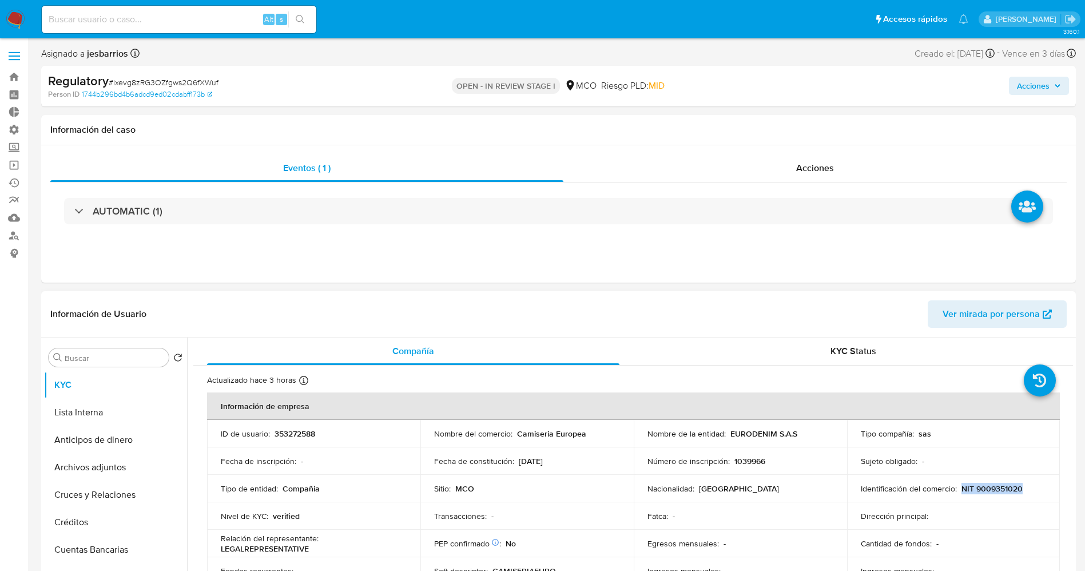
copy p "NIT 9009351020"
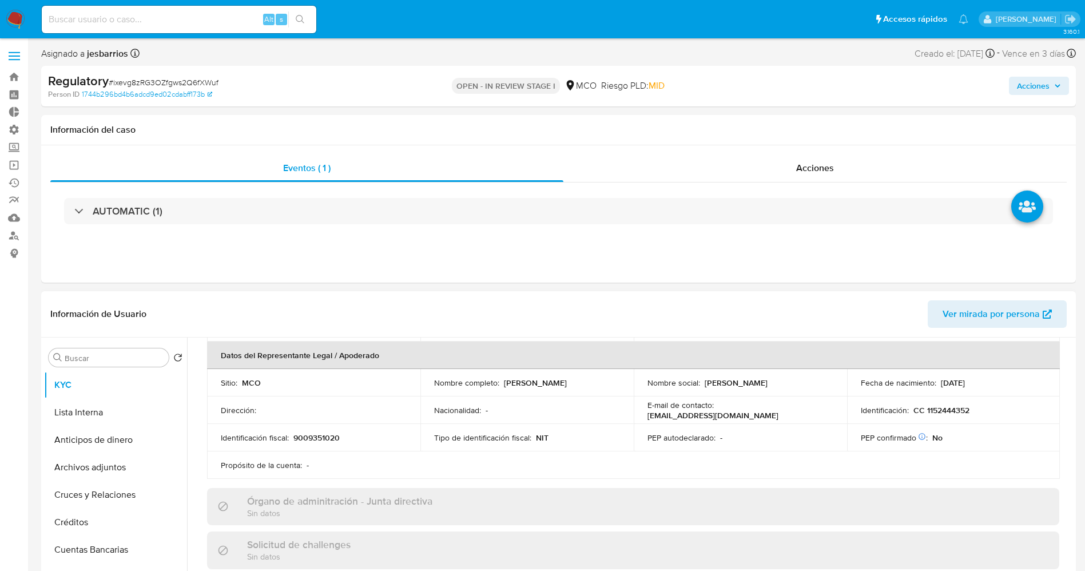
scroll to position [257, 0]
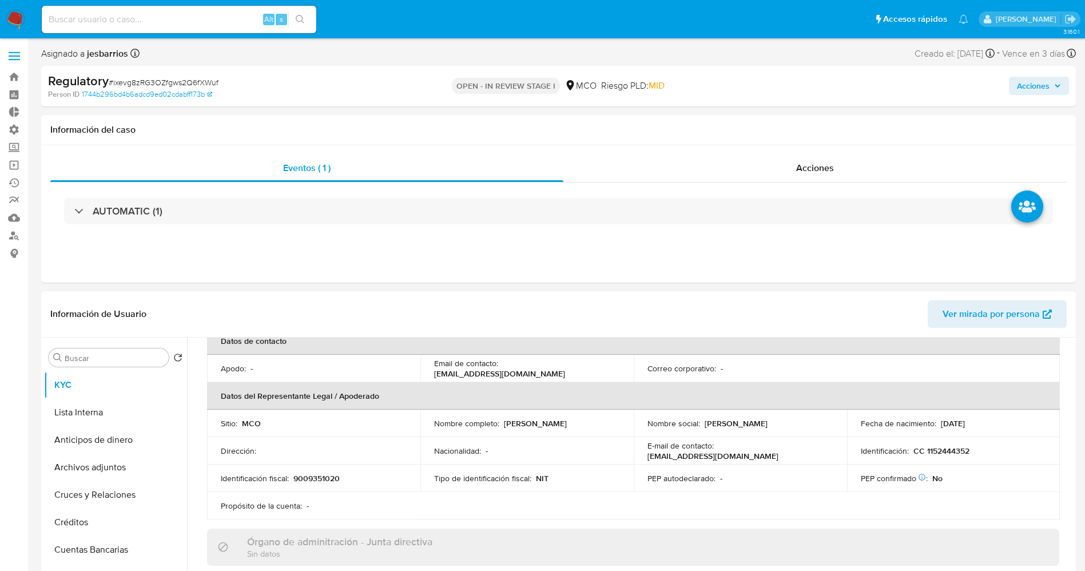
drag, startPoint x: 504, startPoint y: 420, endPoint x: 569, endPoint y: 418, distance: 64.7
click at [573, 417] on td "Nombre completo : Pablo Saker Otero" at bounding box center [526, 423] width 213 height 27
copy p "Pablo Saker Otero"
drag, startPoint x: 923, startPoint y: 448, endPoint x: 964, endPoint y: 452, distance: 41.4
click at [977, 450] on div "Identificación : CC 1152444352" at bounding box center [954, 451] width 186 height 10
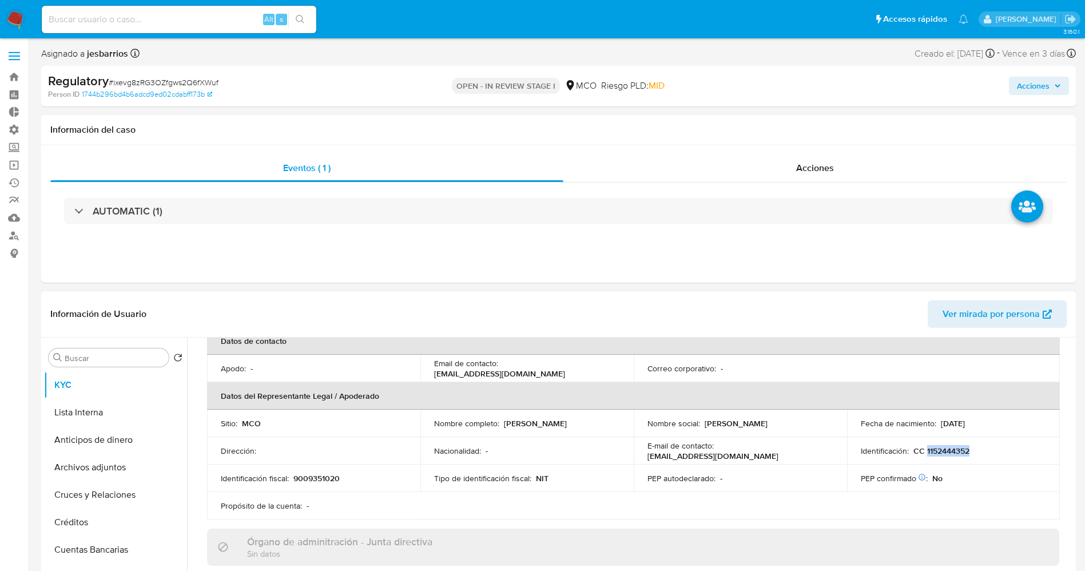
copy p "1152444352"
click at [116, 420] on button "Lista Interna" at bounding box center [111, 412] width 134 height 27
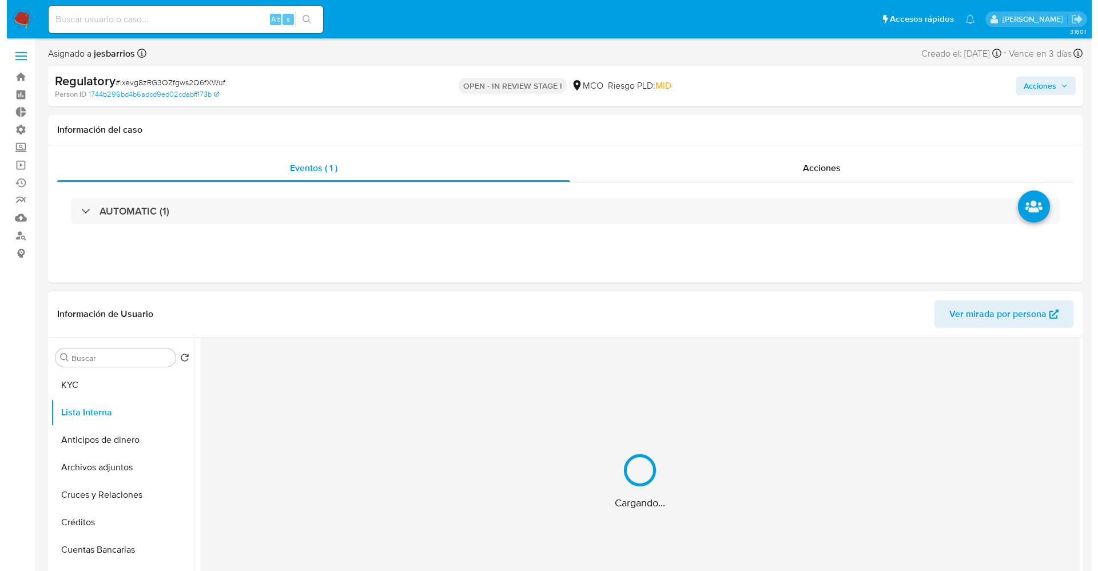
scroll to position [0, 0]
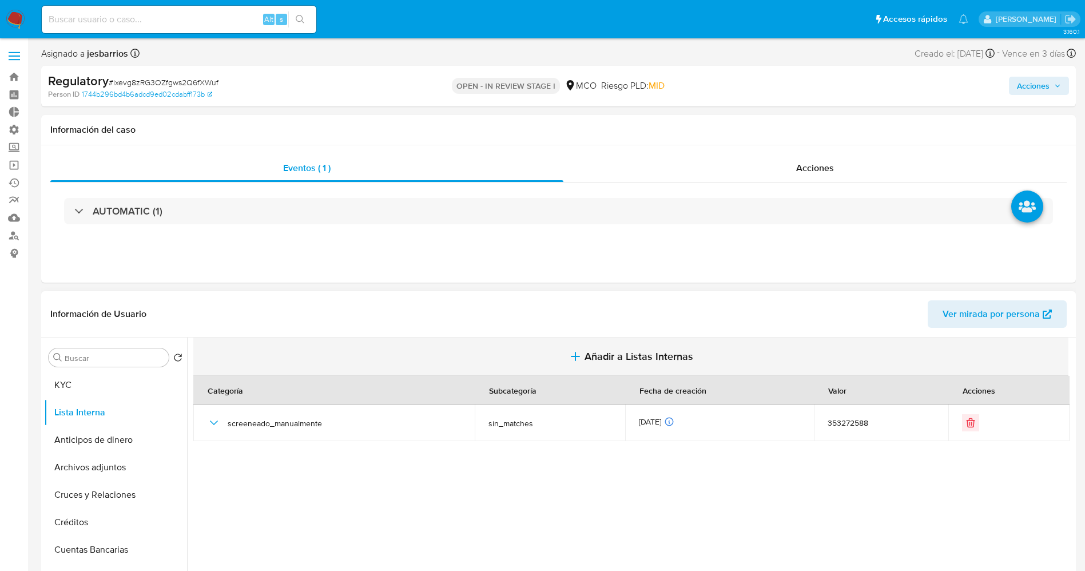
click at [602, 347] on button "Añadir a Listas Internas" at bounding box center [630, 356] width 875 height 38
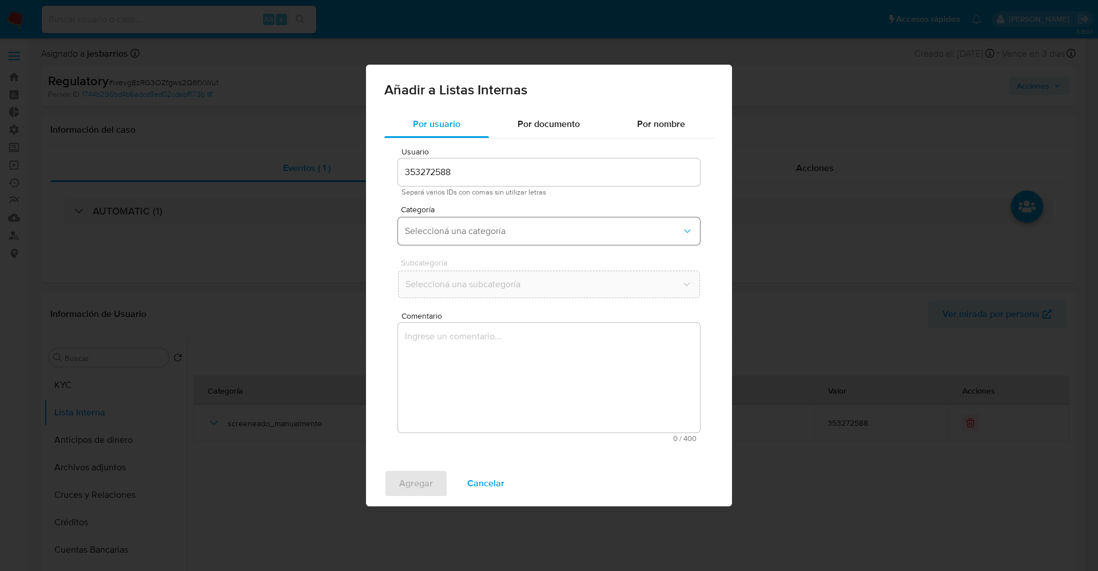
click at [461, 222] on button "Seleccioná una categoría" at bounding box center [549, 230] width 302 height 27
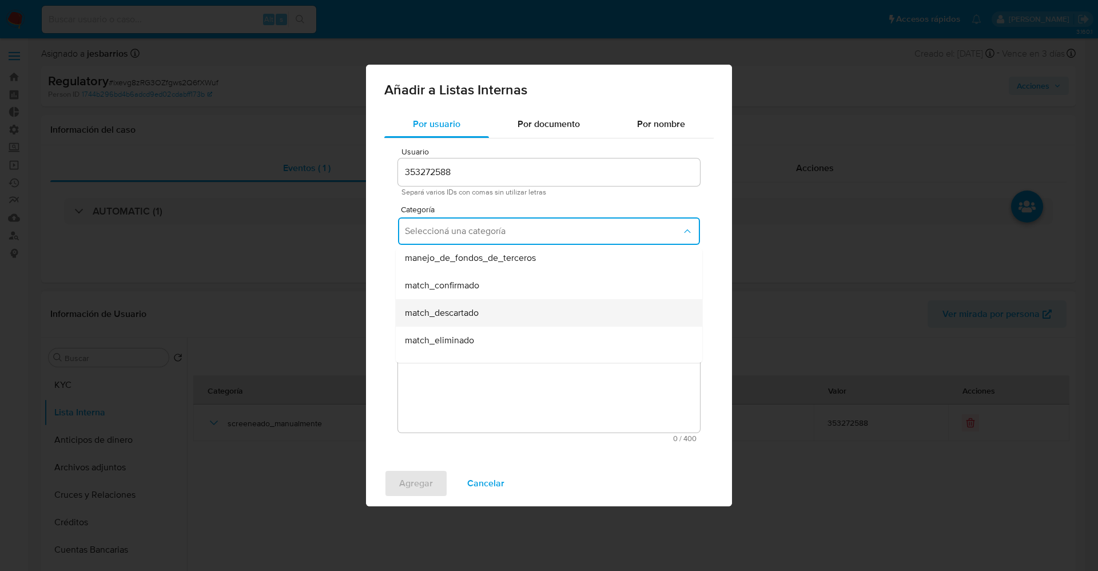
scroll to position [86, 0]
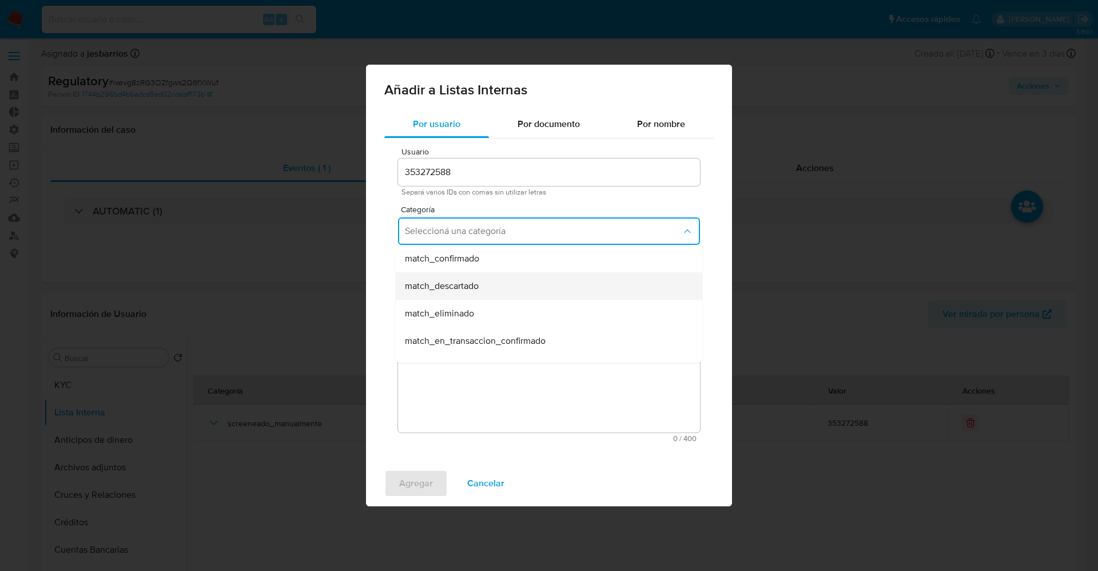
click at [478, 285] on span "match_descartado" at bounding box center [442, 285] width 74 height 11
click at [460, 287] on span "Seleccioná una subcategoría" at bounding box center [543, 284] width 277 height 11
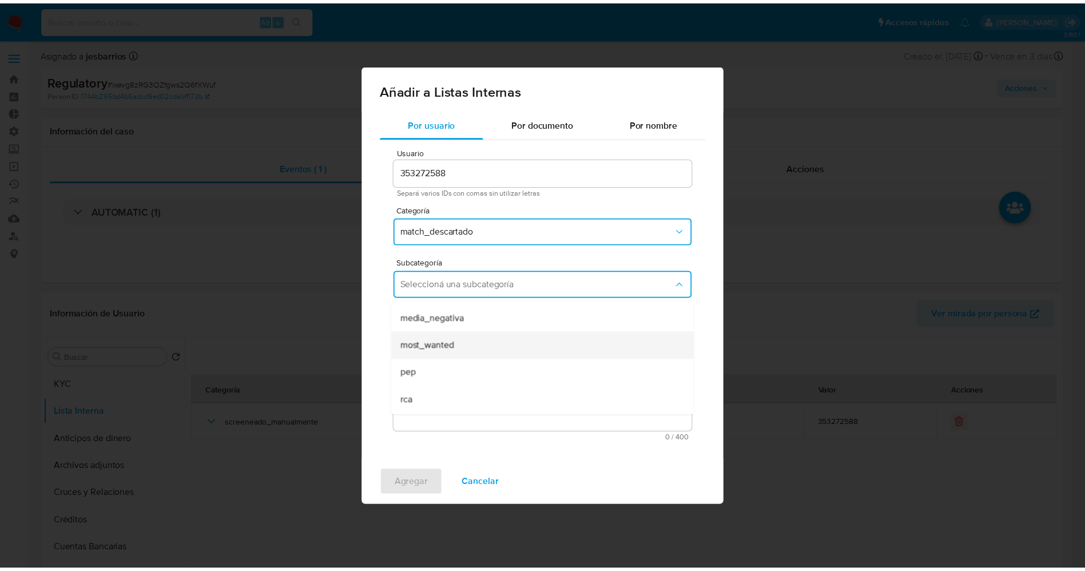
scroll to position [78, 0]
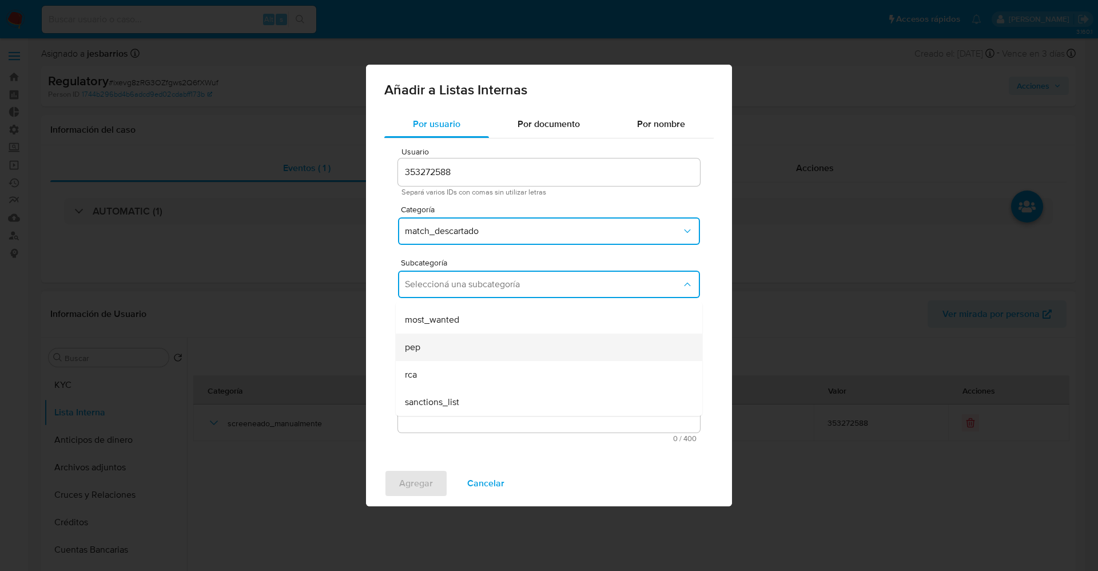
click at [434, 349] on div "pep" at bounding box center [545, 346] width 281 height 27
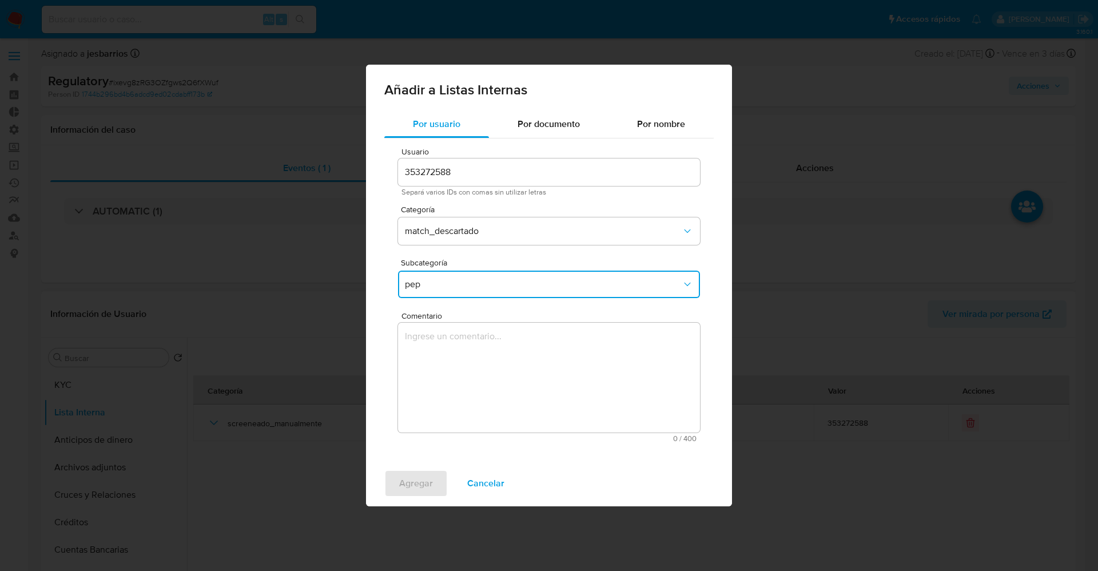
click at [435, 351] on textarea "Comentario" at bounding box center [549, 378] width 302 height 110
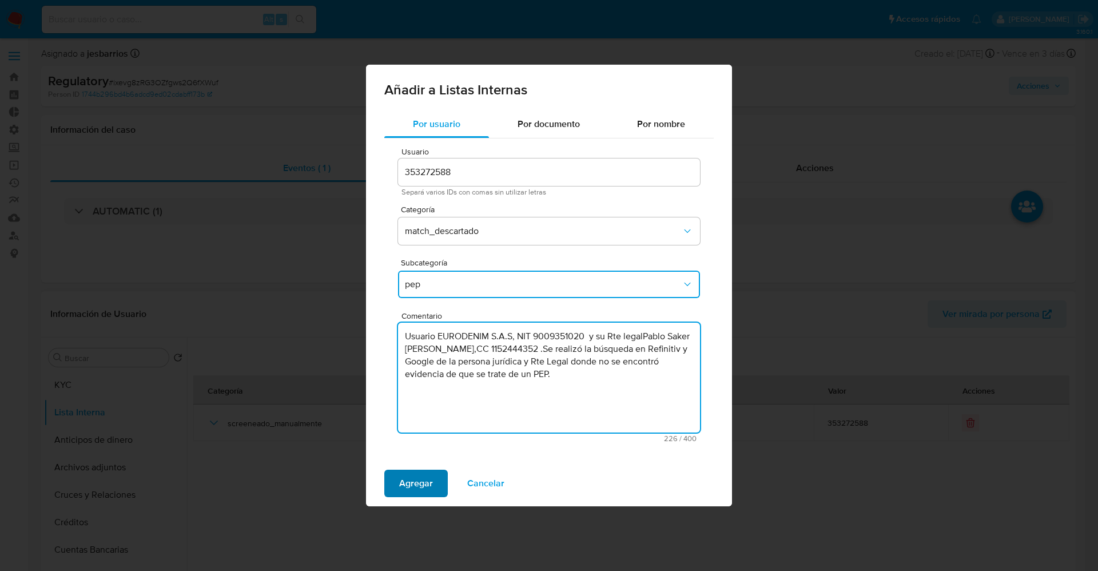
type textarea "Usuario EURODENIM S.A.S, NIT 9009351020 y su Rte legalPablo Saker Otero,CC 1152…"
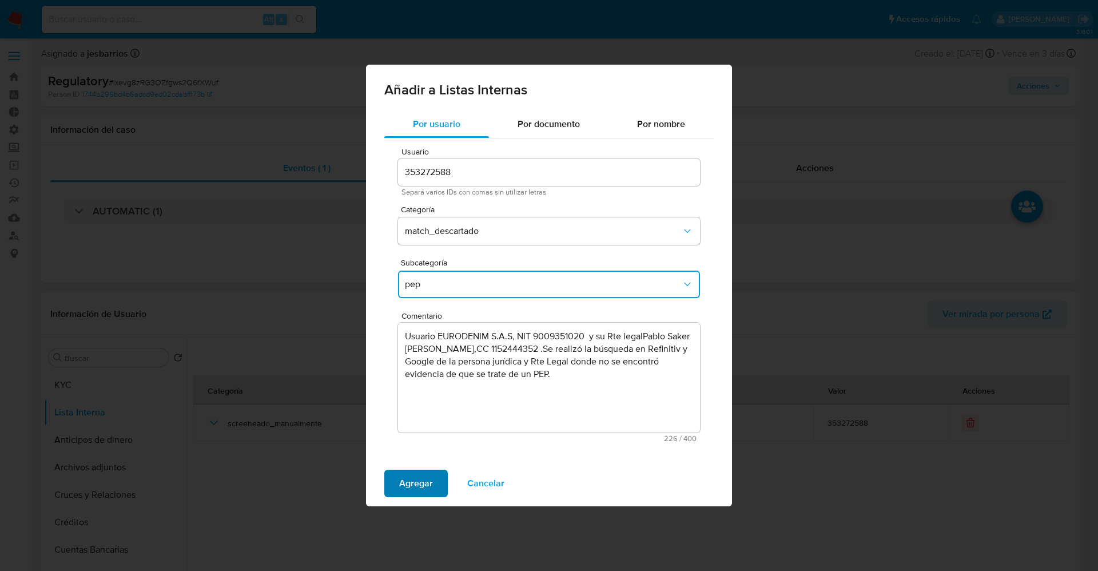
click at [427, 491] on span "Agregar" at bounding box center [416, 483] width 34 height 25
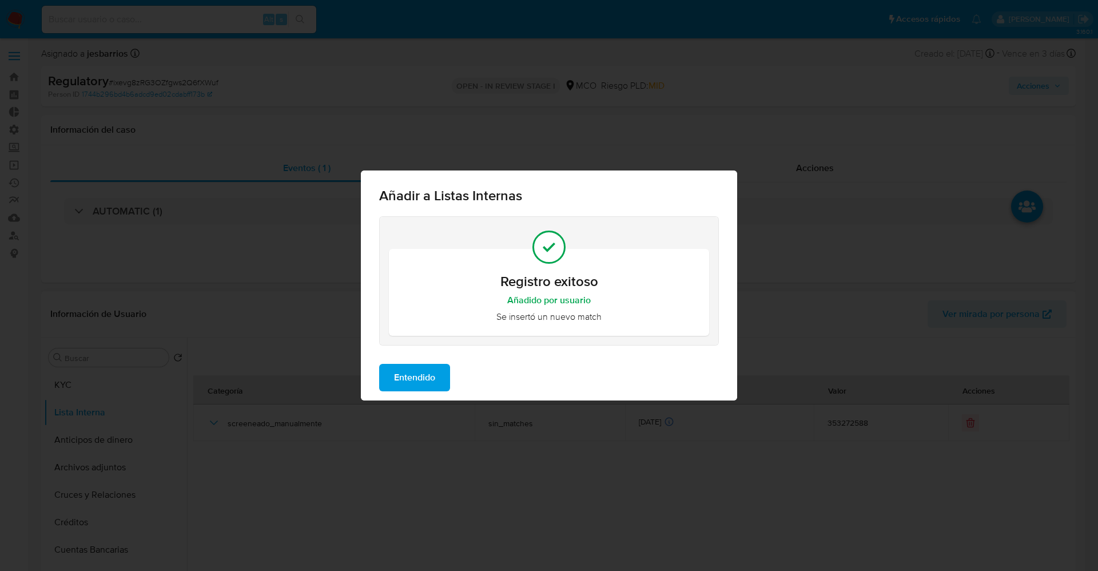
click at [410, 355] on div "Entendido" at bounding box center [549, 378] width 376 height 46
click at [399, 375] on span "Entendido" at bounding box center [414, 377] width 41 height 25
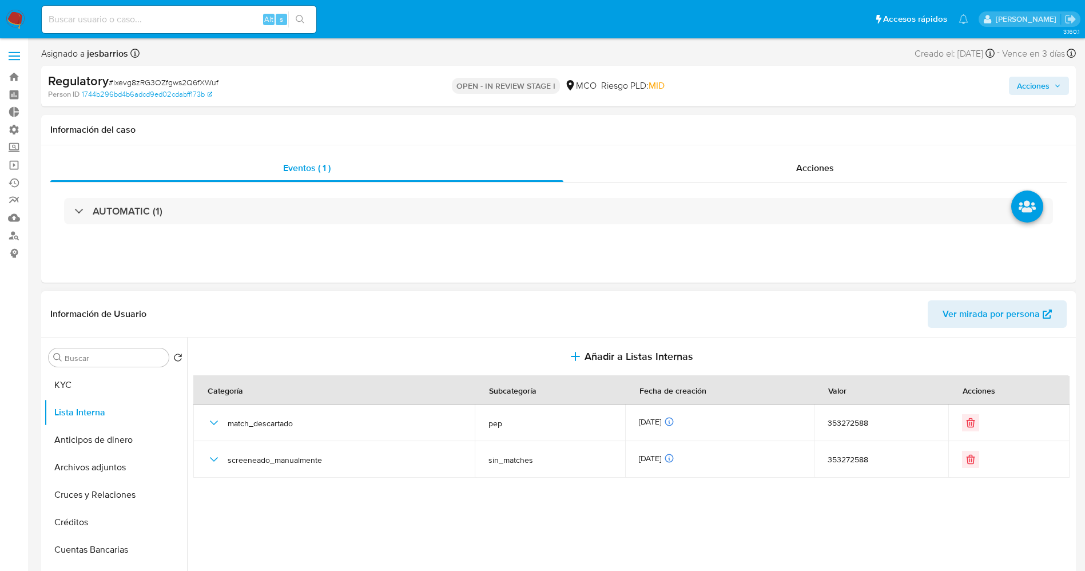
scroll to position [86, 0]
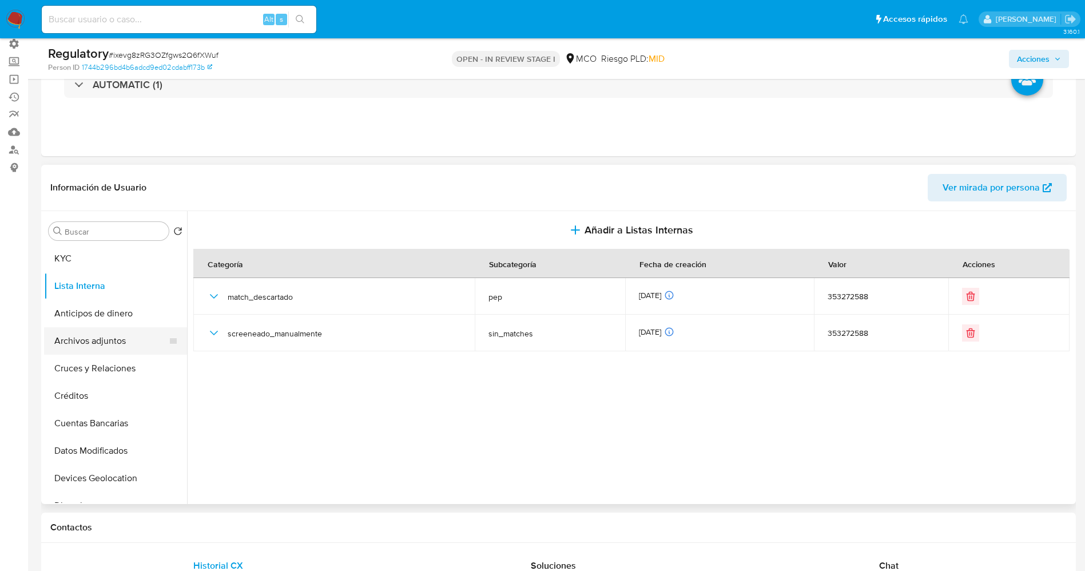
click at [104, 349] on button "Archivos adjuntos" at bounding box center [111, 340] width 134 height 27
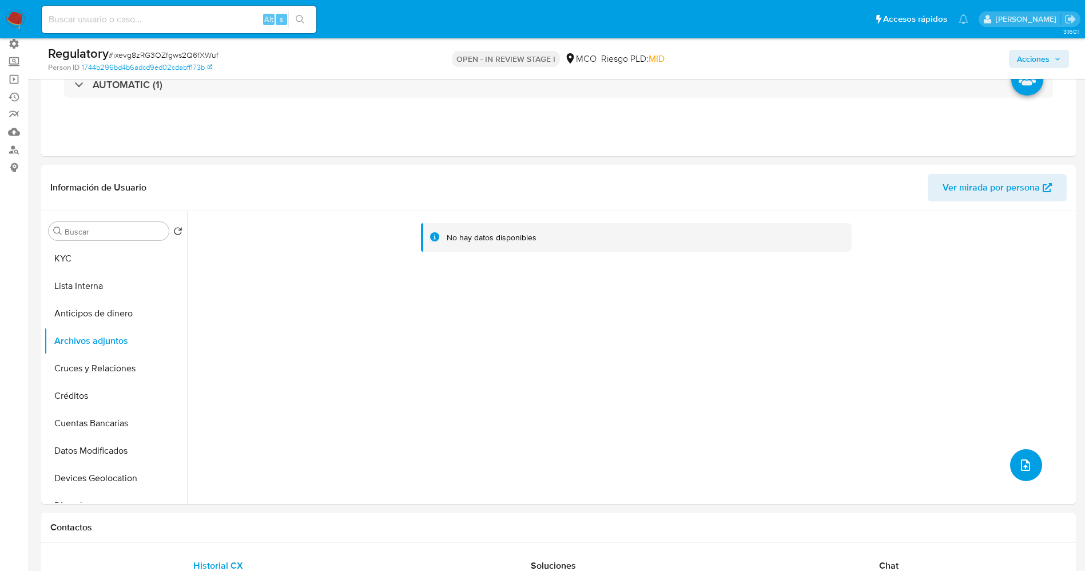
click at [1012, 463] on button "upload-file" at bounding box center [1026, 465] width 32 height 32
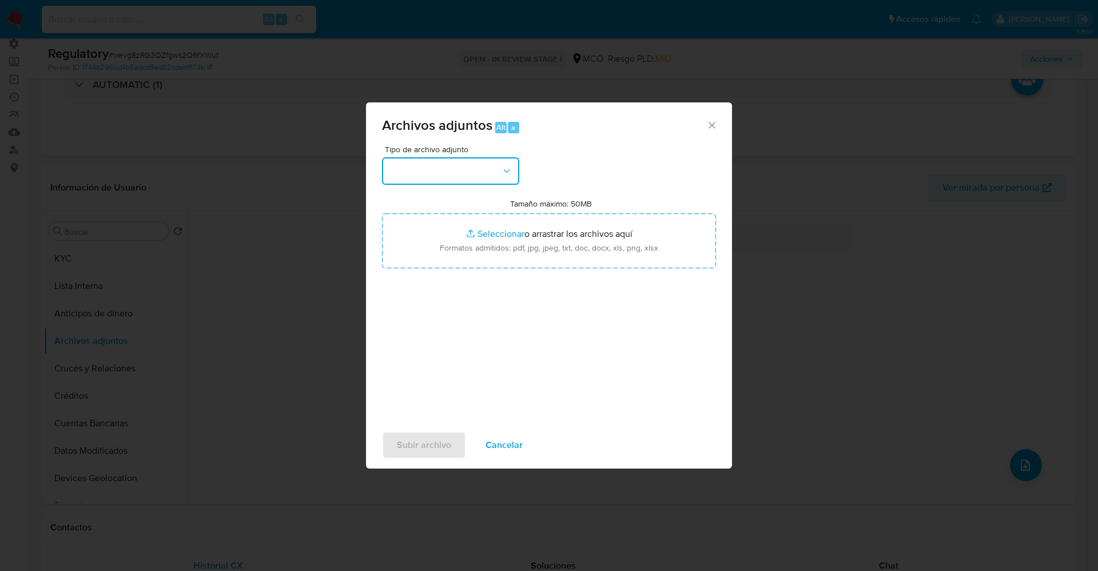
click at [451, 166] on button "button" at bounding box center [450, 170] width 137 height 27
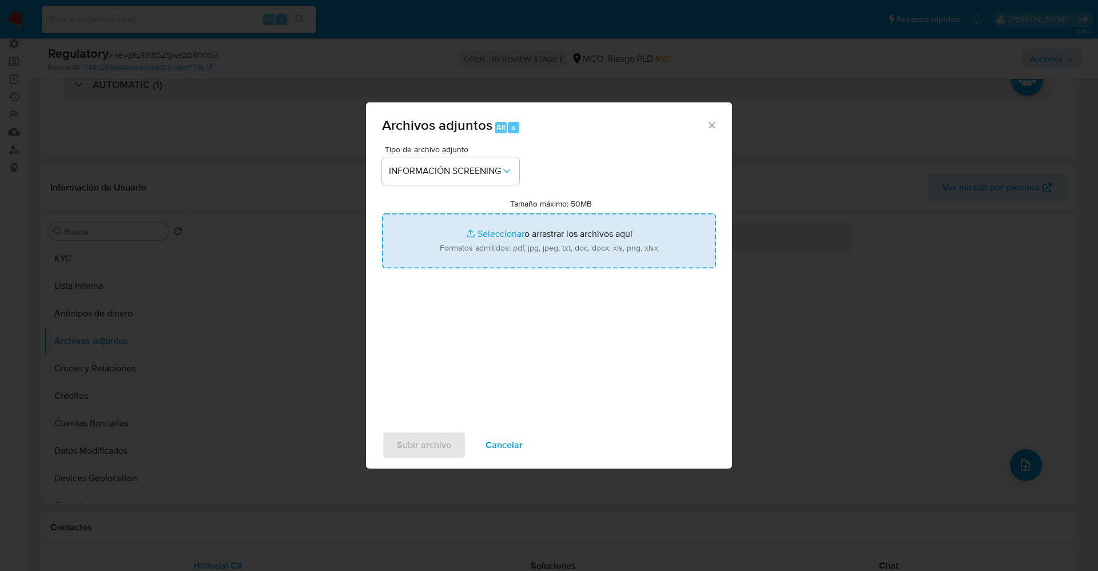
type input "C:\fakepath\_Pablo Saker Otero_ lavado de dinero - Buscar con Google.pdf"
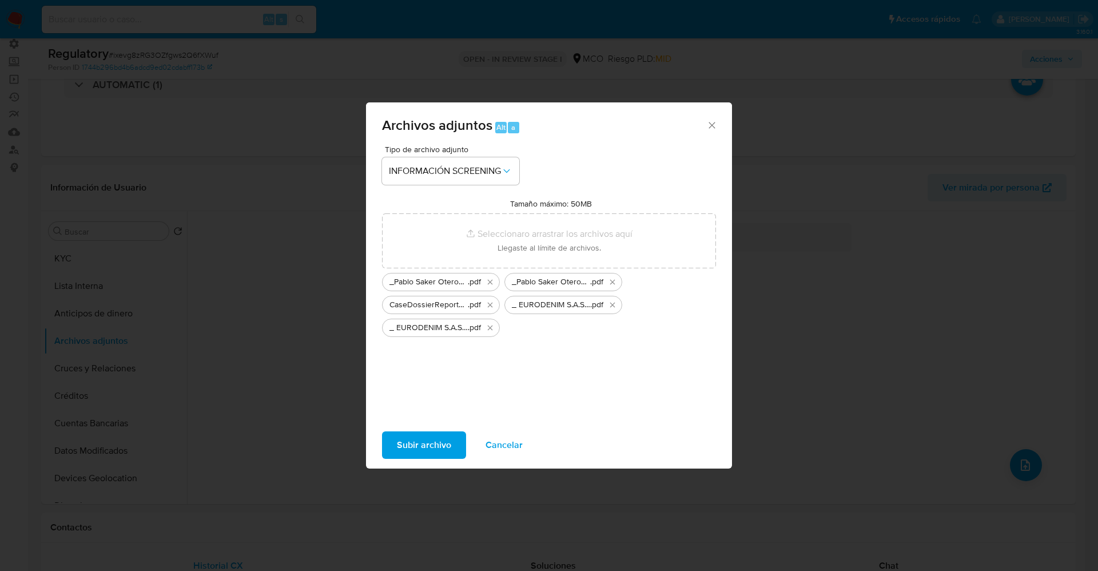
click at [450, 435] on span "Subir archivo" at bounding box center [424, 444] width 54 height 25
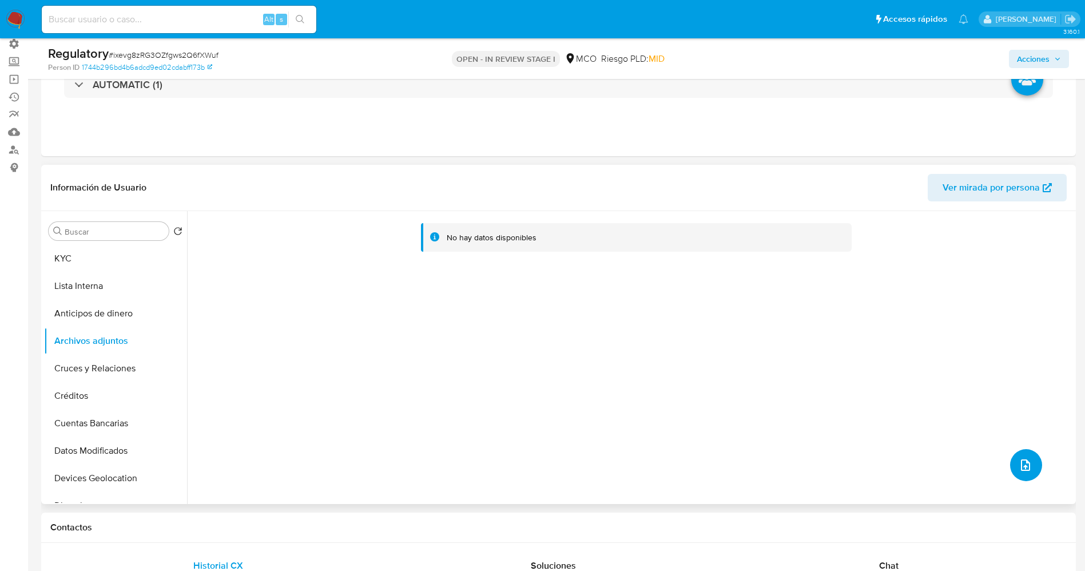
click at [1019, 462] on icon "upload-file" at bounding box center [1026, 465] width 14 height 14
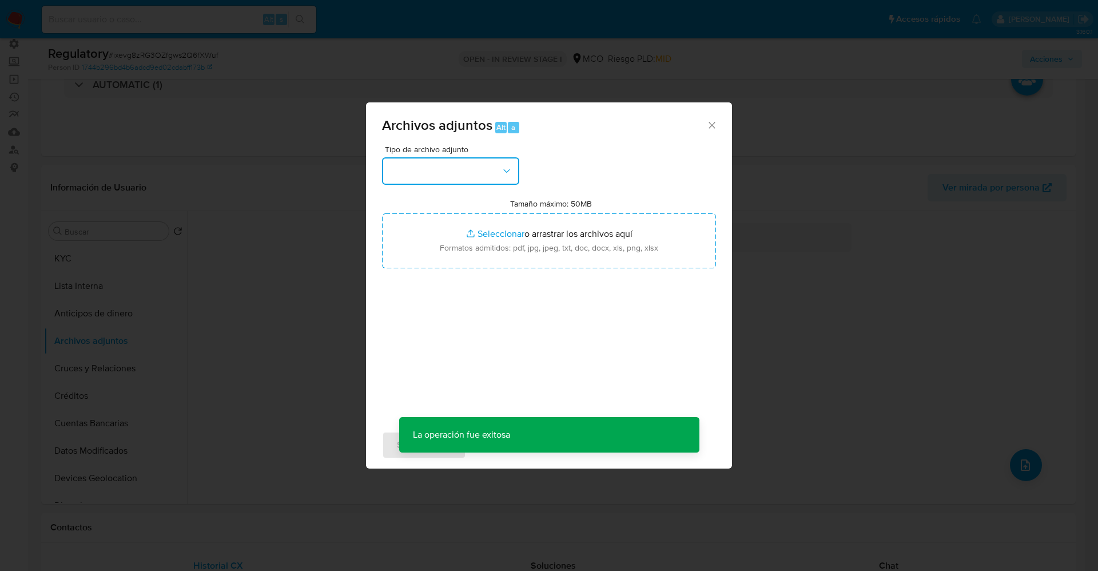
click at [442, 174] on button "button" at bounding box center [450, 170] width 137 height 27
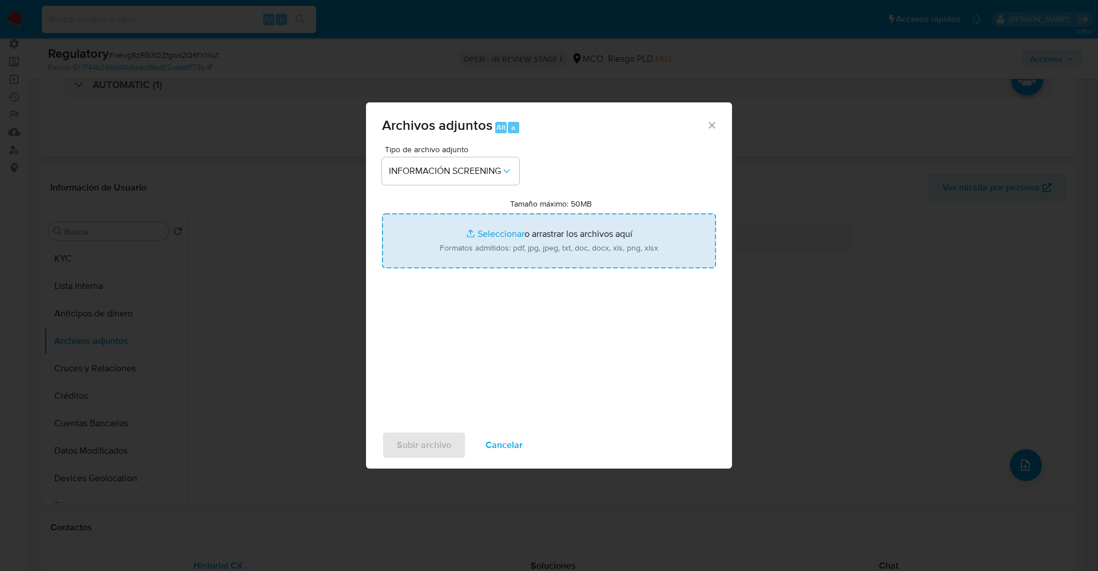
type input "C:\fakepath\CaseDossierReport_5jb8a72wm5y61k1i70i2uiqw4.pdf"
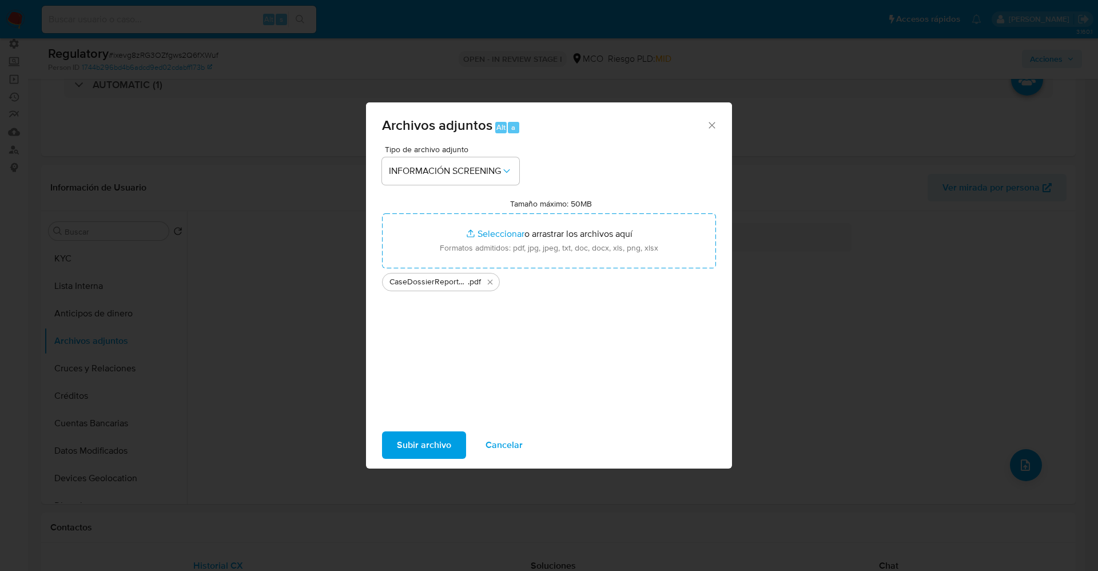
click at [426, 449] on span "Subir archivo" at bounding box center [424, 444] width 54 height 25
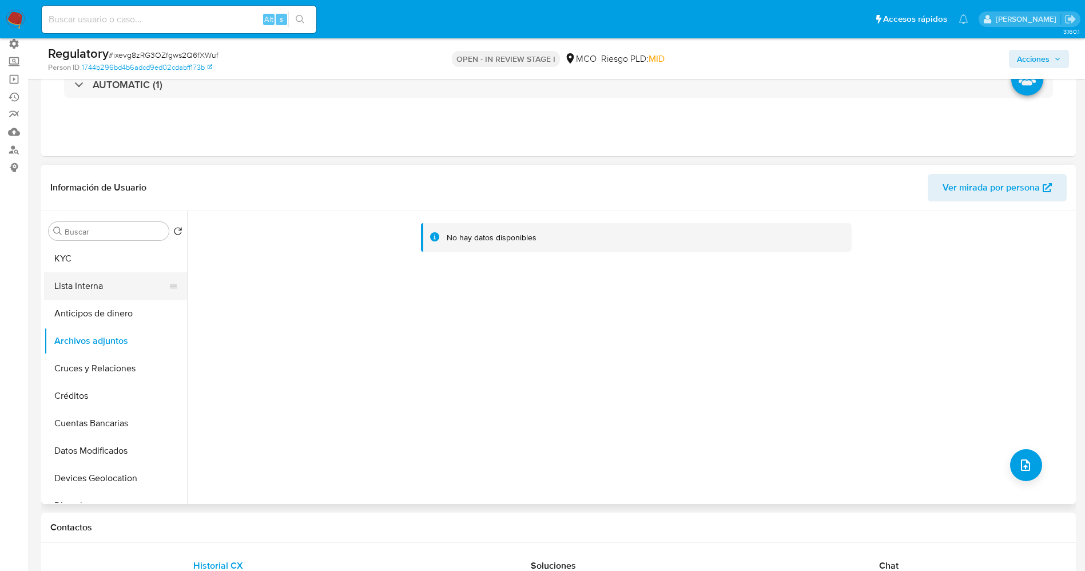
click at [104, 288] on button "Lista Interna" at bounding box center [111, 285] width 134 height 27
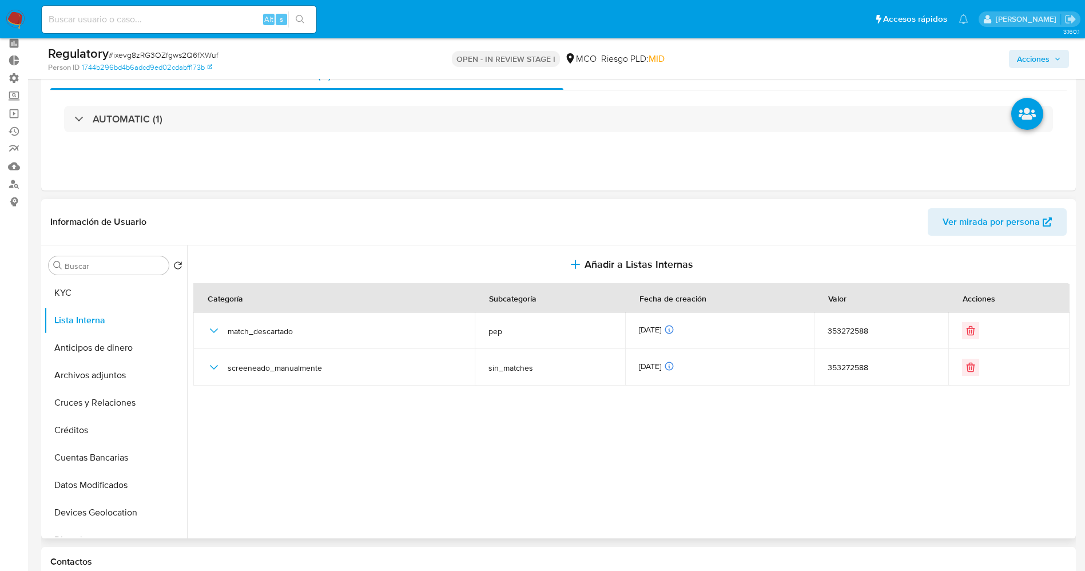
scroll to position [0, 0]
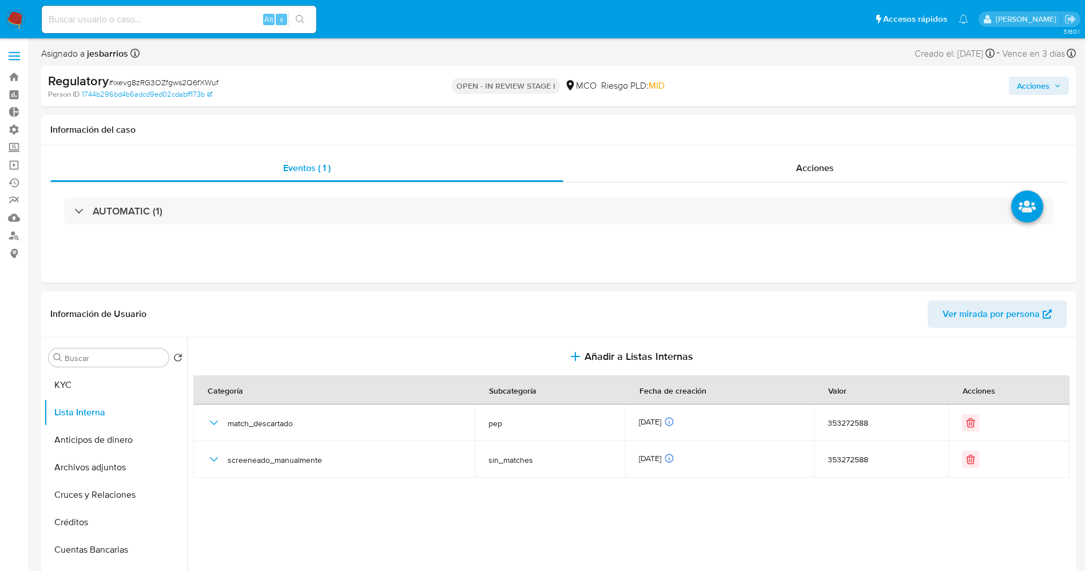
drag, startPoint x: 1031, startPoint y: 81, endPoint x: 976, endPoint y: 94, distance: 56.5
click at [1031, 81] on span "Acciones" at bounding box center [1033, 86] width 33 height 18
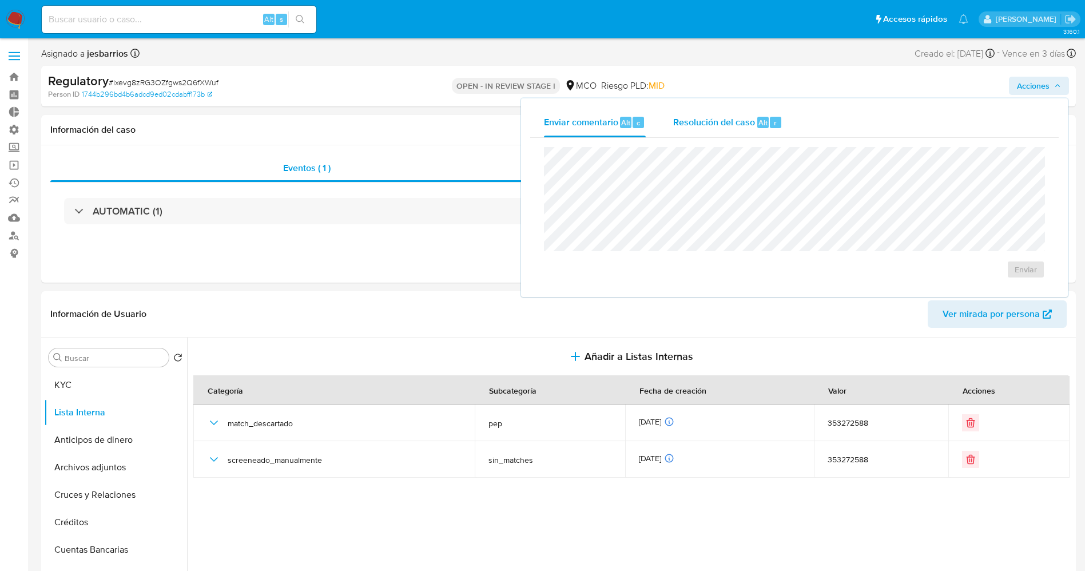
click at [734, 124] on span "Resolución del caso" at bounding box center [714, 122] width 82 height 13
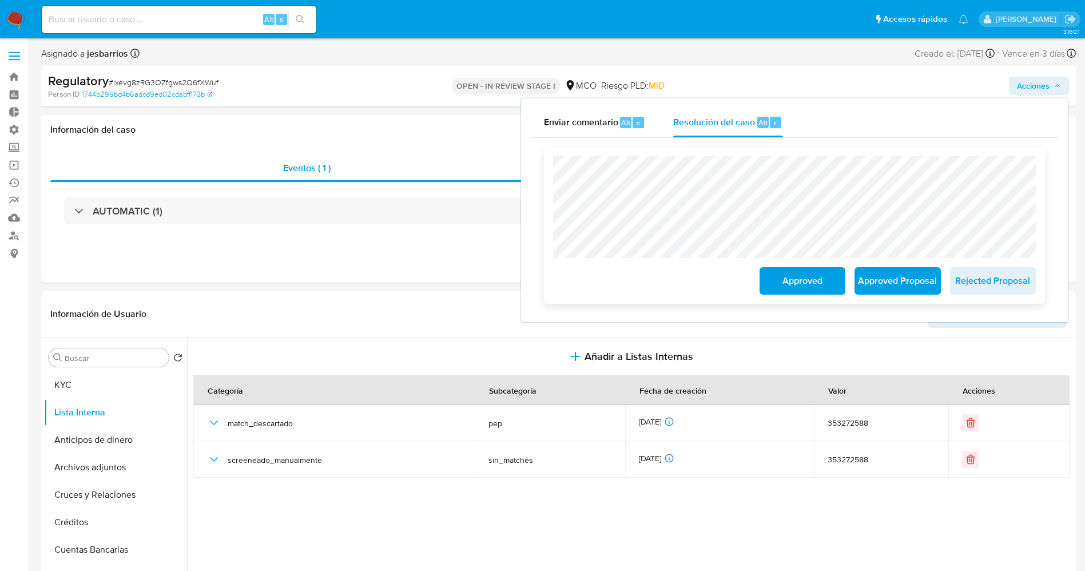
click at [775, 279] on span "Approved" at bounding box center [802, 280] width 56 height 25
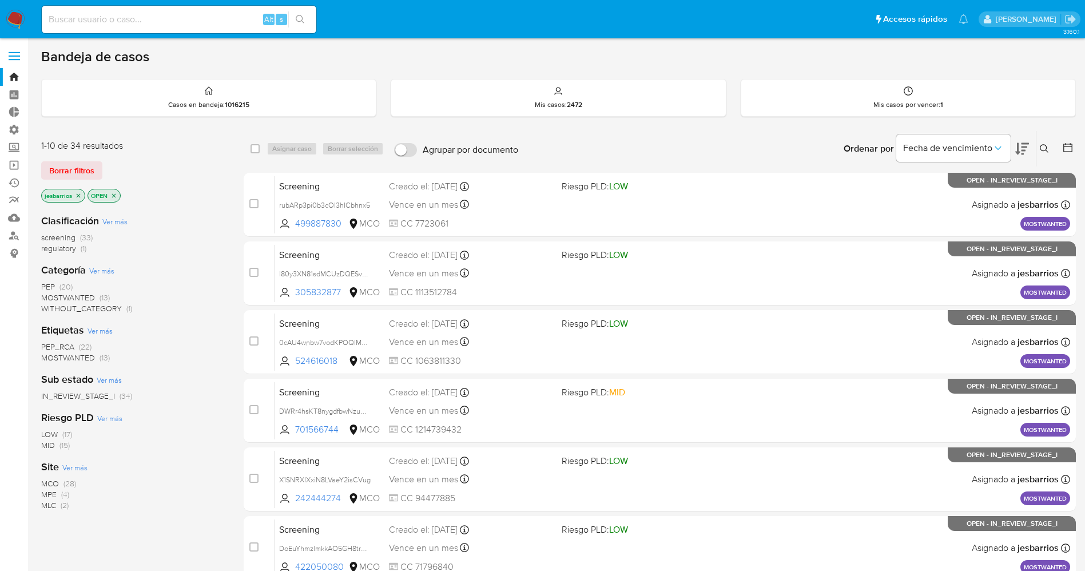
click at [14, 13] on img at bounding box center [15, 19] width 19 height 19
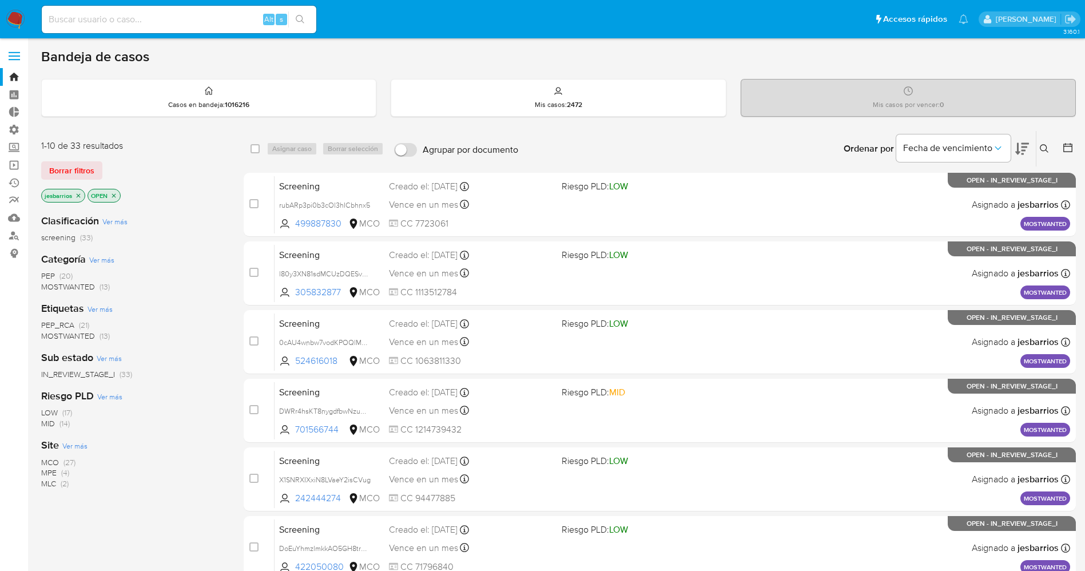
click at [21, 16] on img at bounding box center [15, 19] width 19 height 19
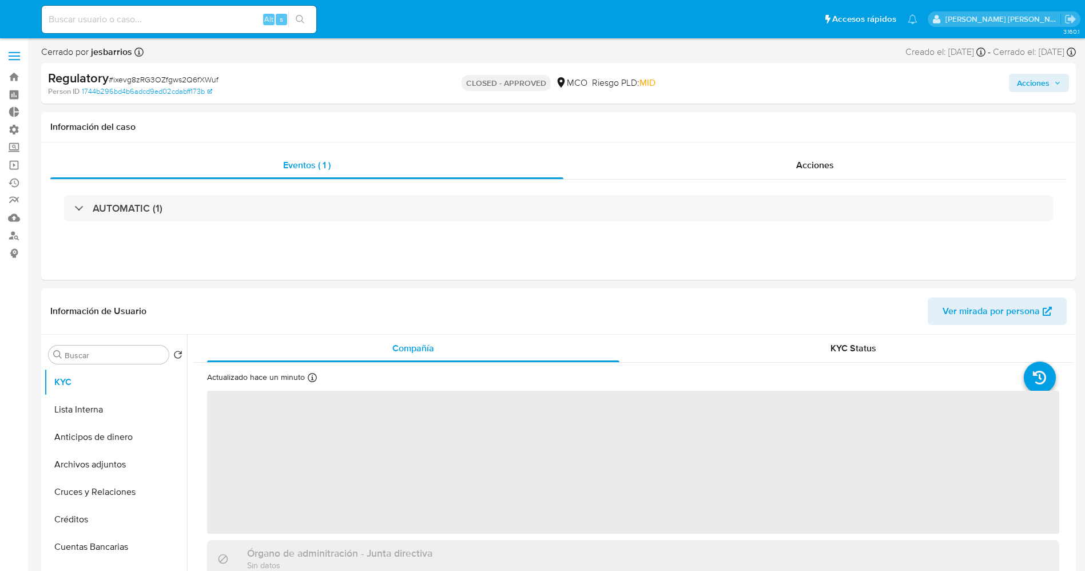
select select "10"
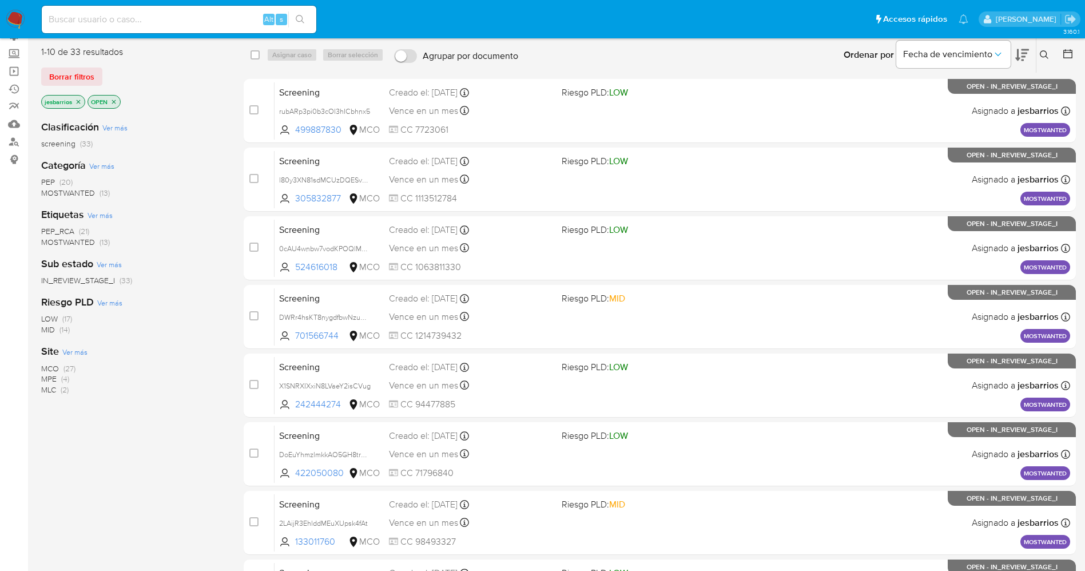
scroll to position [373, 0]
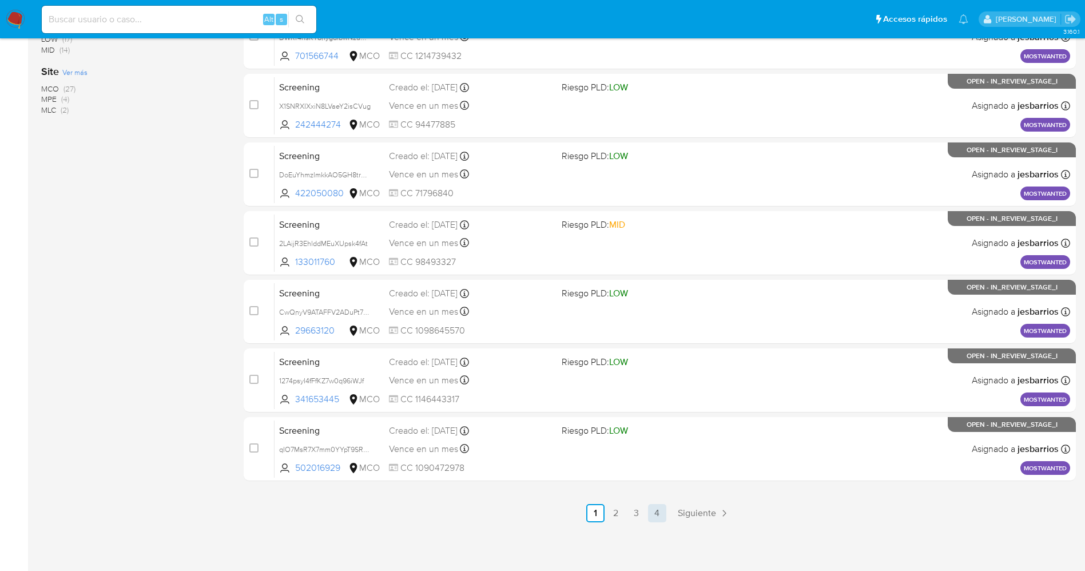
click at [654, 516] on link "4" at bounding box center [657, 513] width 18 height 18
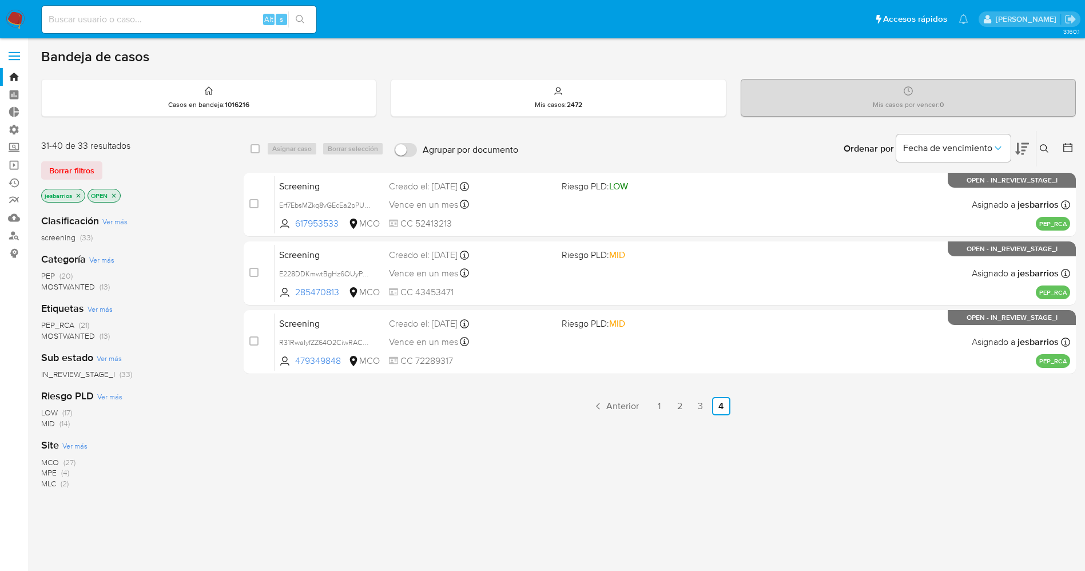
click at [91, 285] on span "MOSTWANTED" at bounding box center [68, 286] width 54 height 11
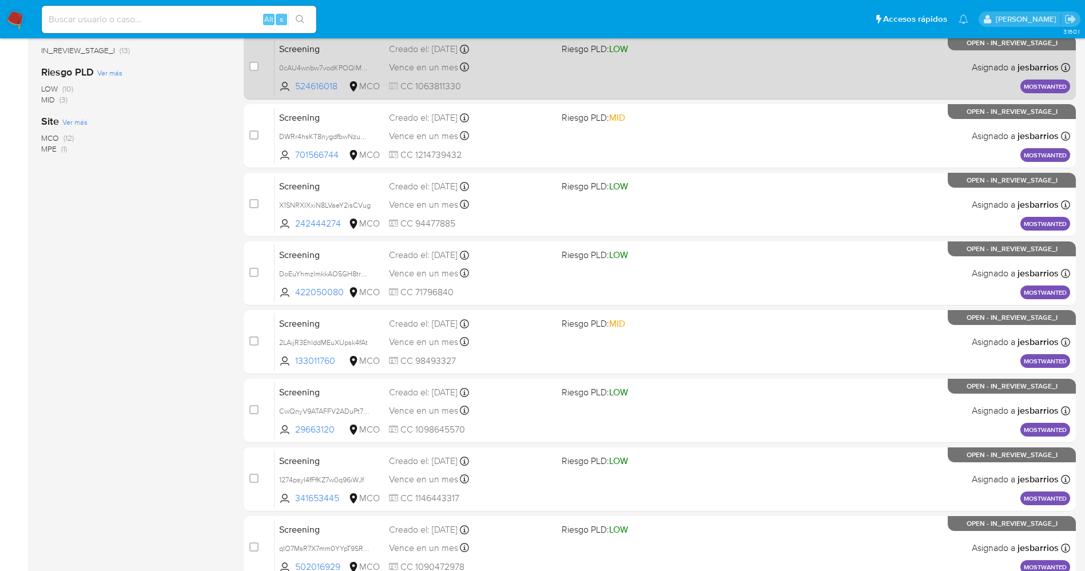
scroll to position [373, 0]
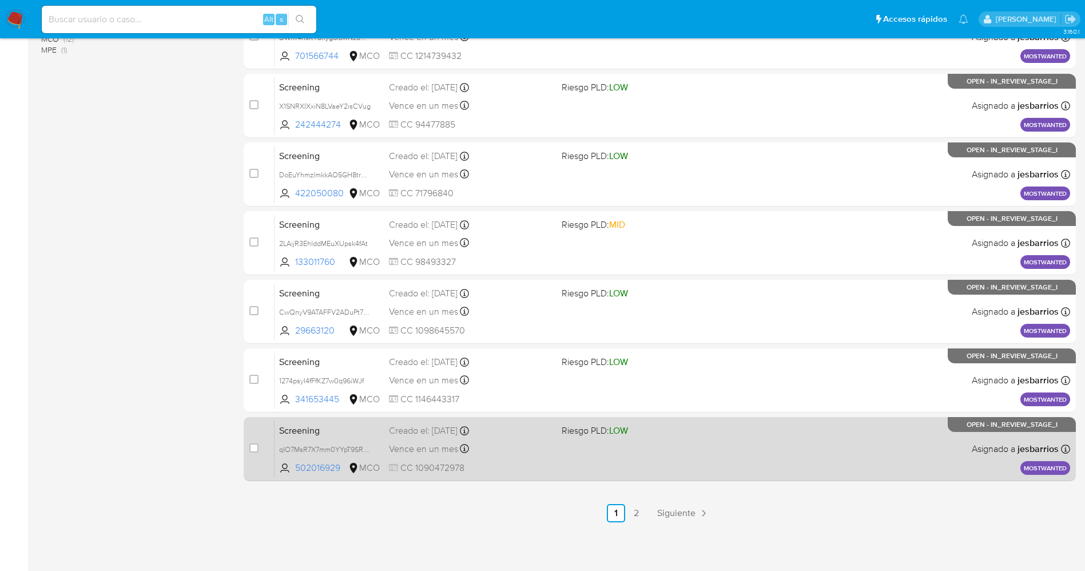
click at [634, 461] on div "Screening qIO7MsR7X7mm0YYpT9SRmuqB 502016929 MCO Riesgo PLD: LOW Creado el: 21/…" at bounding box center [673, 449] width 796 height 58
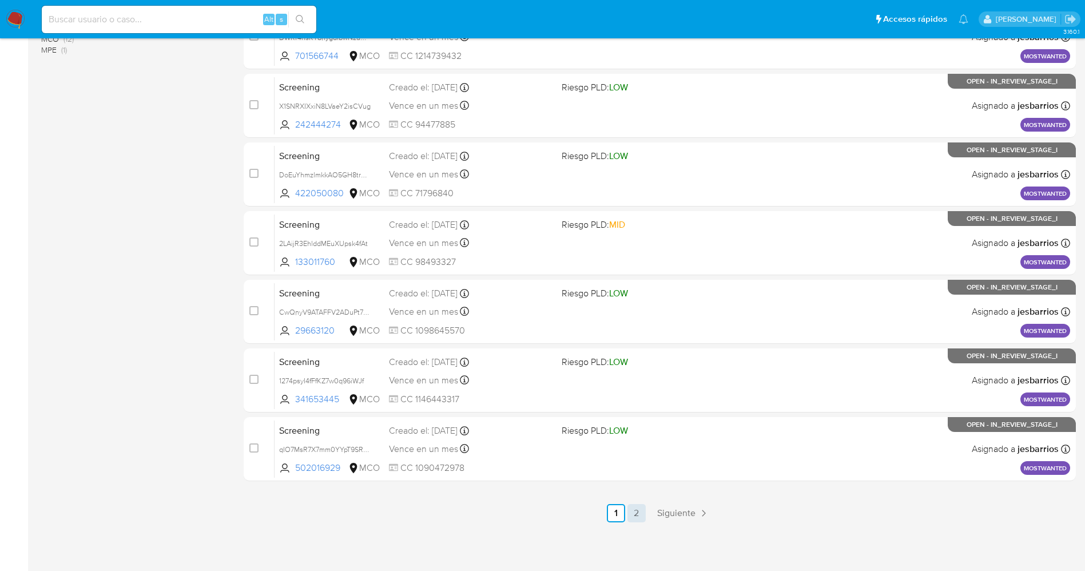
click at [639, 508] on link "2" at bounding box center [636, 513] width 18 height 18
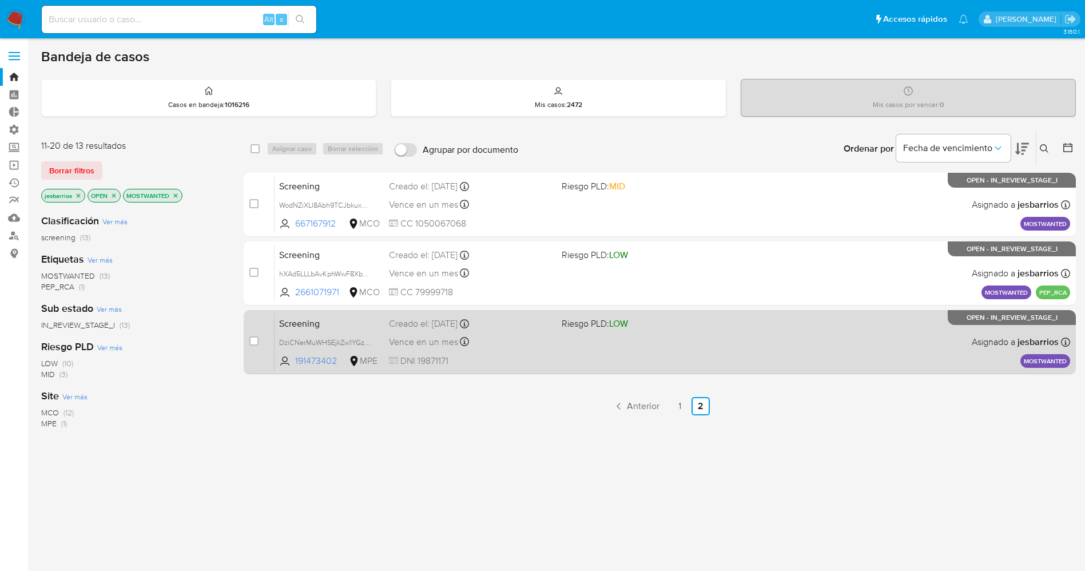
click at [588, 362] on div "Screening DziCNerMuWHSEjkZw1YGz5JE 191473402 MPE Riesgo PLD: LOW Creado el: 20/…" at bounding box center [673, 342] width 796 height 58
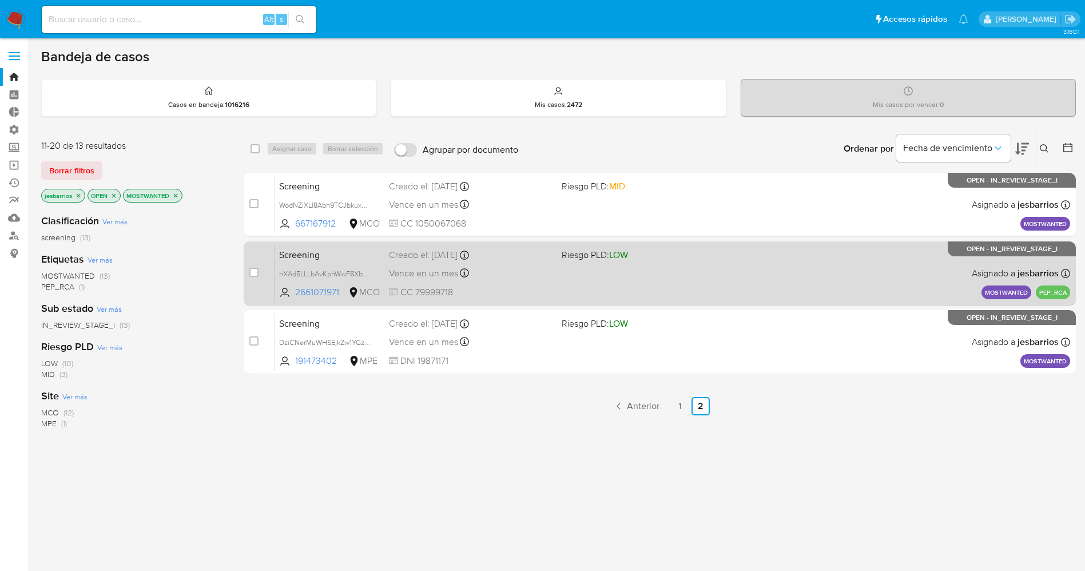
click at [513, 278] on div "Vence en un mes Vence el 20/10/2025 18:23:27" at bounding box center [471, 272] width 164 height 15
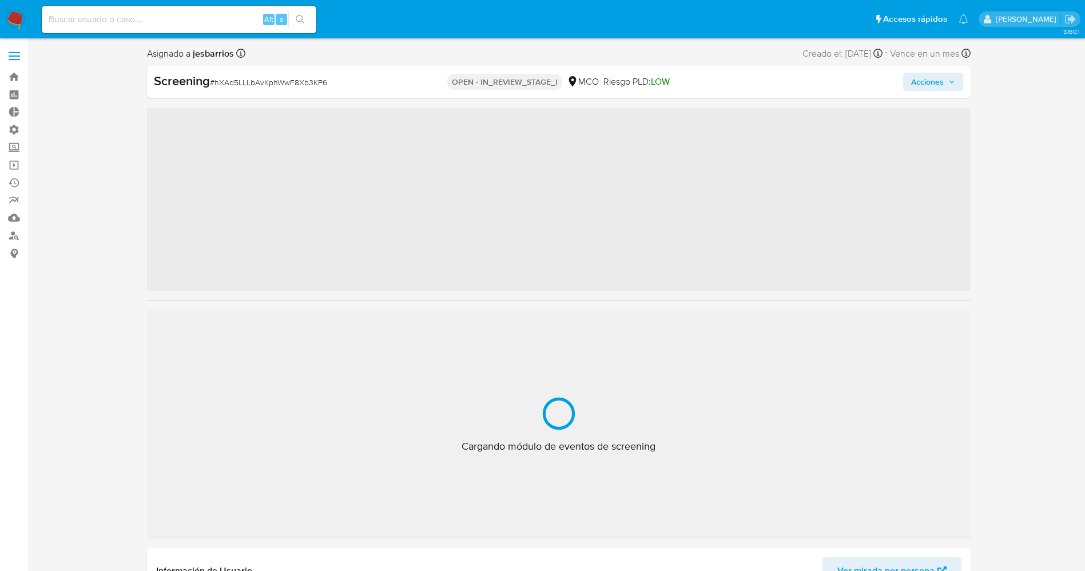
select select "10"
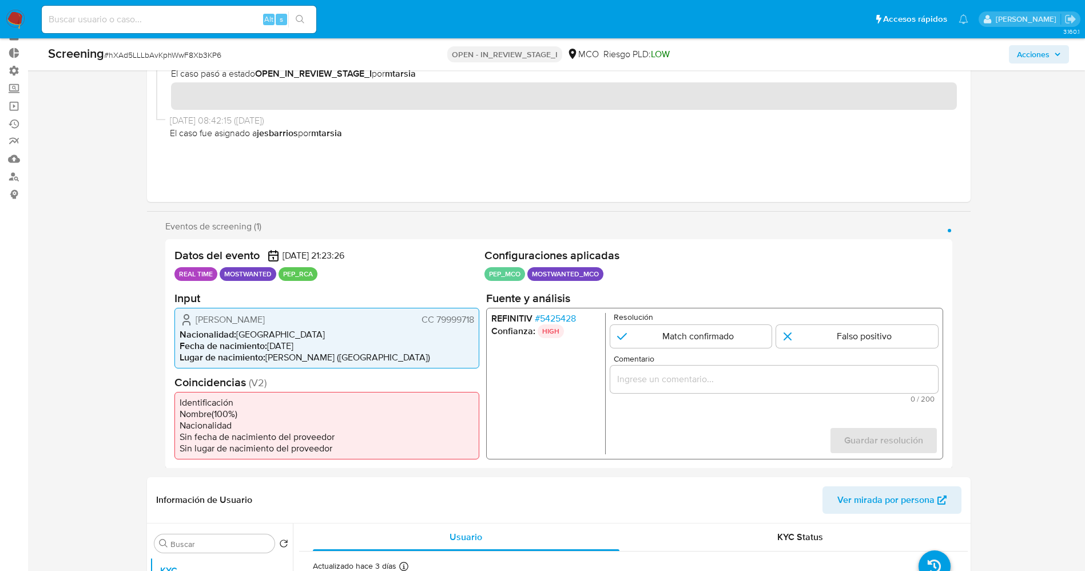
scroll to position [86, 0]
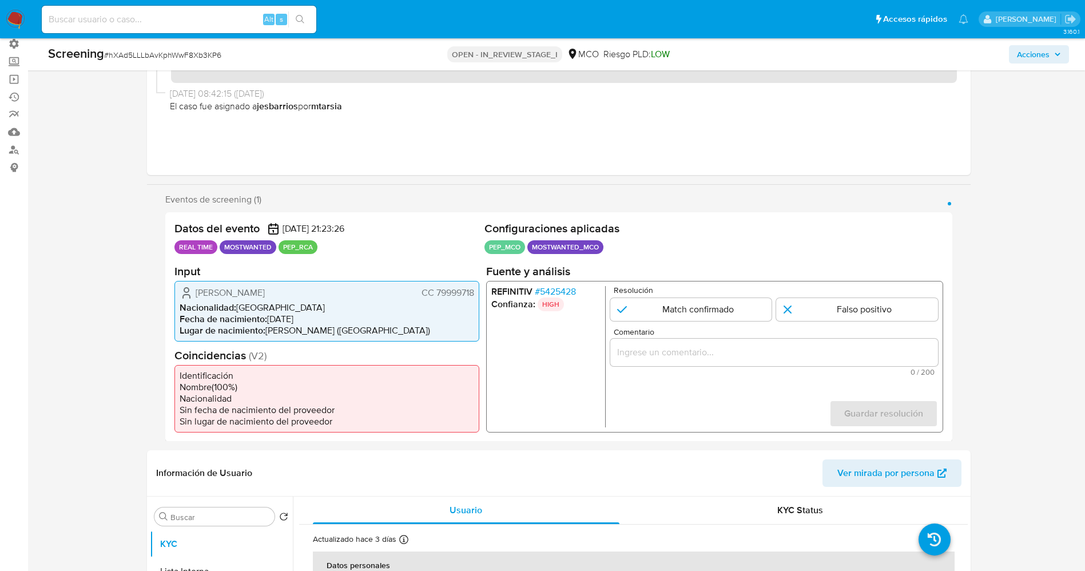
click at [567, 288] on span "# 5425428" at bounding box center [554, 290] width 41 height 11
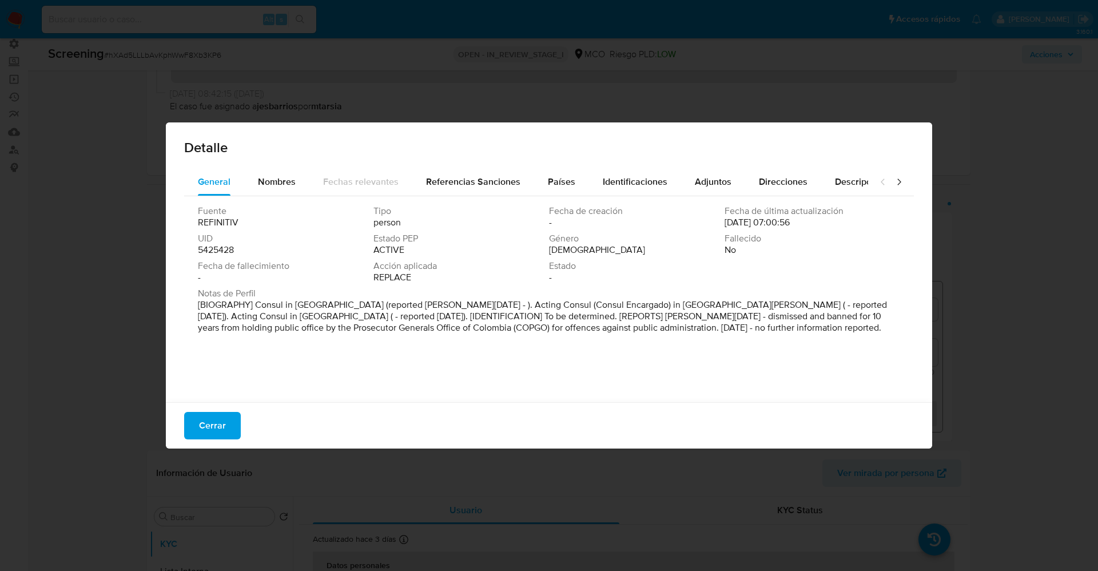
drag, startPoint x: 258, startPoint y: 306, endPoint x: 665, endPoint y: 331, distance: 407.4
click at [730, 337] on div "Notas de Perfil [BIOGRAPHY] Consul in [GEOGRAPHIC_DATA] (reported [PERSON_NAME]…" at bounding box center [549, 313] width 702 height 50
click at [273, 165] on div "Detalle" at bounding box center [549, 145] width 766 height 46
click at [280, 189] on div "Nombres" at bounding box center [277, 181] width 38 height 27
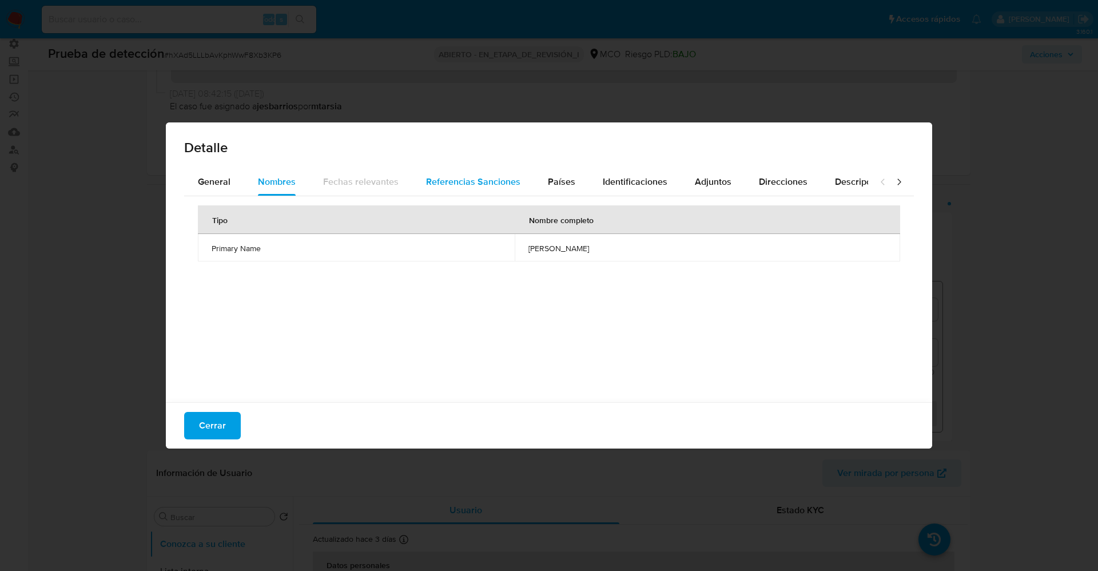
drag, startPoint x: 467, startPoint y: 189, endPoint x: 527, endPoint y: 184, distance: 60.3
click at [470, 189] on div "Referencias Sanciones" at bounding box center [473, 181] width 94 height 27
click at [556, 177] on span "Países" at bounding box center [561, 181] width 27 height 13
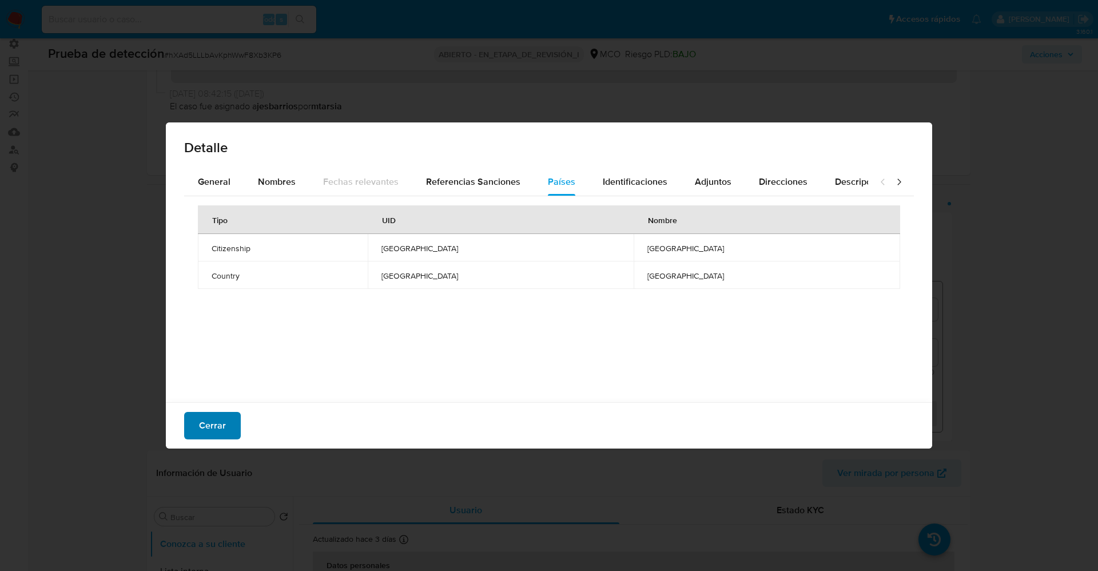
click at [206, 413] on span "Cerrar" at bounding box center [212, 425] width 27 height 25
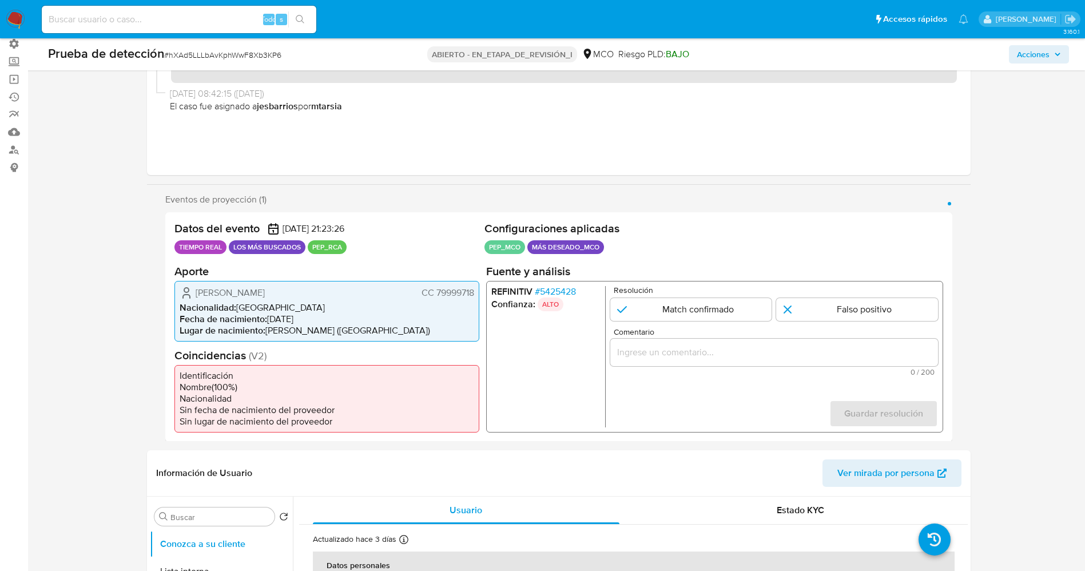
drag, startPoint x: 438, startPoint y: 289, endPoint x: 452, endPoint y: 290, distance: 14.3
click at [452, 290] on font "CC 79999718" at bounding box center [447, 291] width 53 height 13
click at [450, 294] on font "CC 79999718" at bounding box center [447, 291] width 53 height 13
drag, startPoint x: 434, startPoint y: 293, endPoint x: 468, endPoint y: 293, distance: 34.3
click at [474, 293] on div "[PERSON_NAME] CC 79999718 Nacionalidad : [DEMOGRAPHIC_DATA] Fecha de nacimiento…" at bounding box center [326, 310] width 305 height 61
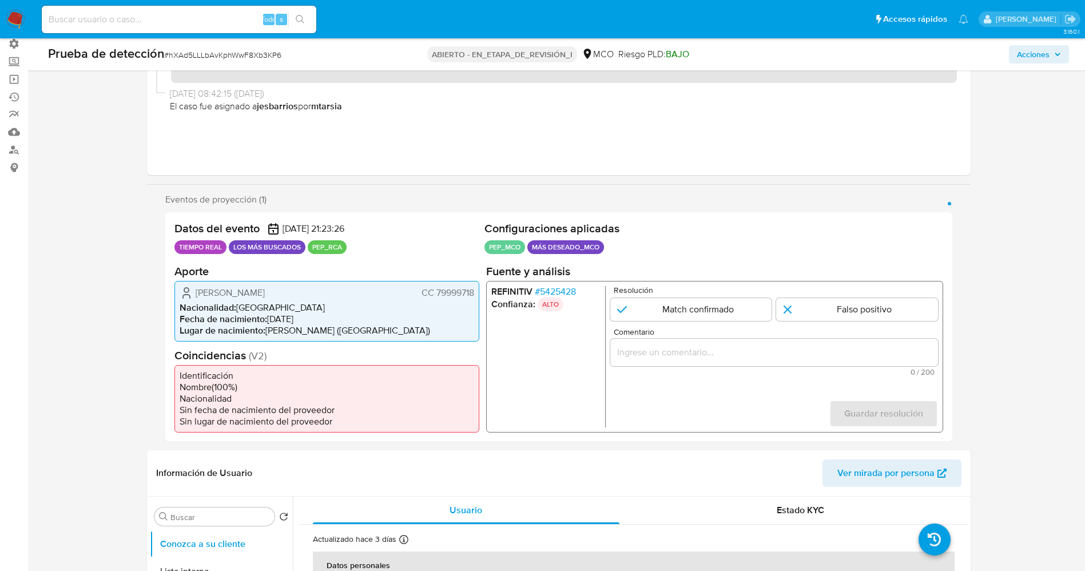
drag, startPoint x: 228, startPoint y: 295, endPoint x: 289, endPoint y: 292, distance: 61.3
click at [289, 292] on div "[PERSON_NAME] CC 79999718" at bounding box center [327, 292] width 295 height 14
click at [552, 293] on font "5425428" at bounding box center [557, 290] width 36 height 13
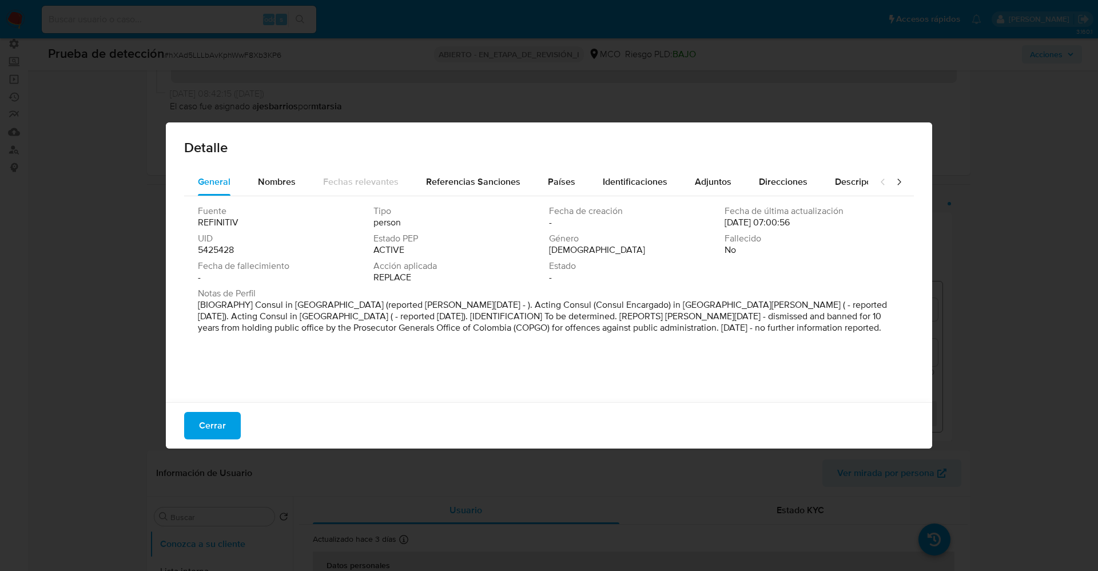
drag, startPoint x: 249, startPoint y: 304, endPoint x: 741, endPoint y: 382, distance: 497.4
click at [741, 382] on div "Fuente REFINITIV Tipo person Fecha de creación - Fecha de última actualización …" at bounding box center [549, 296] width 730 height 200
click at [316, 304] on p "[BIOGRAPHY] Consul in [GEOGRAPHIC_DATA] (reported [PERSON_NAME][DATE] - ). Acti…" at bounding box center [548, 316] width 700 height 34
drag, startPoint x: 323, startPoint y: 305, endPoint x: 263, endPoint y: 310, distance: 60.2
click at [253, 306] on p "[BIOGRAPHY] Consul in [GEOGRAPHIC_DATA] (reported [PERSON_NAME][DATE] - ). Acti…" at bounding box center [548, 316] width 700 height 34
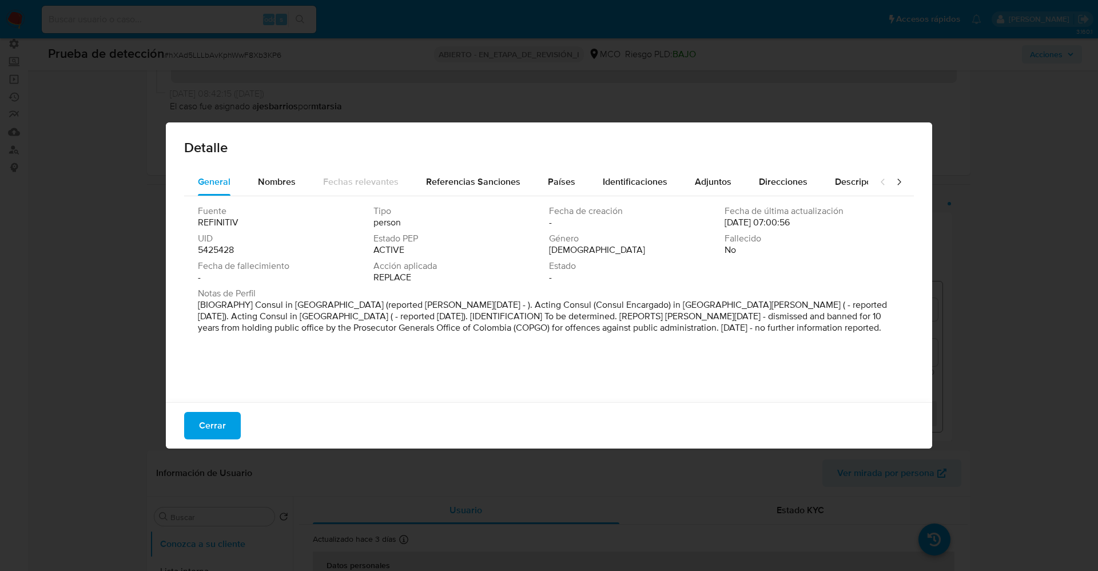
drag, startPoint x: 264, startPoint y: 311, endPoint x: 255, endPoint y: 306, distance: 10.5
click at [255, 308] on p "[BIOGRAPHY] Consul in [GEOGRAPHIC_DATA] (reported [PERSON_NAME][DATE] - ). Acti…" at bounding box center [548, 316] width 700 height 34
click at [259, 303] on p "[BIOGRAPHY] Consul in [GEOGRAPHIC_DATA] (reported [PERSON_NAME][DATE] - ). Acti…" at bounding box center [548, 316] width 700 height 34
drag, startPoint x: 255, startPoint y: 304, endPoint x: 326, endPoint y: 304, distance: 70.9
click at [326, 304] on p "[BIOGRAPHY] Consul in [GEOGRAPHIC_DATA] (reported [PERSON_NAME][DATE] - ). Acti…" at bounding box center [548, 316] width 700 height 34
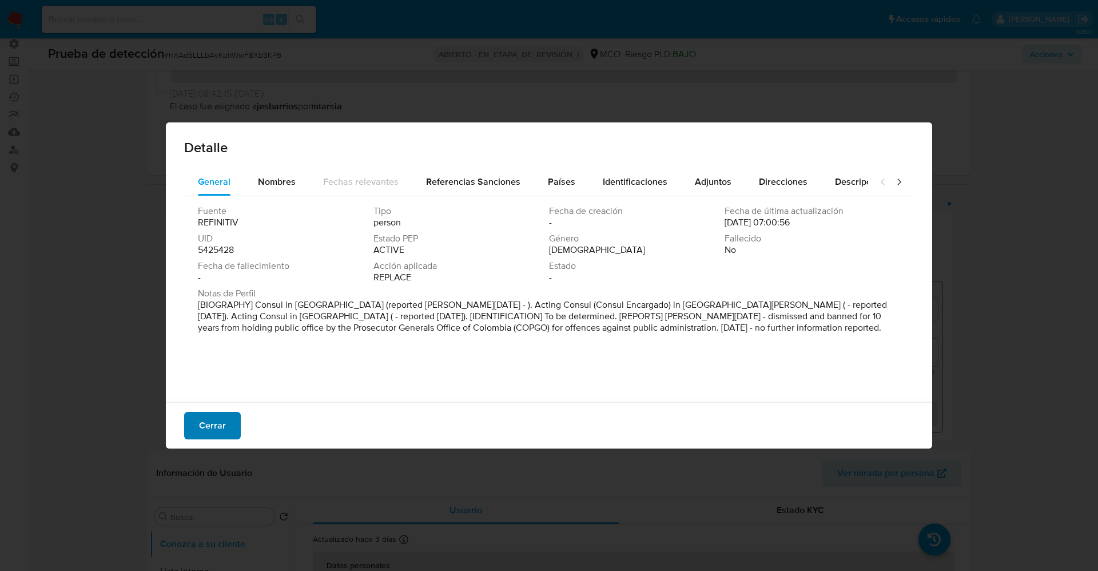
click at [216, 423] on font "Cerrar" at bounding box center [212, 425] width 27 height 27
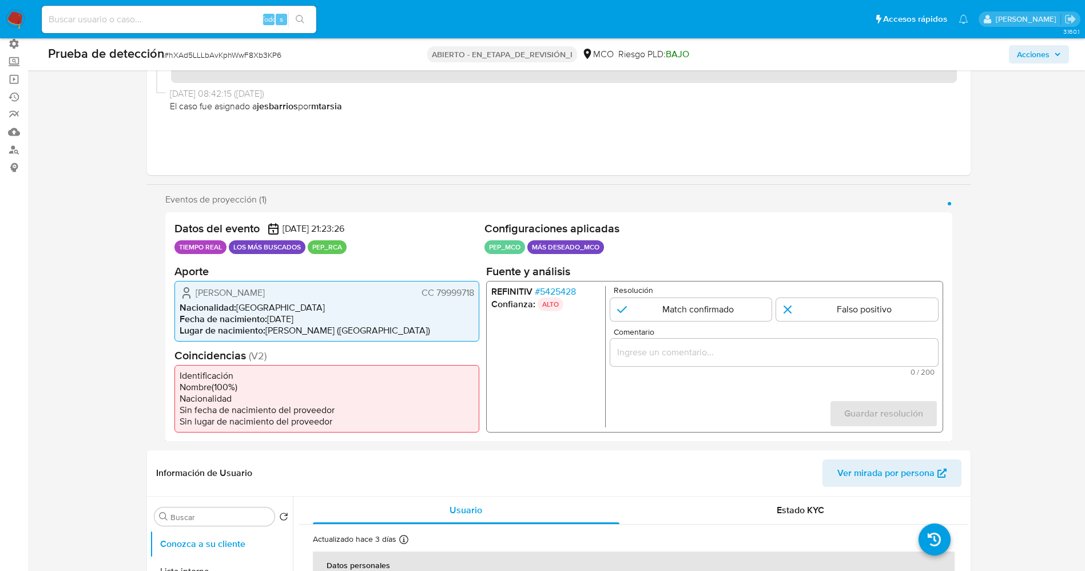
drag, startPoint x: 191, startPoint y: 295, endPoint x: 482, endPoint y: 297, distance: 291.1
click at [482, 297] on div "Datos del evento [DATE] 21:23:26 TIEMPO REAL LOS MÁS BUSCADOS PEP_RCA Configura…" at bounding box center [558, 326] width 787 height 229
click at [575, 291] on font "5425428" at bounding box center [557, 290] width 36 height 13
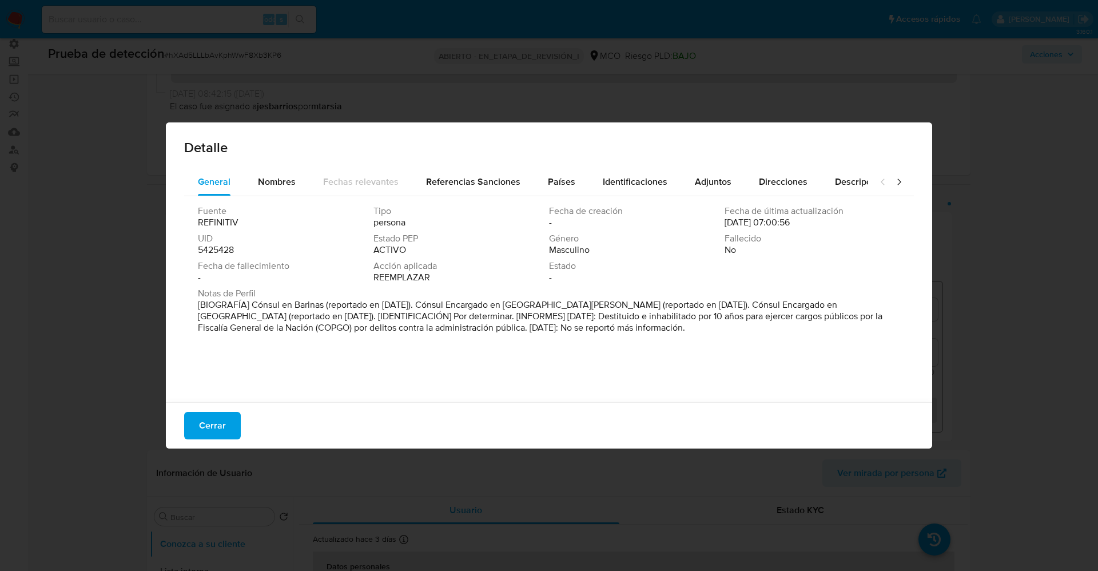
click at [710, 245] on div "Género Masculino" at bounding box center [637, 244] width 176 height 23
drag, startPoint x: 585, startPoint y: 315, endPoint x: 532, endPoint y: 329, distance: 54.5
click at [532, 329] on font "[BIOGRAFÍA] Cónsul en Barinas (reportado en [DATE]). Cónsul Encargado en [GEOGR…" at bounding box center [540, 316] width 685 height 36
click at [237, 421] on button "Cerrar" at bounding box center [212, 425] width 57 height 27
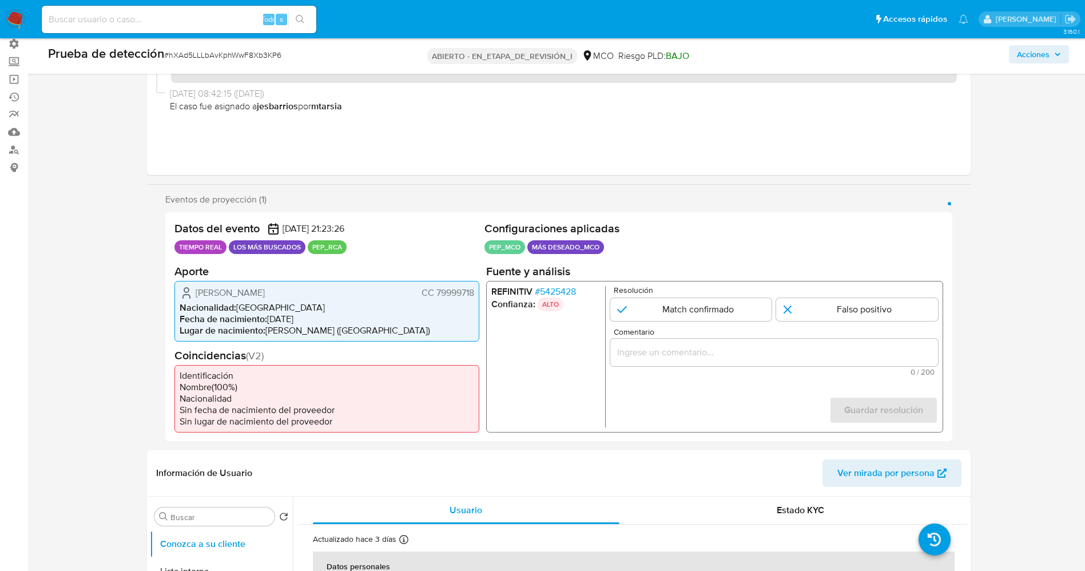
click at [224, 428] on ul "Identificación Nombre ( 100 %) Nacionalidad Sin fecha de nacimiento del proveed…" at bounding box center [326, 397] width 305 height 67
click at [711, 317] on input "1 de 1" at bounding box center [691, 308] width 162 height 23
radio input "true"
click at [622, 356] on input "Comentario" at bounding box center [774, 351] width 328 height 15
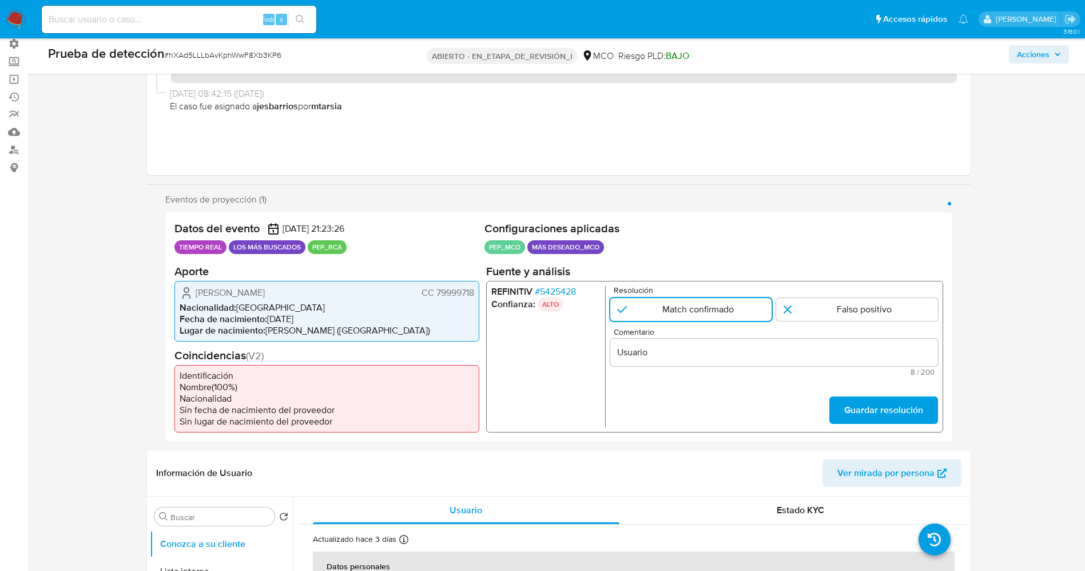
drag, startPoint x: 192, startPoint y: 294, endPoint x: 482, endPoint y: 293, distance: 289.4
click at [482, 293] on div "Datos del evento [DATE] 21:23:26 TIEMPO REAL LOS MÁS BUSCADOS PEP_RCA Configura…" at bounding box center [558, 326] width 787 height 229
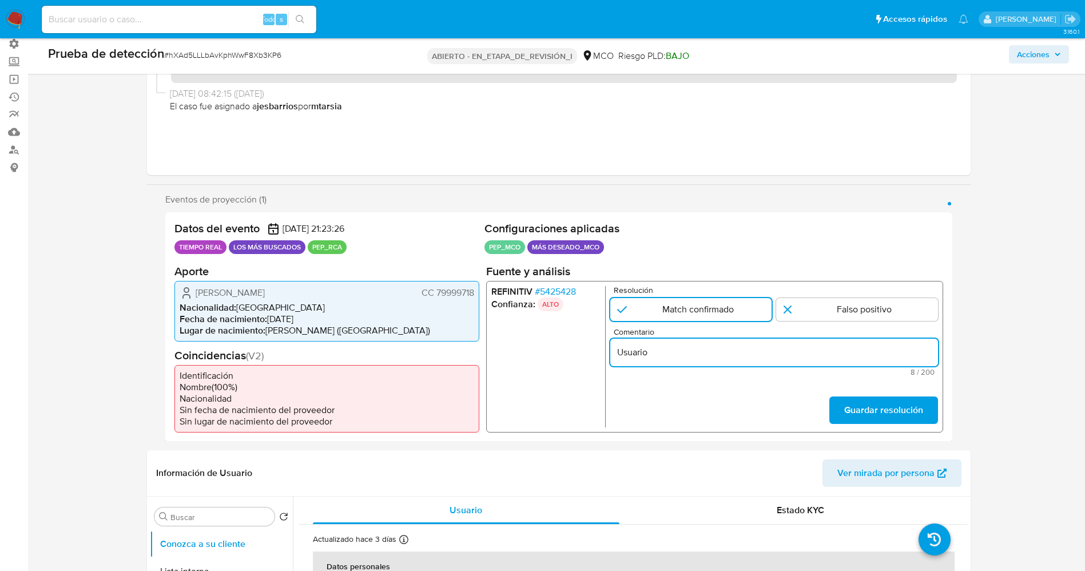
click at [674, 356] on input "Usuario" at bounding box center [774, 351] width 328 height 15
paste input "[PERSON_NAME] CC 79999718"
type input "Usuario [PERSON_NAME] CC 79999718 continua listado en procuraduria."
click at [865, 411] on font "Guardar resolución" at bounding box center [883, 409] width 79 height 27
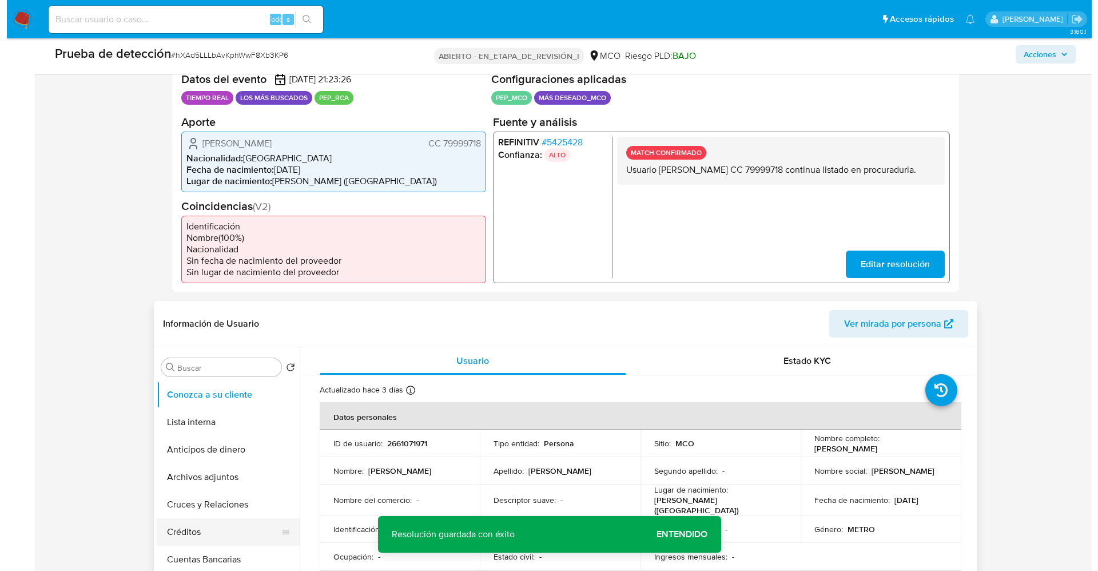
scroll to position [343, 0]
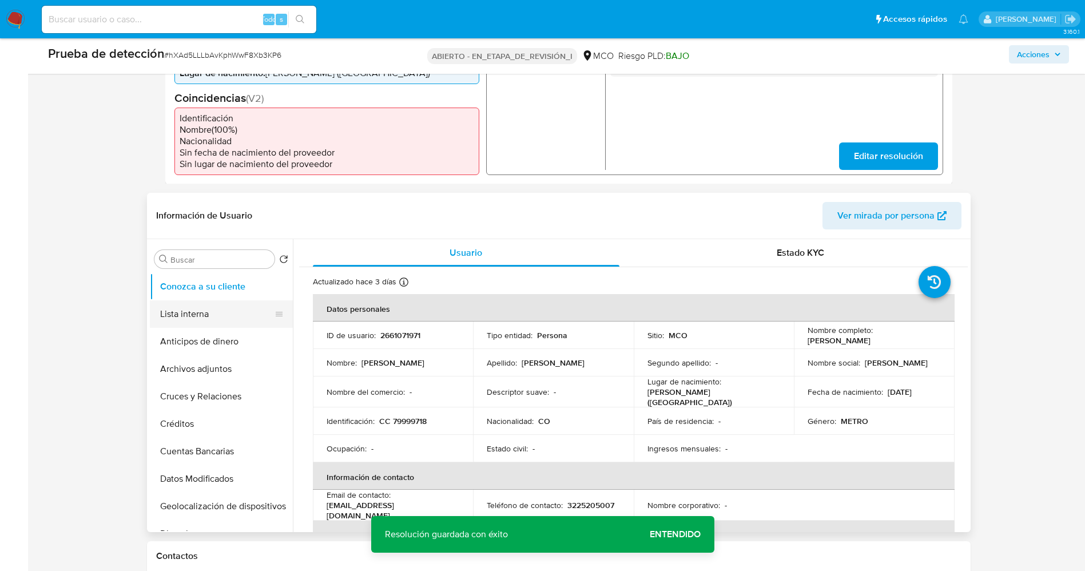
click at [190, 316] on button "Lista interna" at bounding box center [217, 313] width 134 height 27
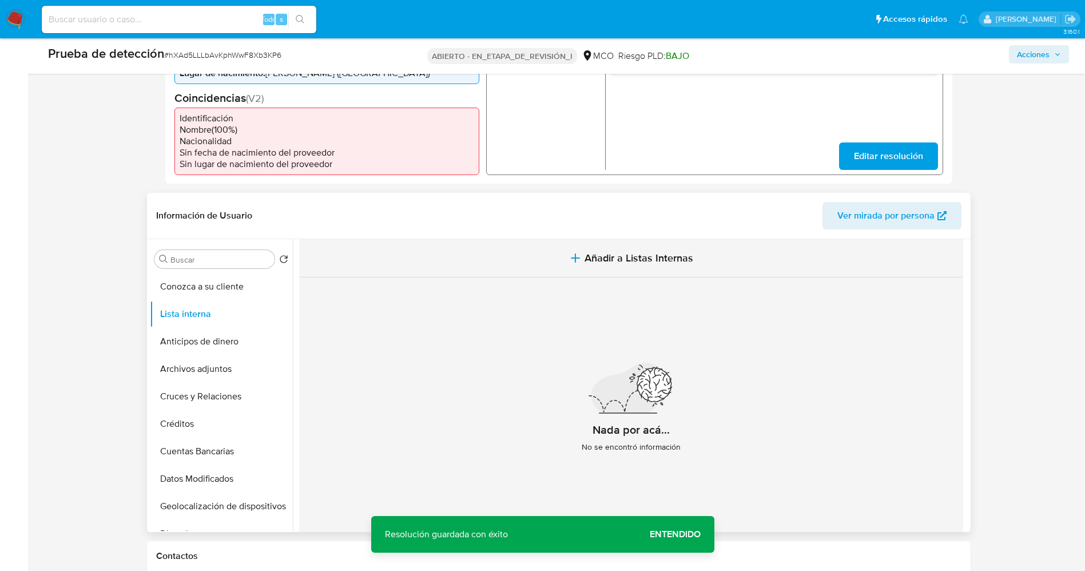
click at [674, 262] on span "Añadir a Listas Internas" at bounding box center [639, 258] width 109 height 13
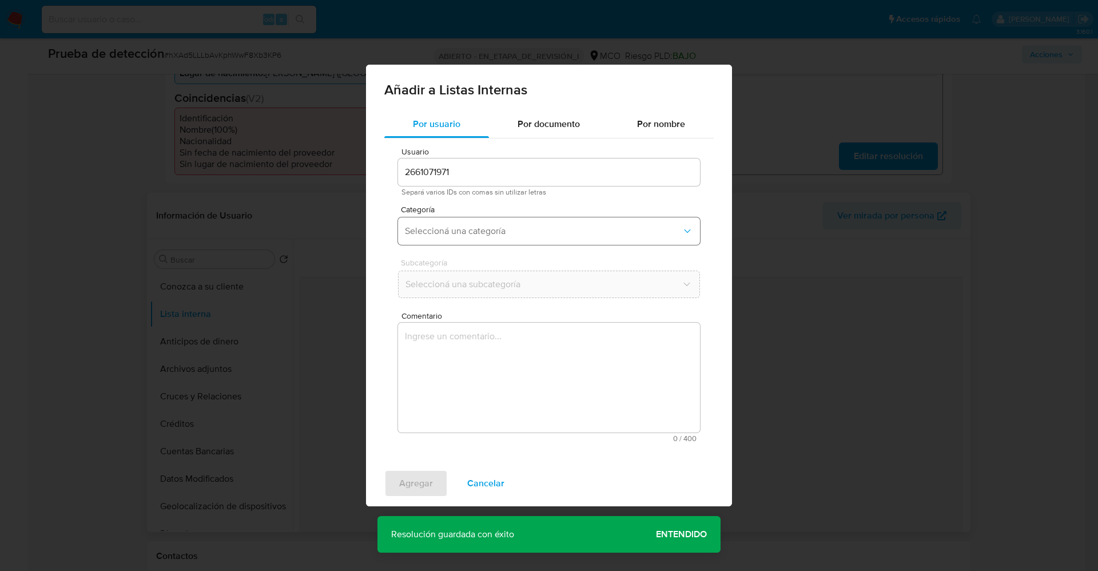
click at [521, 230] on span "Seleccioná una categoría" at bounding box center [543, 230] width 277 height 11
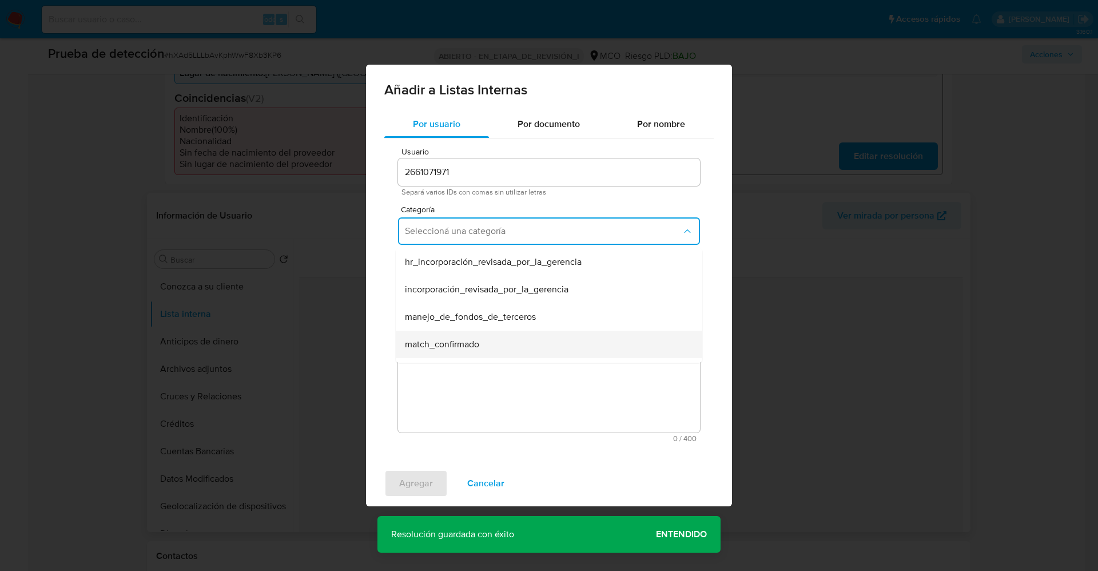
click at [453, 351] on div "match_confirmado" at bounding box center [545, 344] width 281 height 27
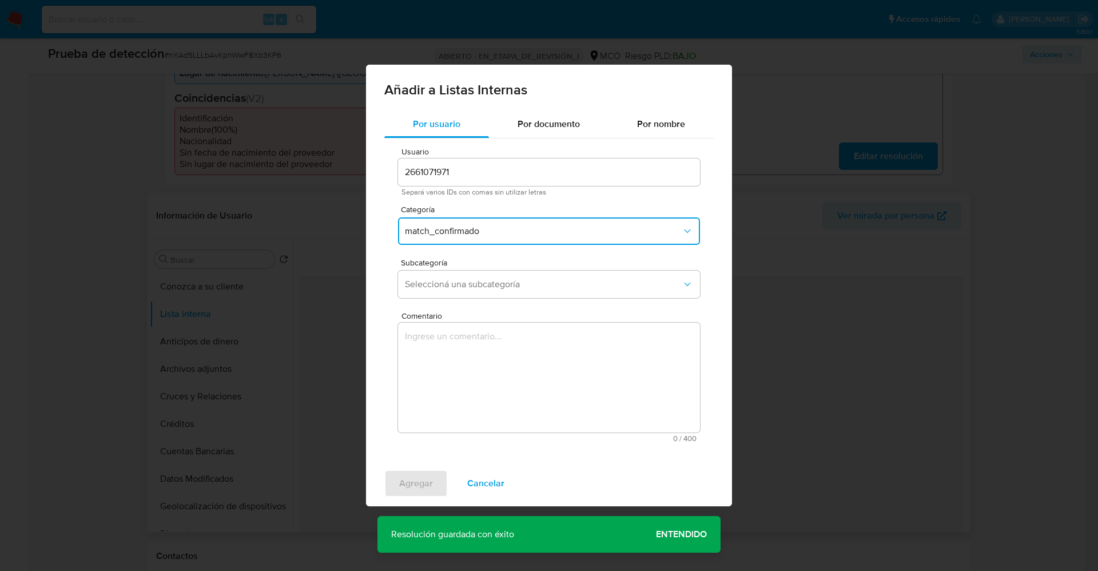
click at [478, 269] on div "Subcategoría Seleccioná una subcategoría" at bounding box center [549, 281] width 302 height 44
click at [479, 280] on span "Seleccioná una subcategoría" at bounding box center [543, 284] width 277 height 11
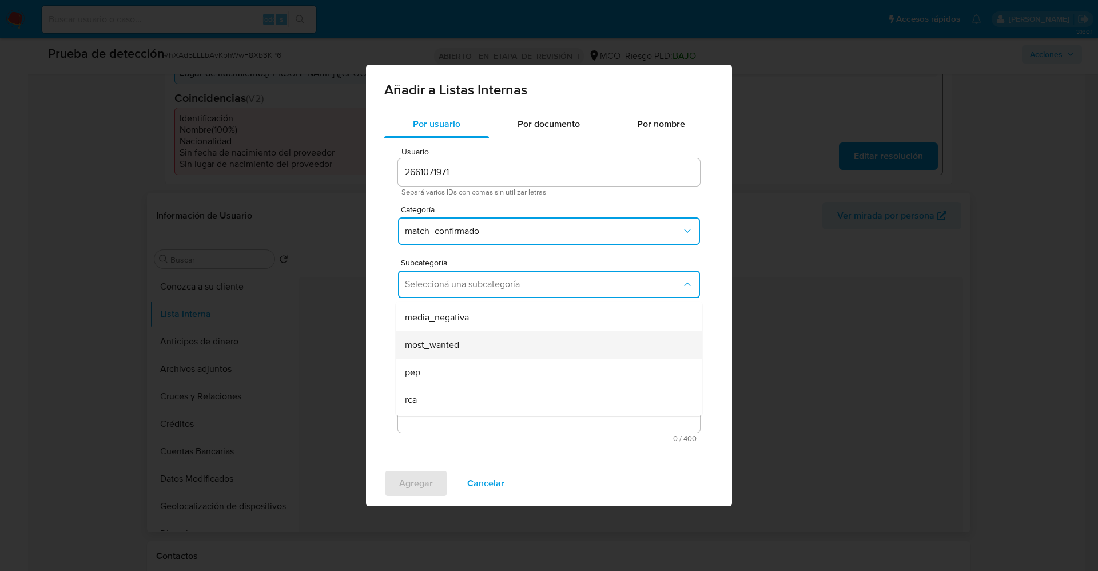
scroll to position [78, 0]
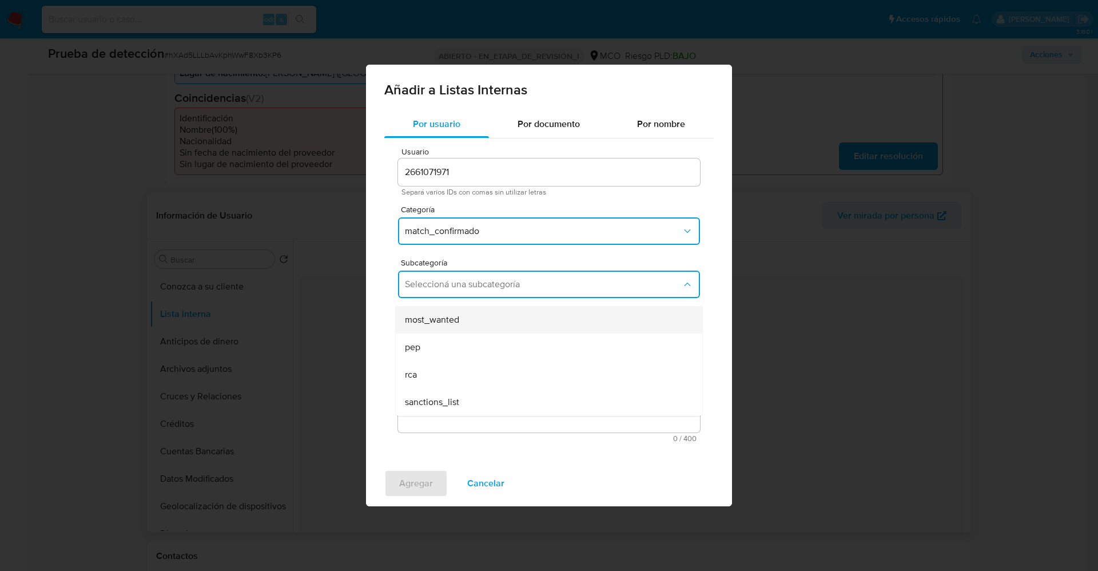
click at [468, 327] on div "most_wanted" at bounding box center [545, 319] width 281 height 27
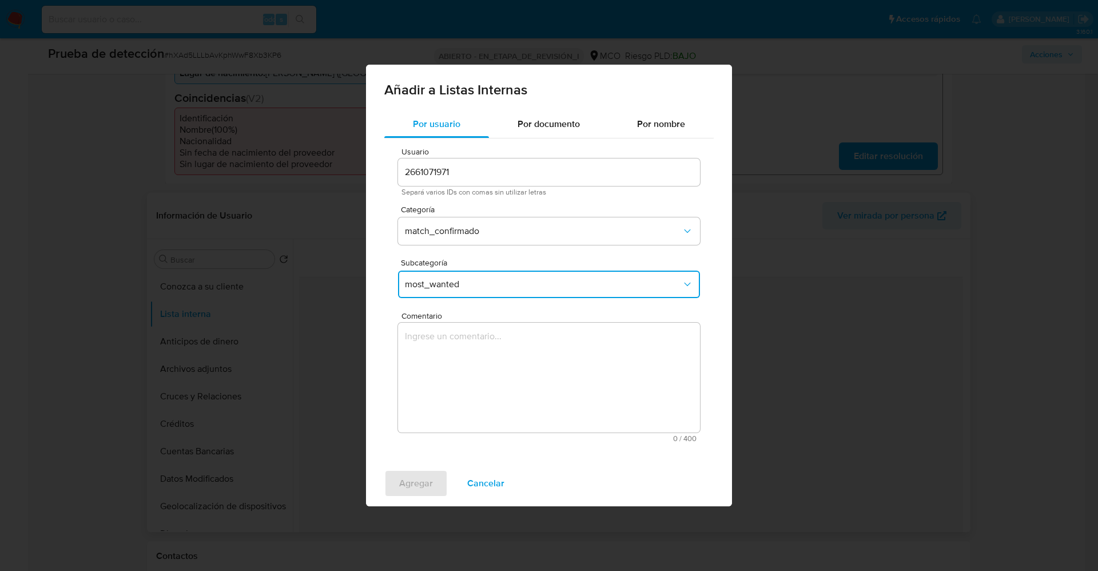
click at [488, 376] on textarea "Comentario" at bounding box center [549, 378] width 302 height 110
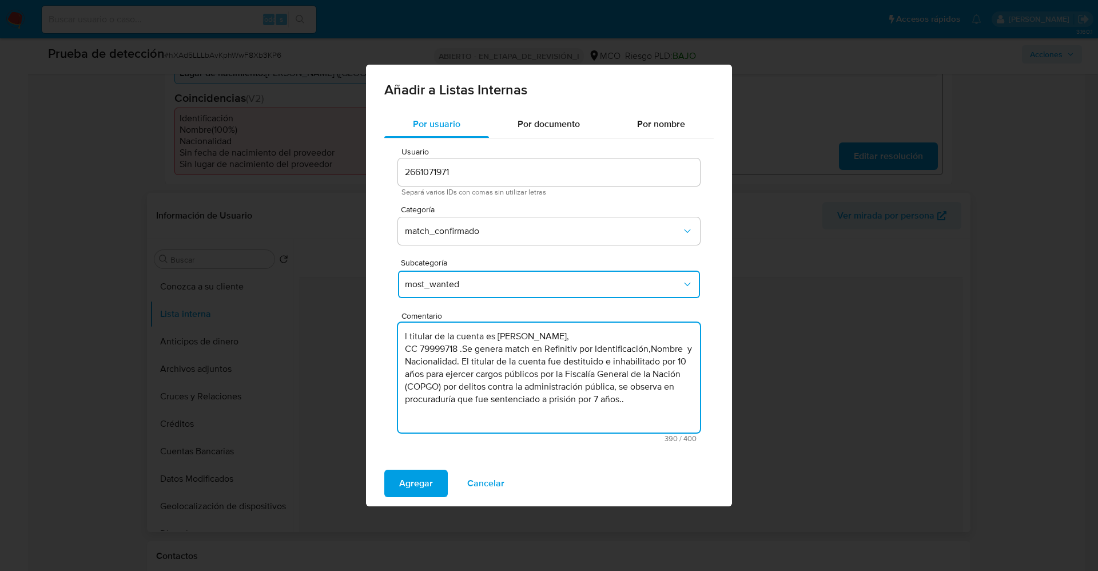
click at [646, 403] on textarea "l titular de la cuenta es [PERSON_NAME], CC 79999718 .Se genera match en Refini…" at bounding box center [549, 378] width 302 height 110
type textarea "l titular de la cuenta es [PERSON_NAME], CC 79999718 .Se genera match en Refini…"
click at [414, 475] on span "Agregar" at bounding box center [416, 483] width 34 height 25
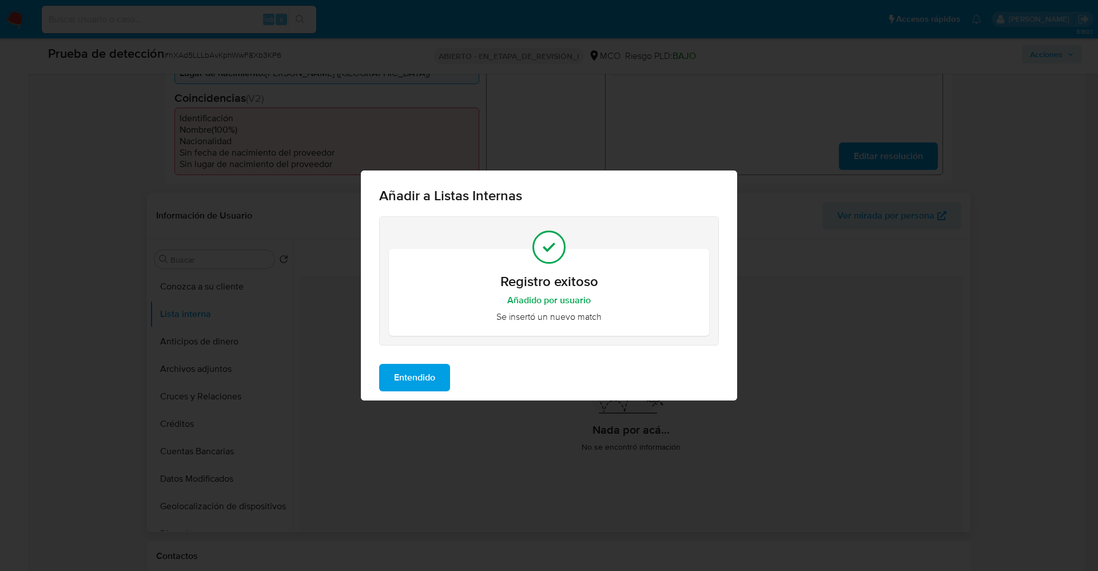
click at [395, 383] on span "Entendido" at bounding box center [414, 377] width 41 height 25
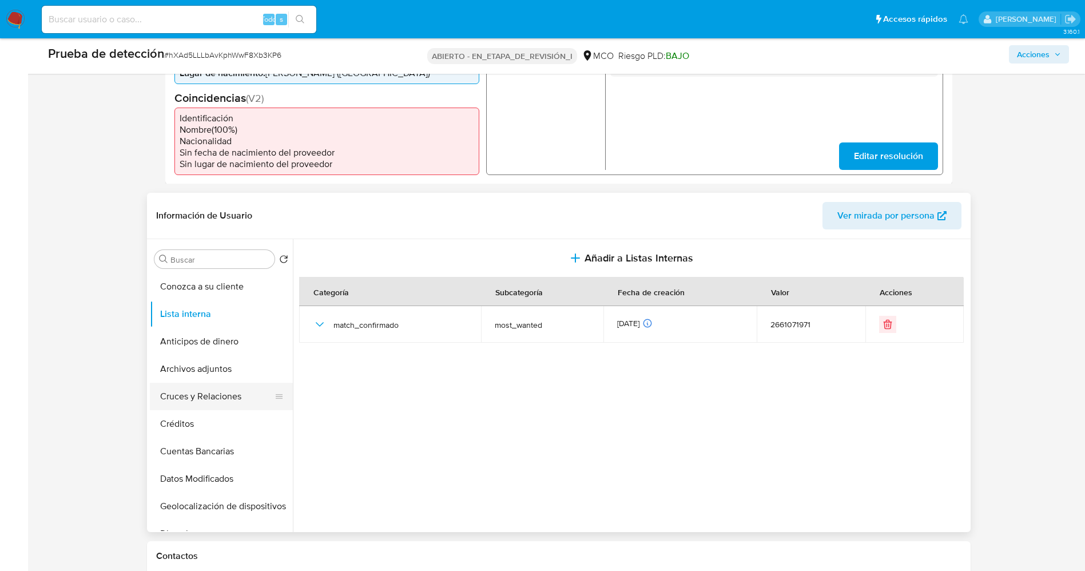
click at [192, 383] on button "Cruces y Relaciones" at bounding box center [217, 396] width 134 height 27
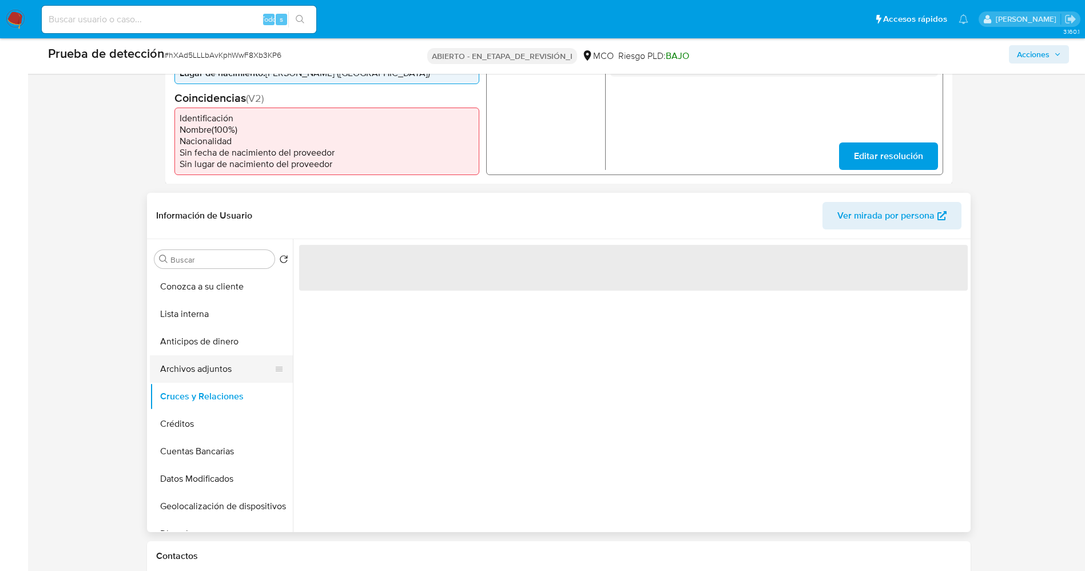
click at [202, 363] on button "Archivos adjuntos" at bounding box center [217, 368] width 134 height 27
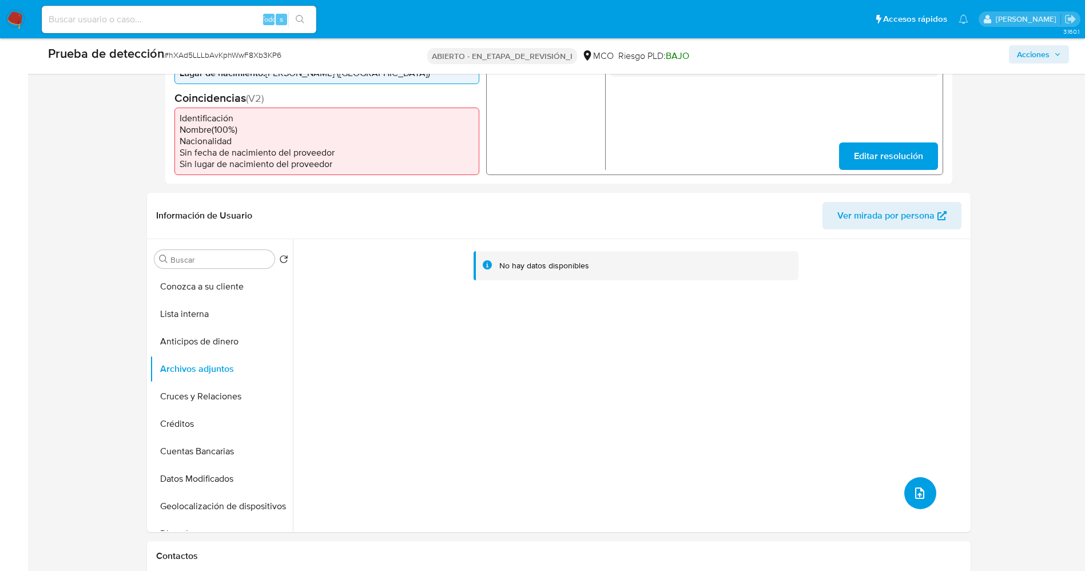
click at [919, 496] on icon "subir archivo" at bounding box center [920, 493] width 14 height 14
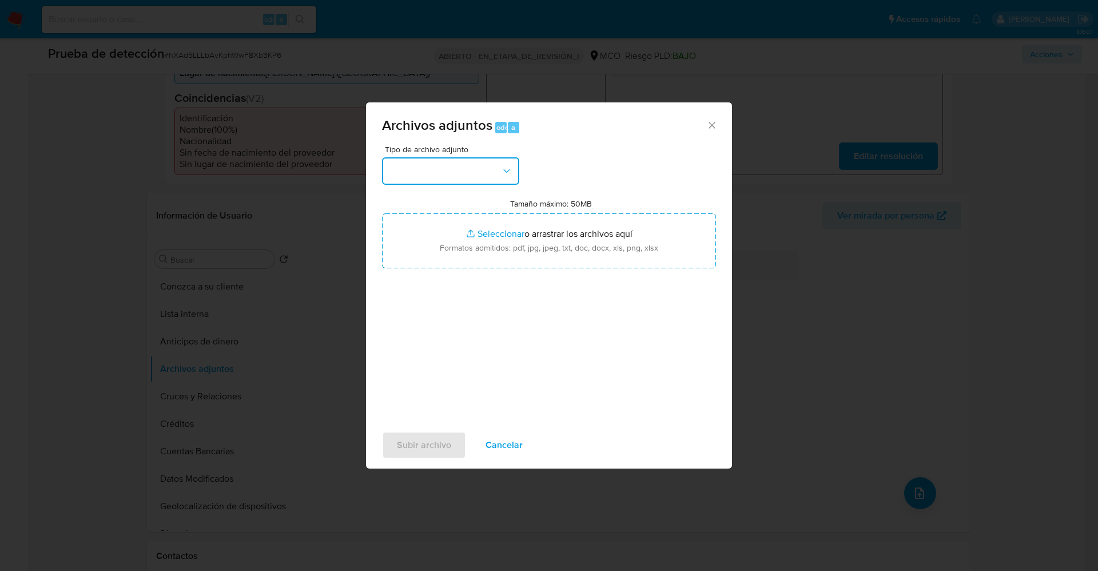
click at [437, 181] on button "button" at bounding box center [450, 170] width 137 height 27
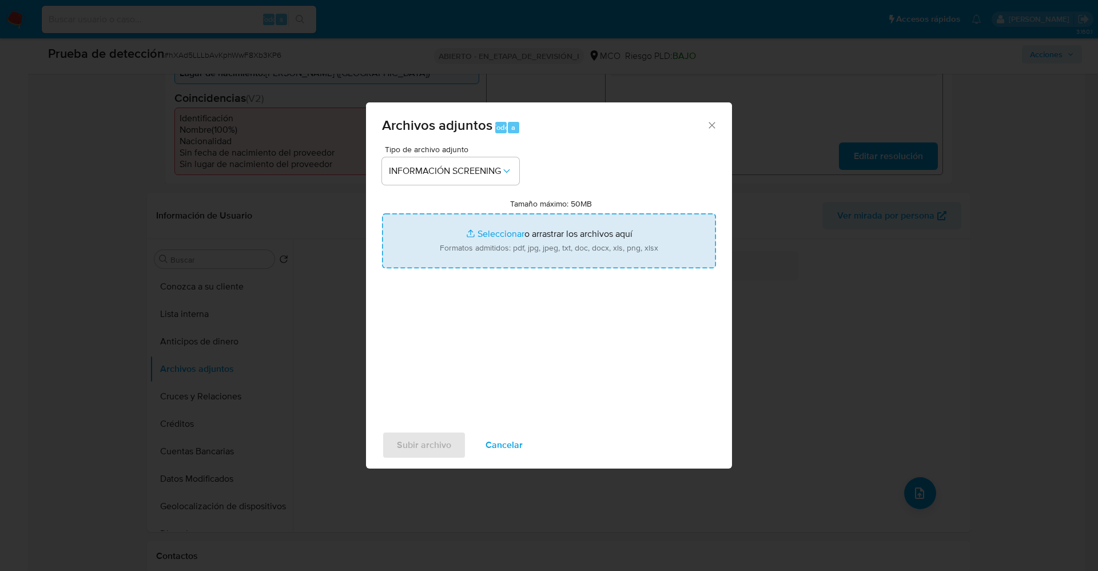
type input "C:\fakepath\Lupa a “fábrica de colombianos” que dio cédula a 43.000 migrantes.p…"
